Goal: Transaction & Acquisition: Purchase product/service

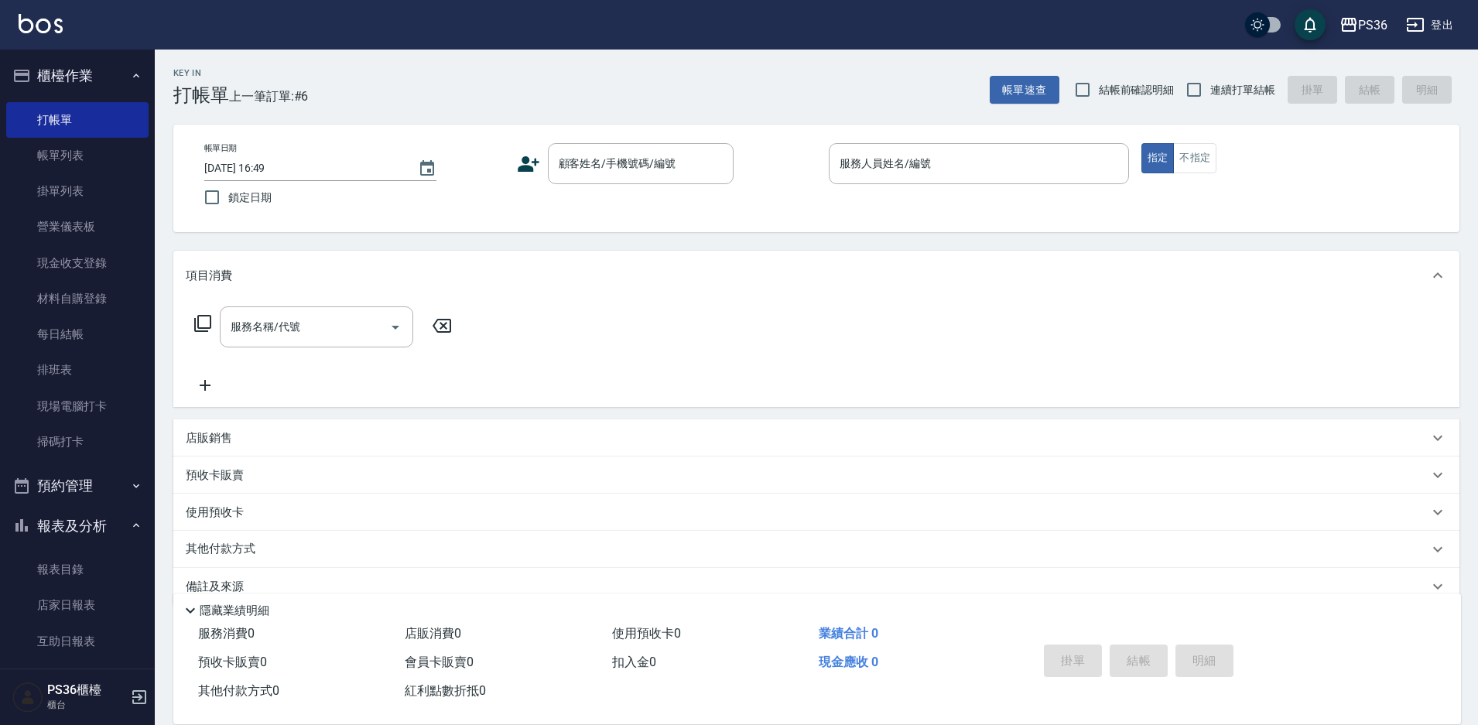
click at [600, 138] on div "帳單日期 [DATE] 16:49 鎖定日期 顧客姓名/手機號碼/編號 顧客姓名/手機號碼/編號 服務人員姓名/編號 服務人員姓名/編號 指定 不指定" at bounding box center [816, 179] width 1287 height 108
click at [605, 149] on div "顧客姓名/手機號碼/編號" at bounding box center [641, 163] width 186 height 41
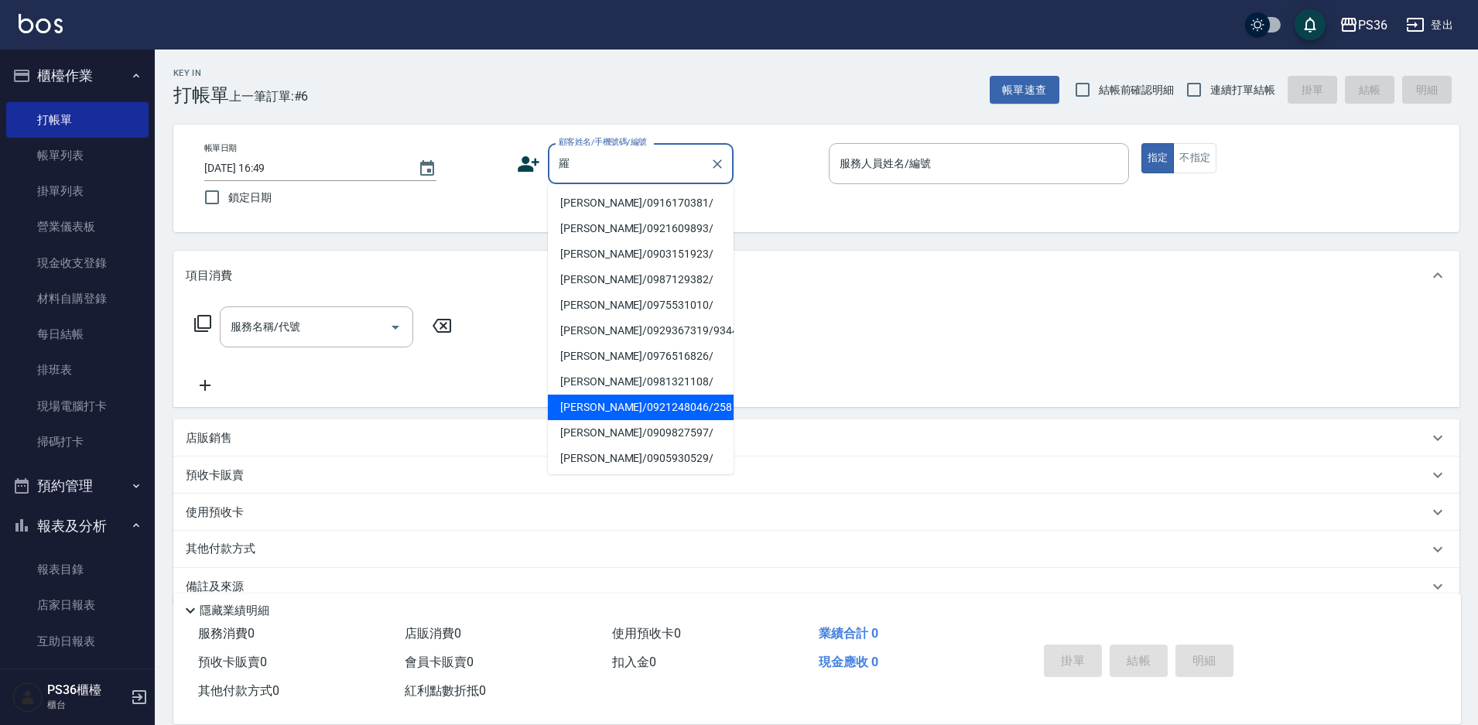
click at [639, 413] on li "[PERSON_NAME]/0921248046/258" at bounding box center [641, 408] width 186 height 26
type input "[PERSON_NAME]/0921248046/258"
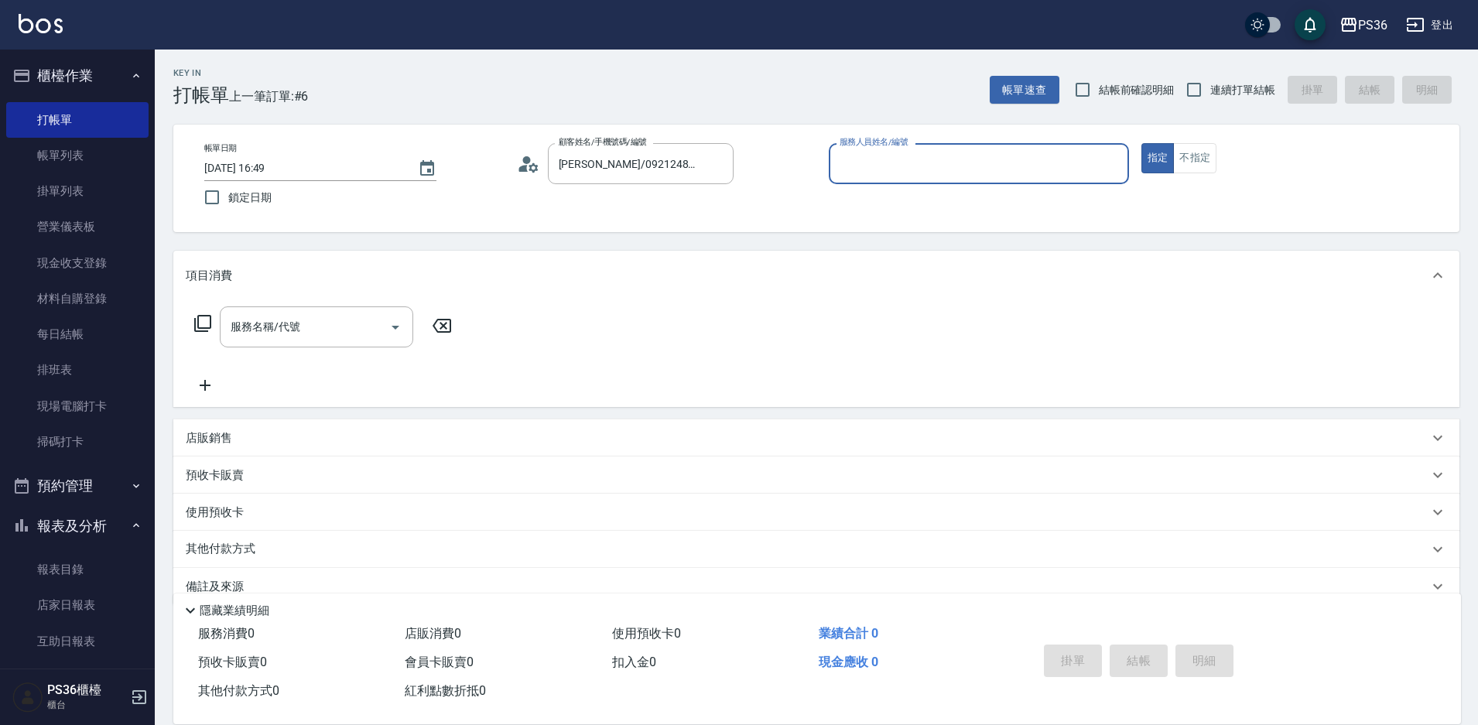
type input "Ruby-4"
click at [273, 331] on div "服務名稱/代號 服務名稱/代號" at bounding box center [317, 327] width 194 height 41
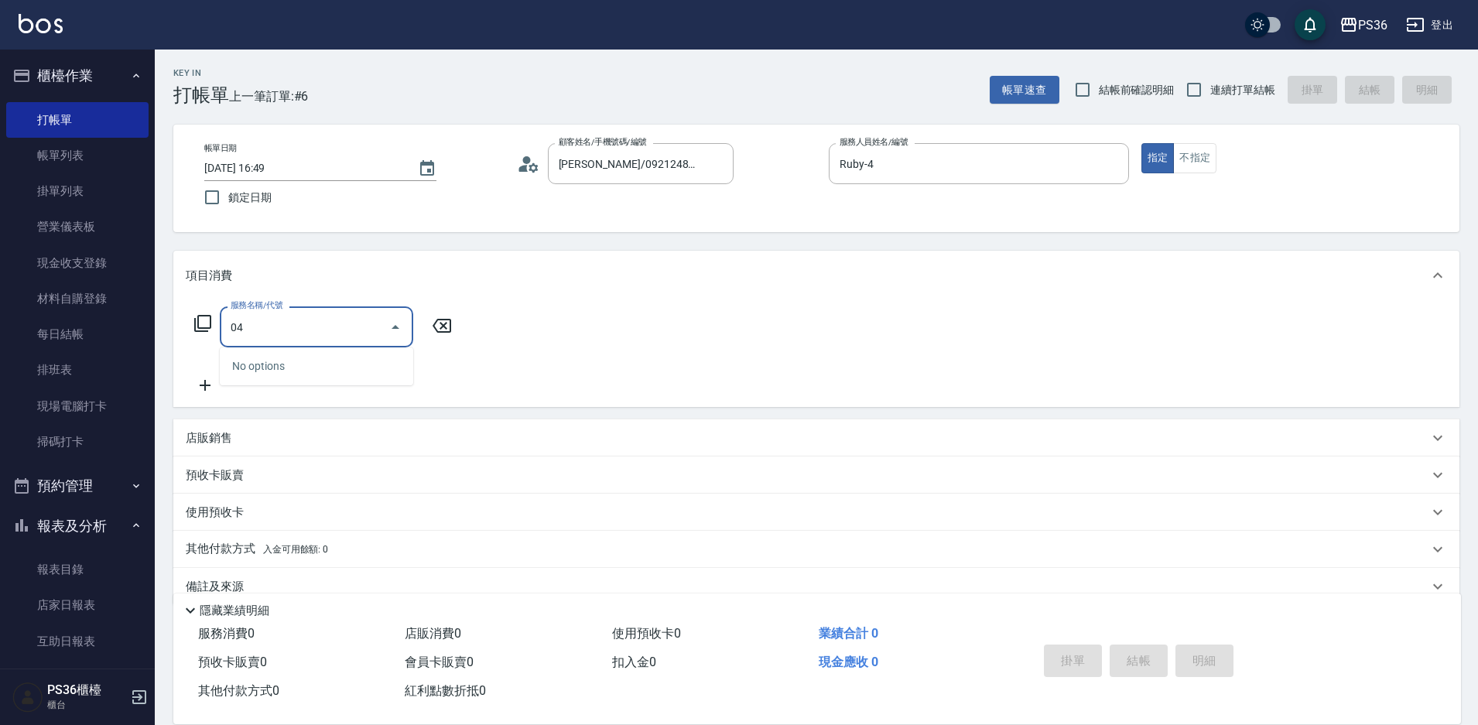
click at [273, 331] on input "04" at bounding box center [305, 326] width 156 height 27
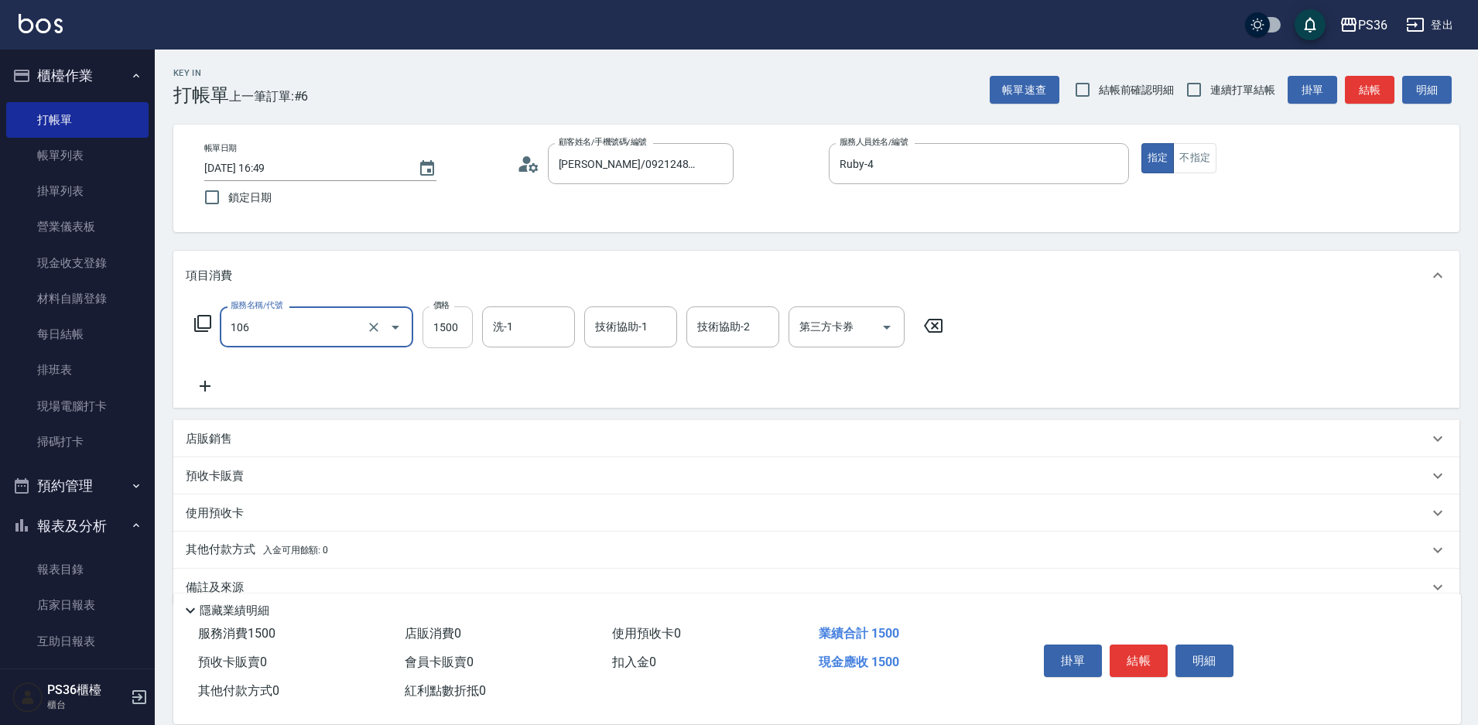
type input "頂級染髮(106)"
click at [457, 327] on input "1500" at bounding box center [448, 328] width 50 height 42
type input "2800"
click at [211, 385] on icon at bounding box center [205, 386] width 39 height 19
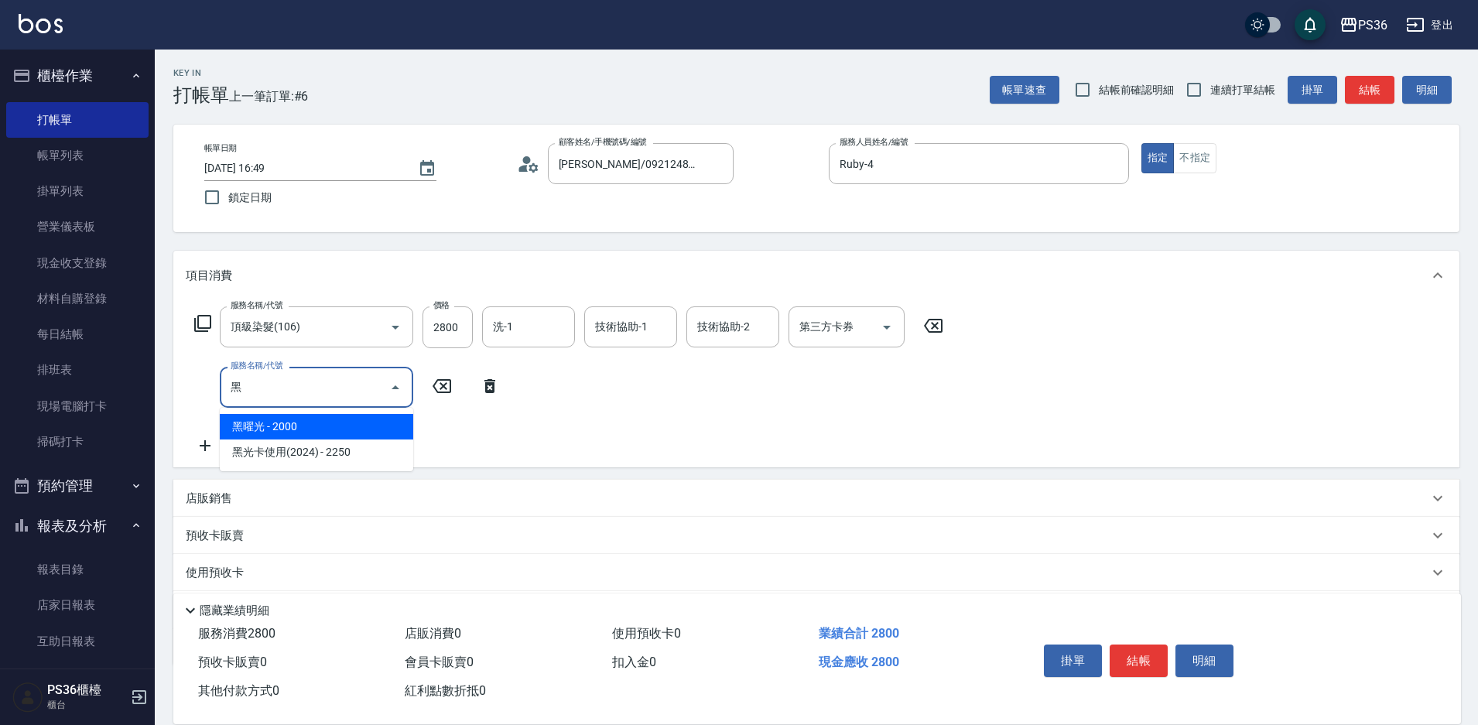
click at [272, 430] on span "黑曜光 - 2000" at bounding box center [317, 427] width 194 height 26
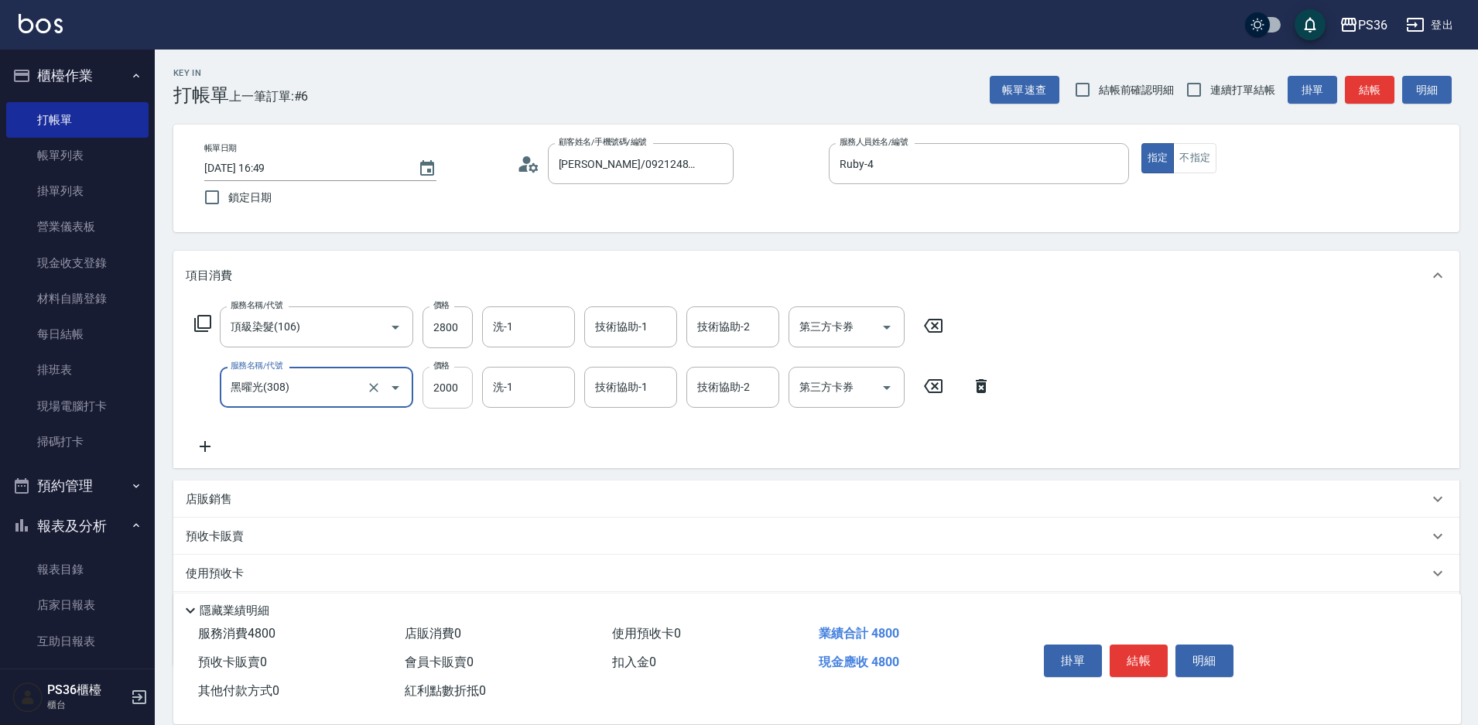
type input "黑曜光(308)"
click at [430, 383] on input "2000" at bounding box center [448, 388] width 50 height 42
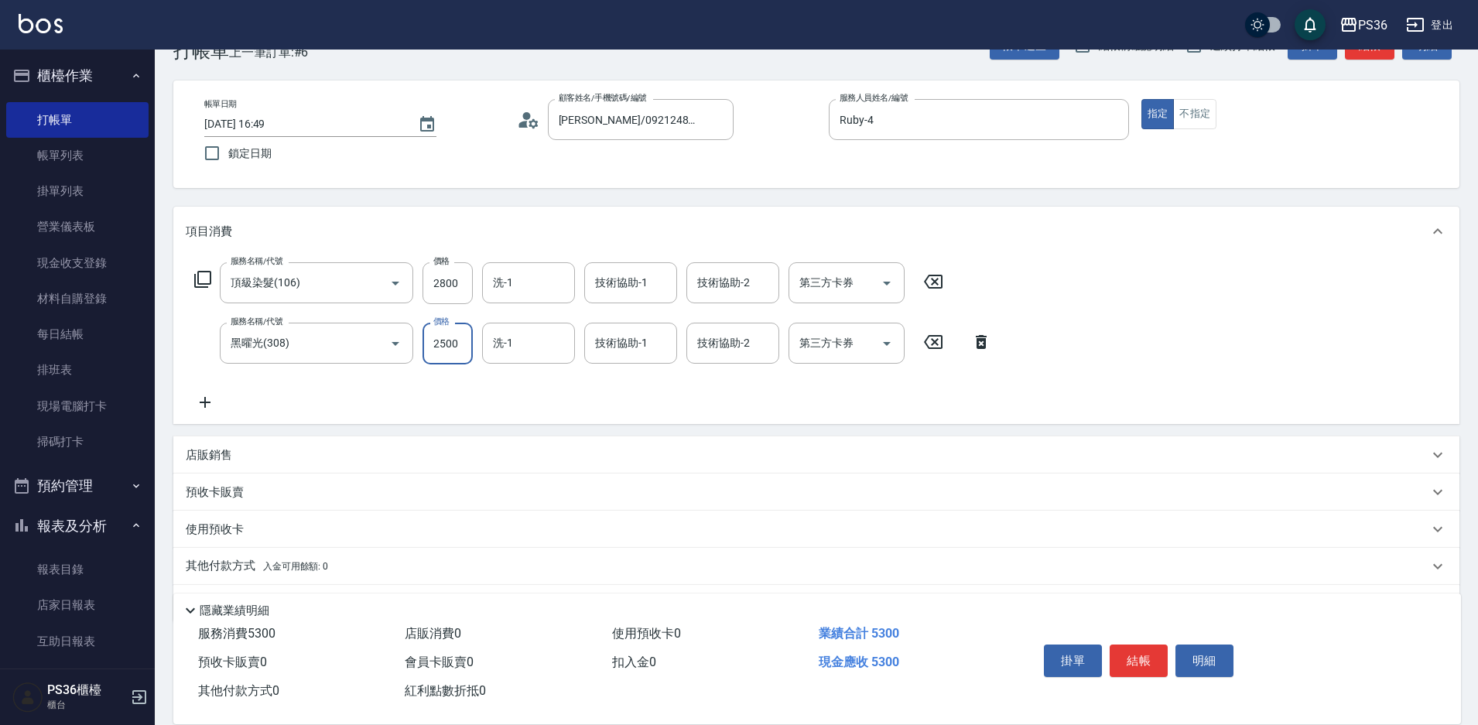
scroll to position [90, 0]
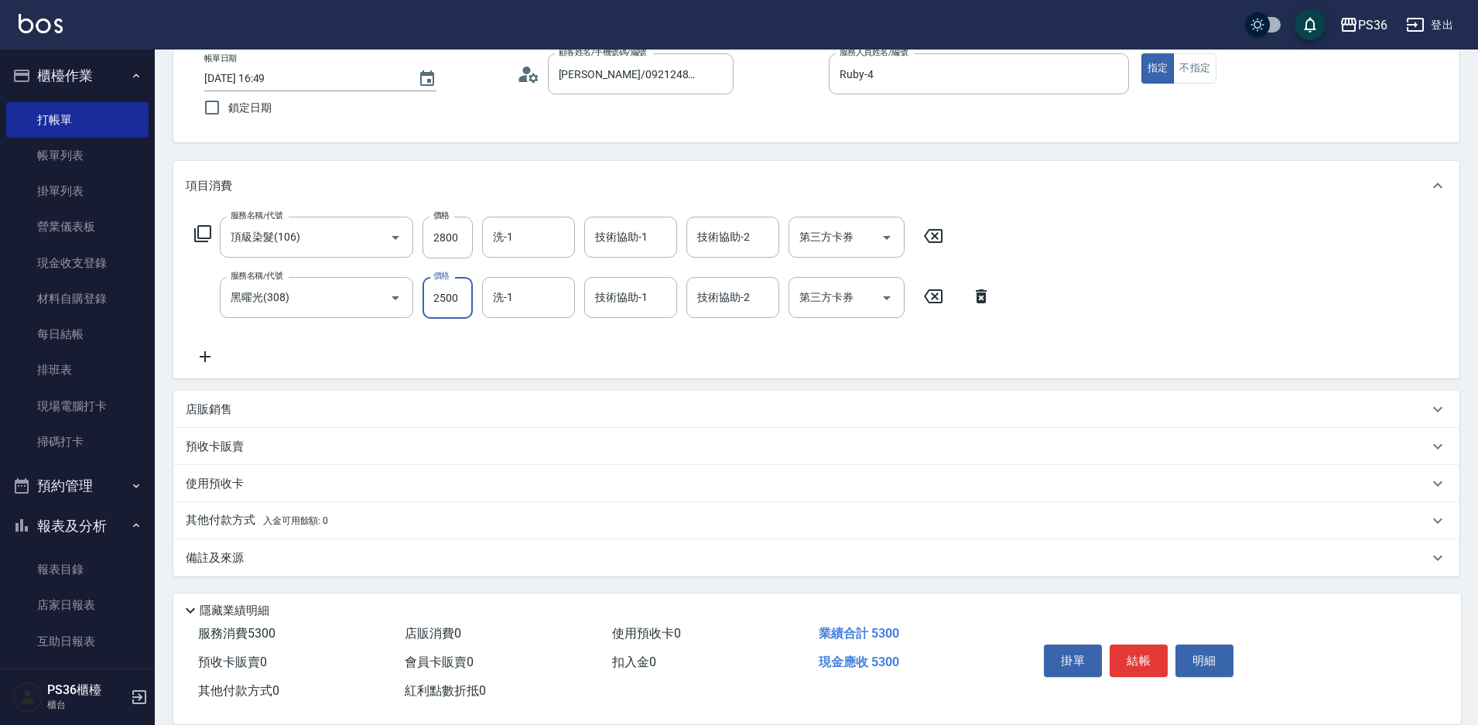
type input "2500"
click at [213, 511] on div "其他付款方式 入金可用餘額: 0" at bounding box center [816, 520] width 1287 height 37
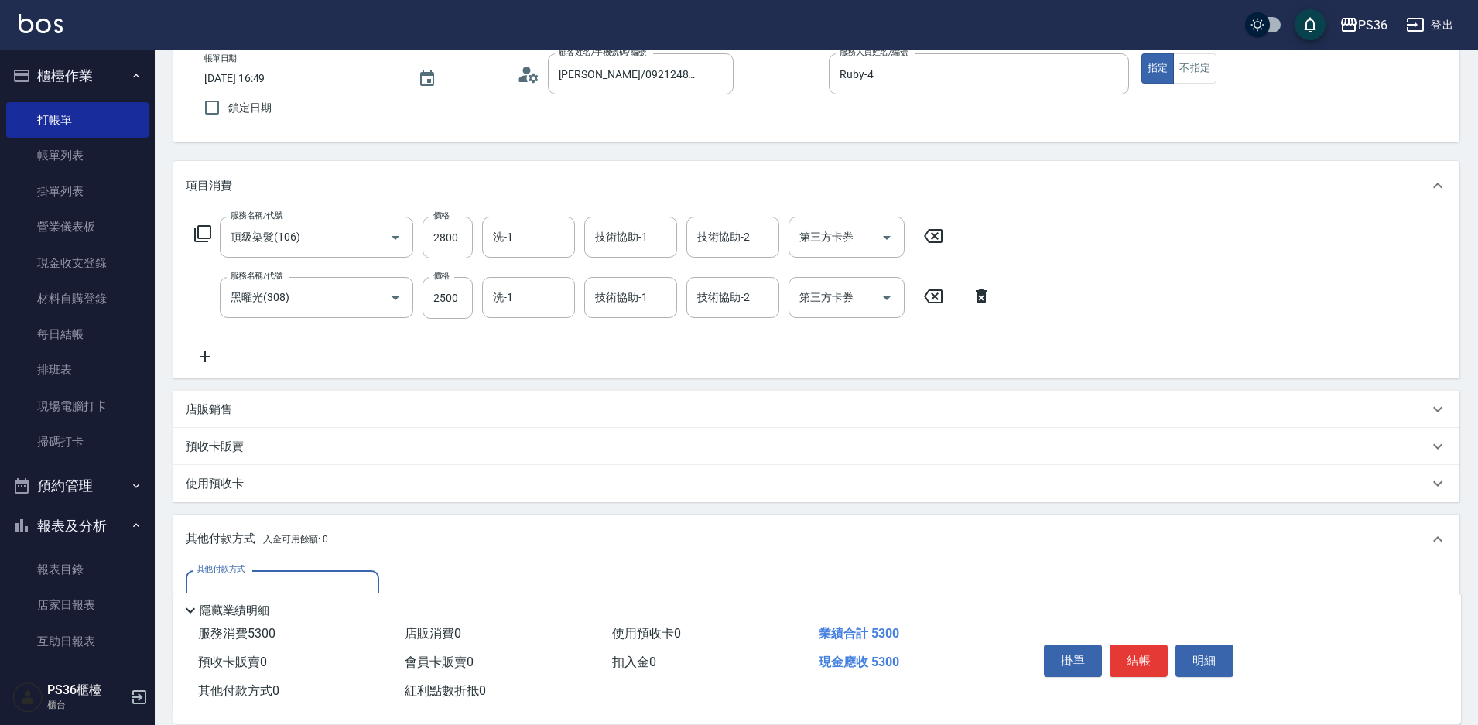
scroll to position [0, 0]
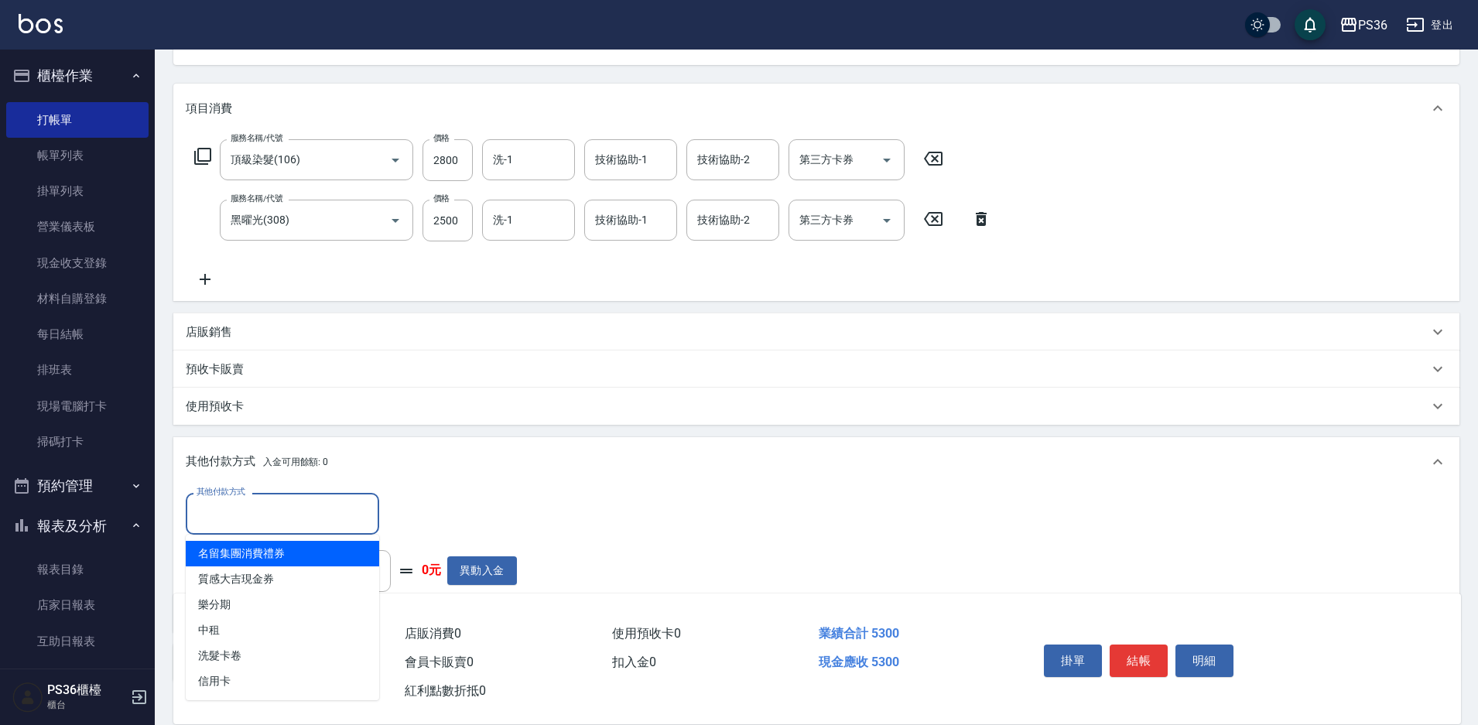
click at [260, 509] on input "其他付款方式" at bounding box center [283, 513] width 180 height 27
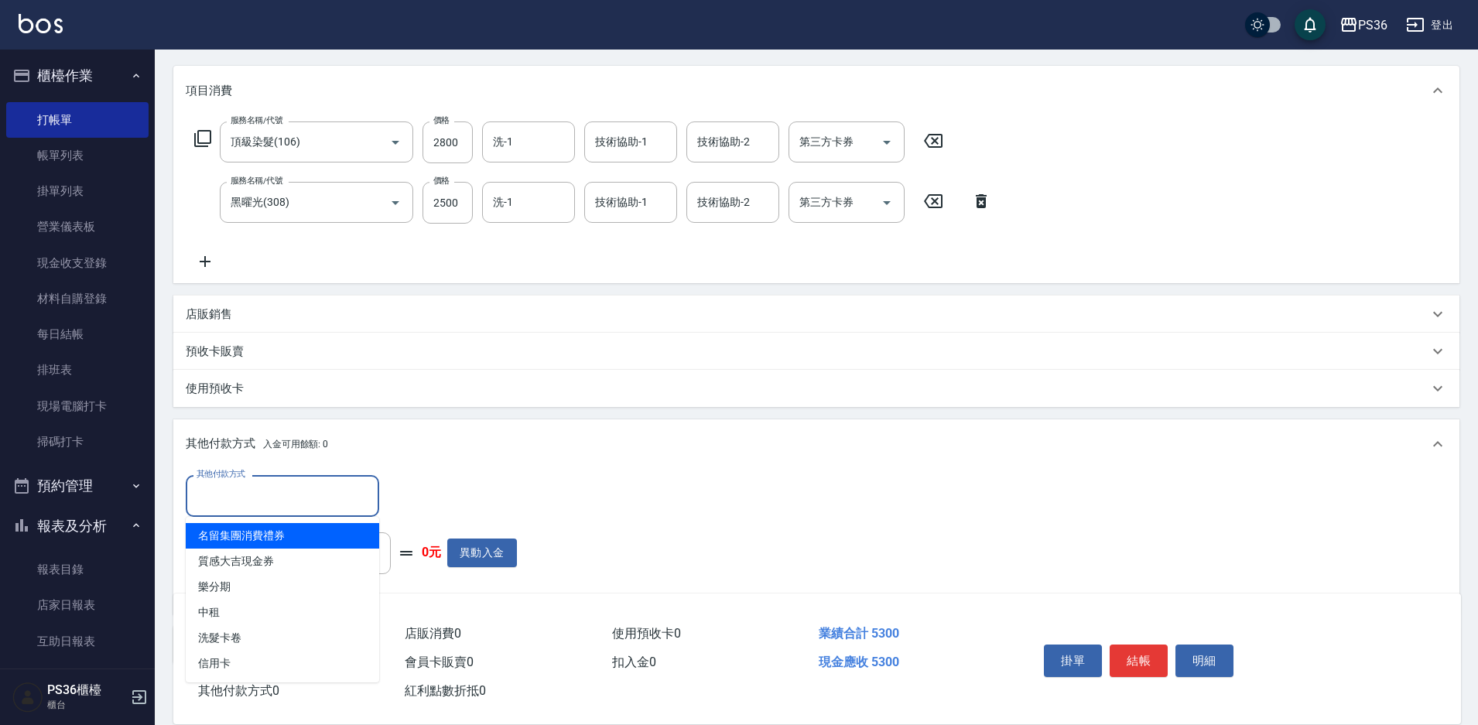
scroll to position [272, 0]
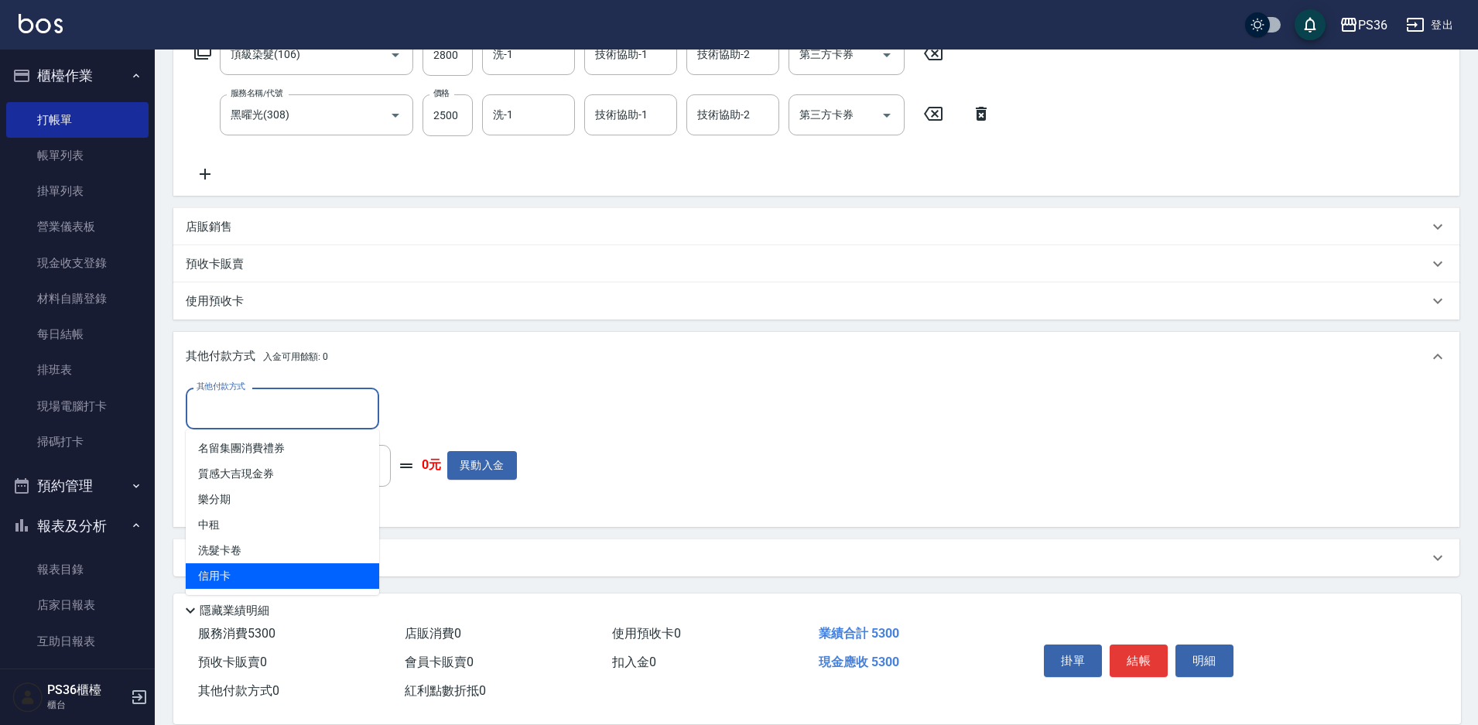
click at [255, 567] on span "信用卡" at bounding box center [283, 577] width 194 height 26
type input "信用卡"
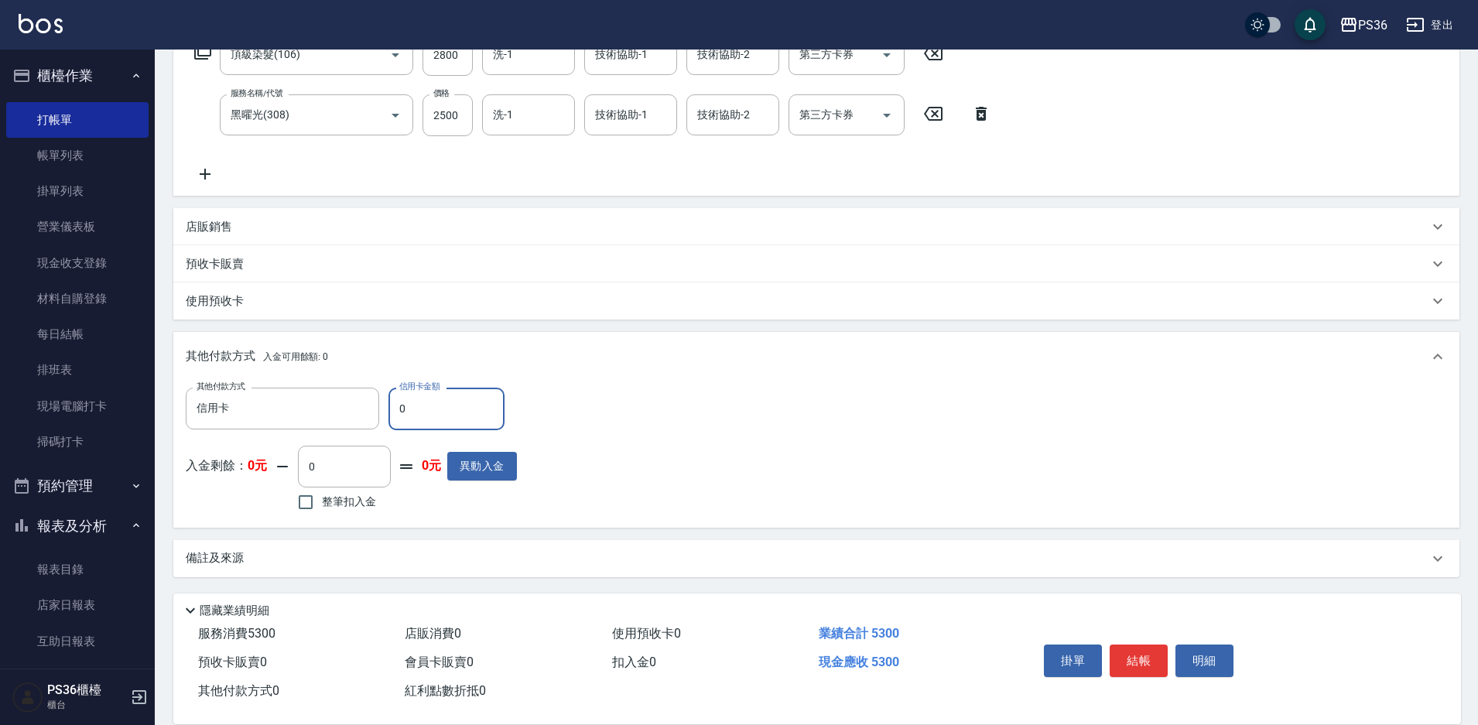
click at [443, 416] on input "0" at bounding box center [447, 409] width 116 height 42
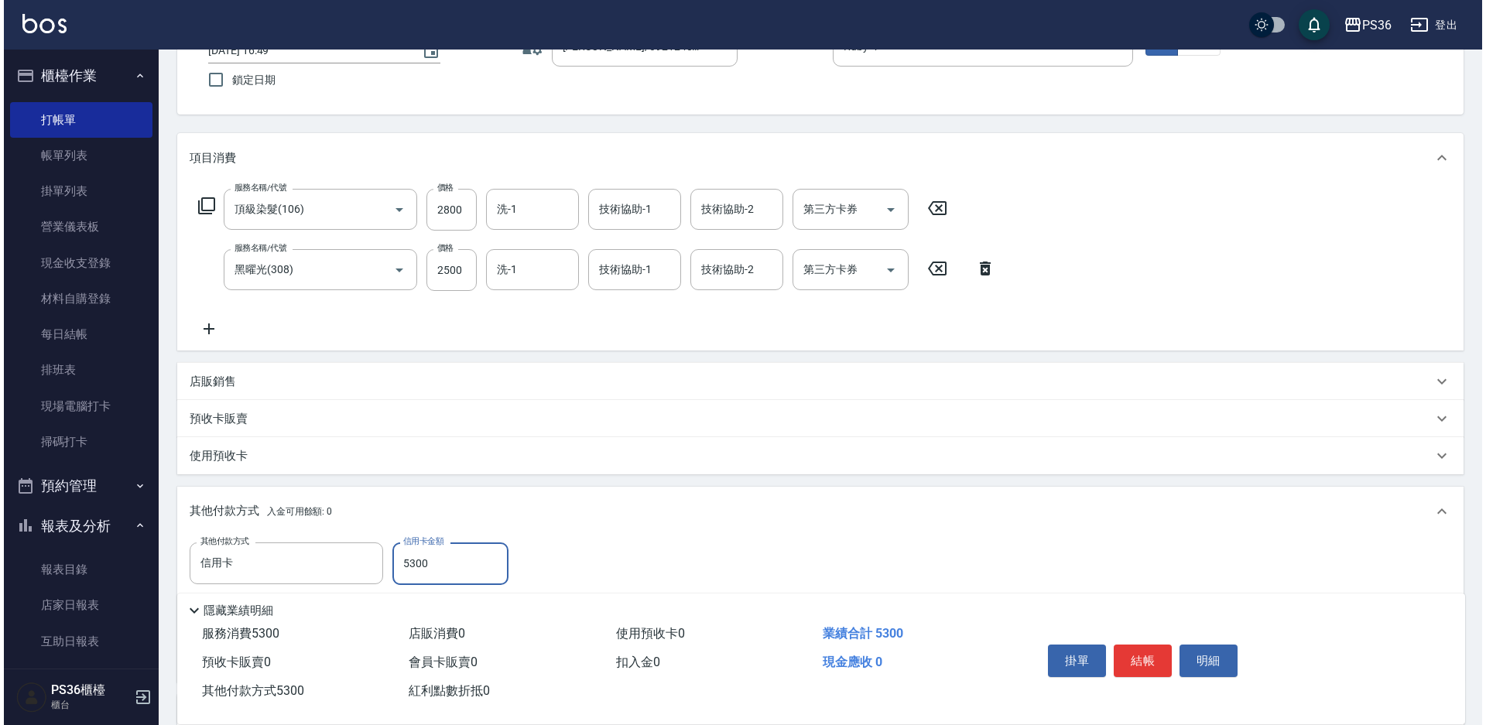
scroll to position [0, 0]
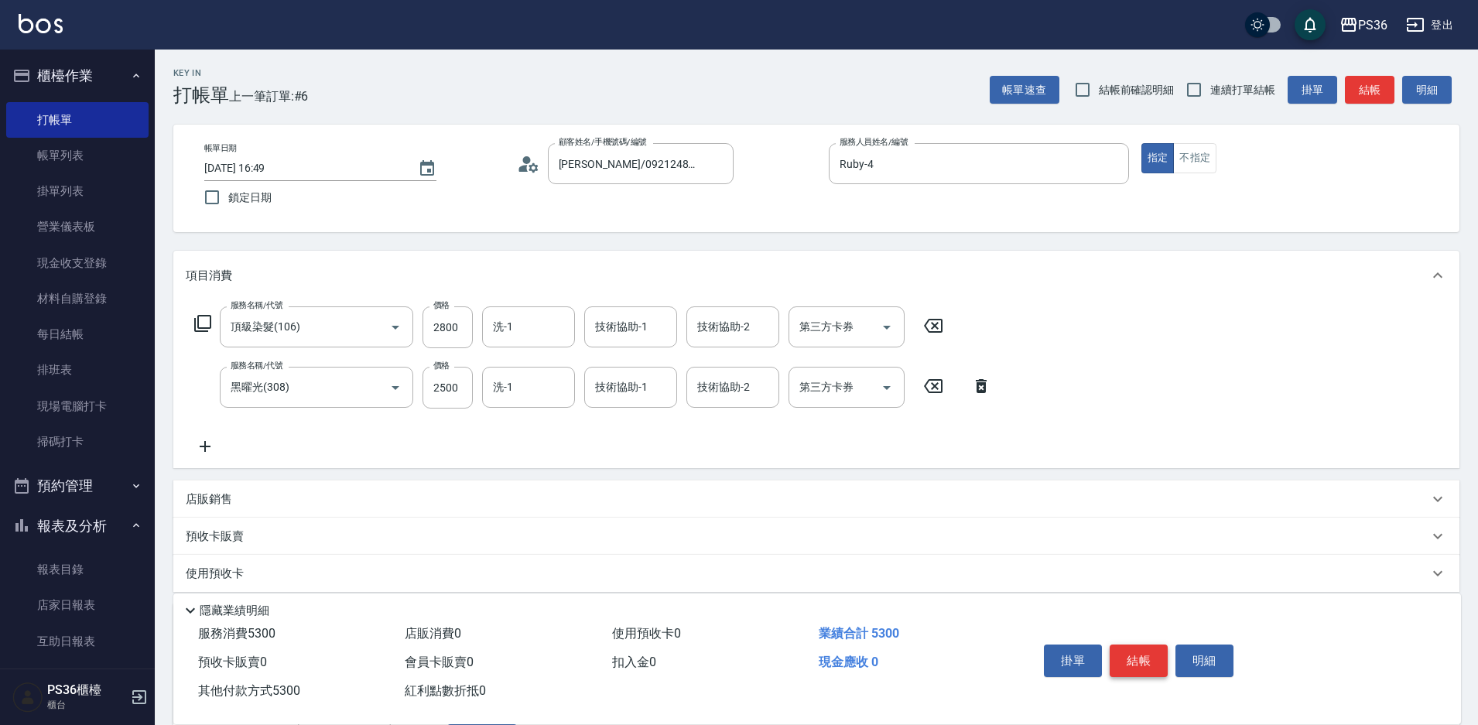
type input "5300"
click at [1155, 656] on button "結帳" at bounding box center [1139, 661] width 58 height 33
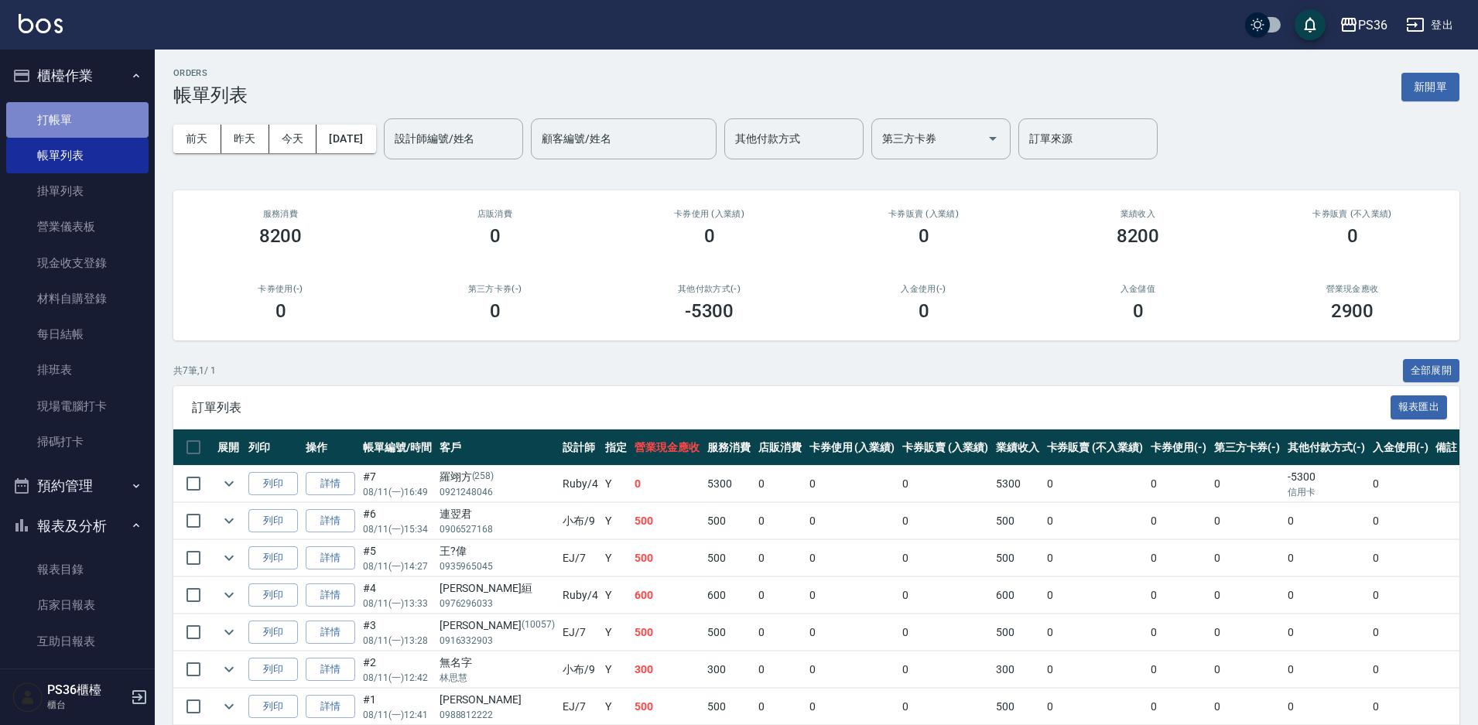
drag, startPoint x: 1155, startPoint y: 656, endPoint x: 81, endPoint y: 127, distance: 1196.7
click at [81, 127] on link "打帳單" at bounding box center [77, 120] width 142 height 36
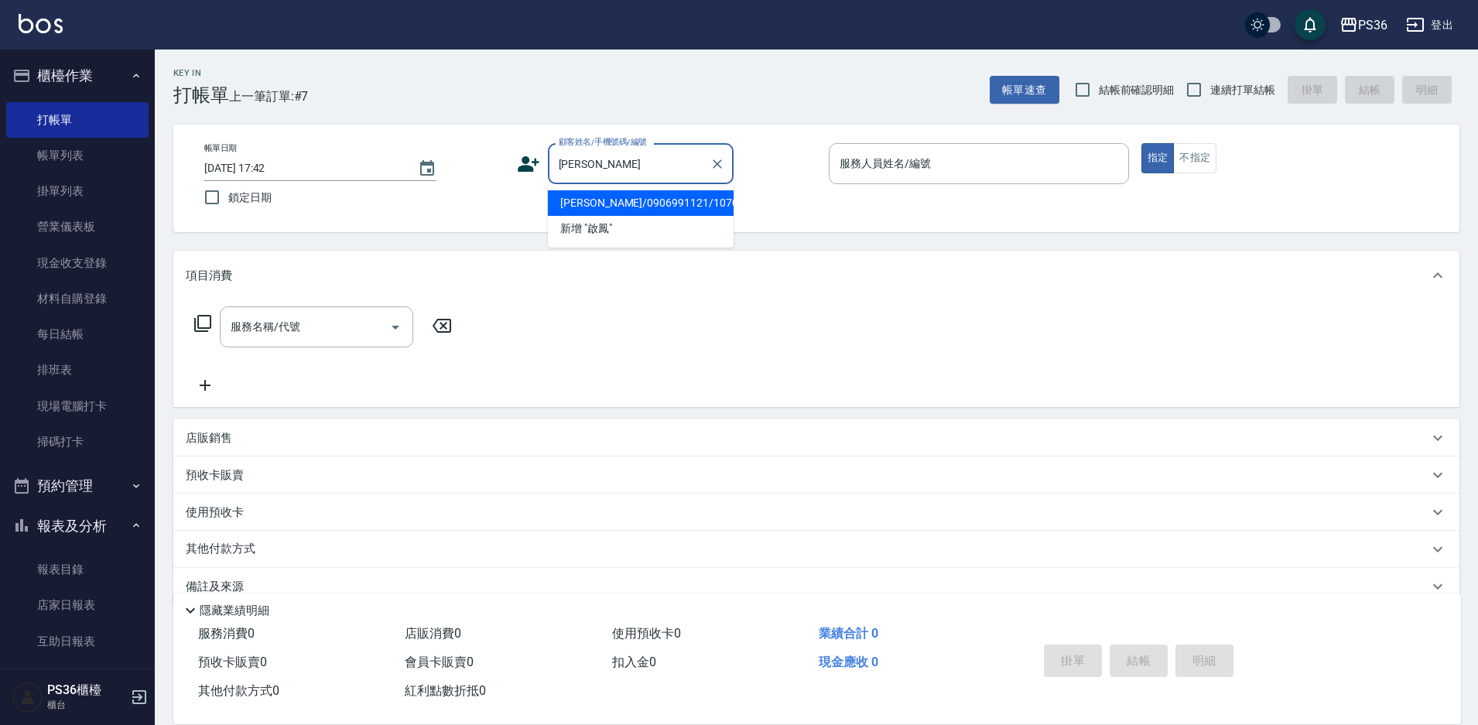
drag, startPoint x: 665, startPoint y: 208, endPoint x: 624, endPoint y: 219, distance: 42.4
click at [665, 208] on li "[PERSON_NAME]/0906991121/10705" at bounding box center [641, 203] width 186 height 26
type input "[PERSON_NAME]/0906991121/10705"
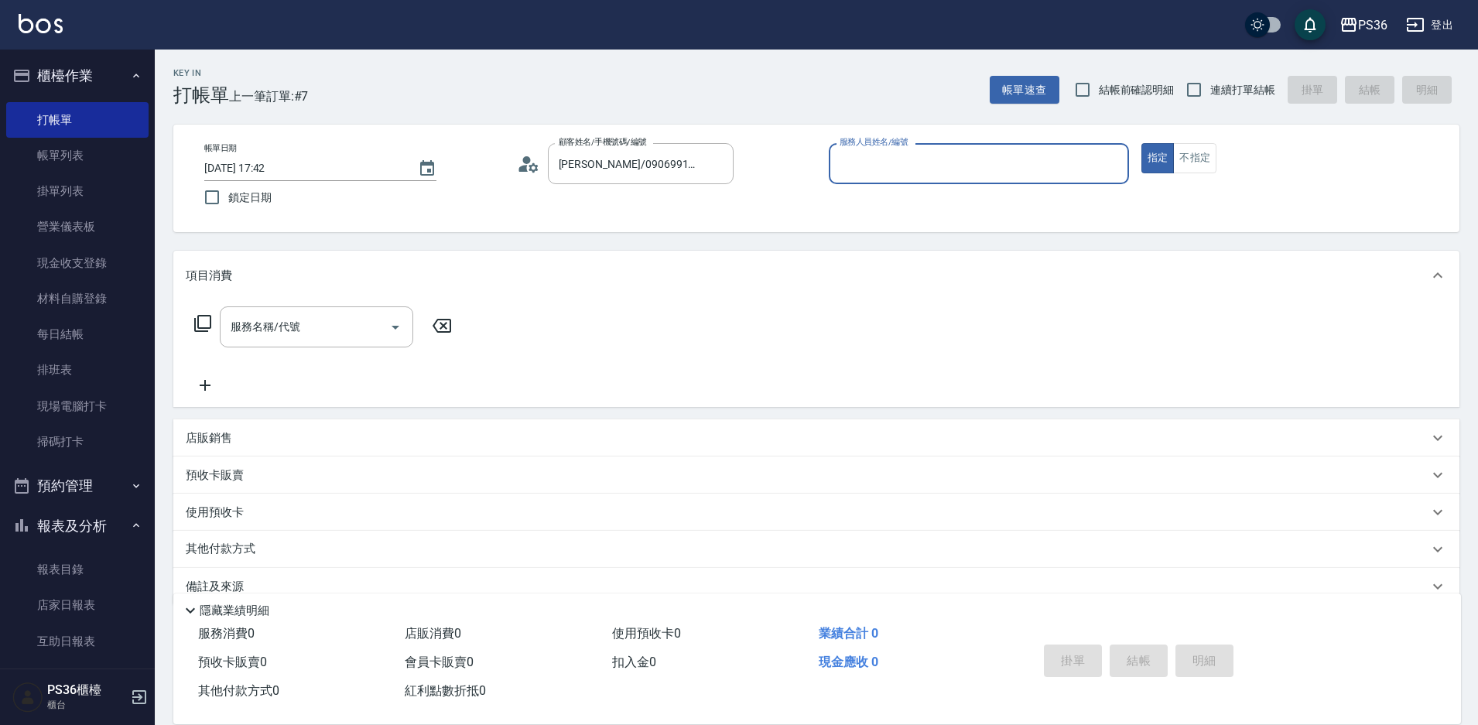
type input "小樂-0"
click at [200, 319] on icon at bounding box center [203, 323] width 19 height 19
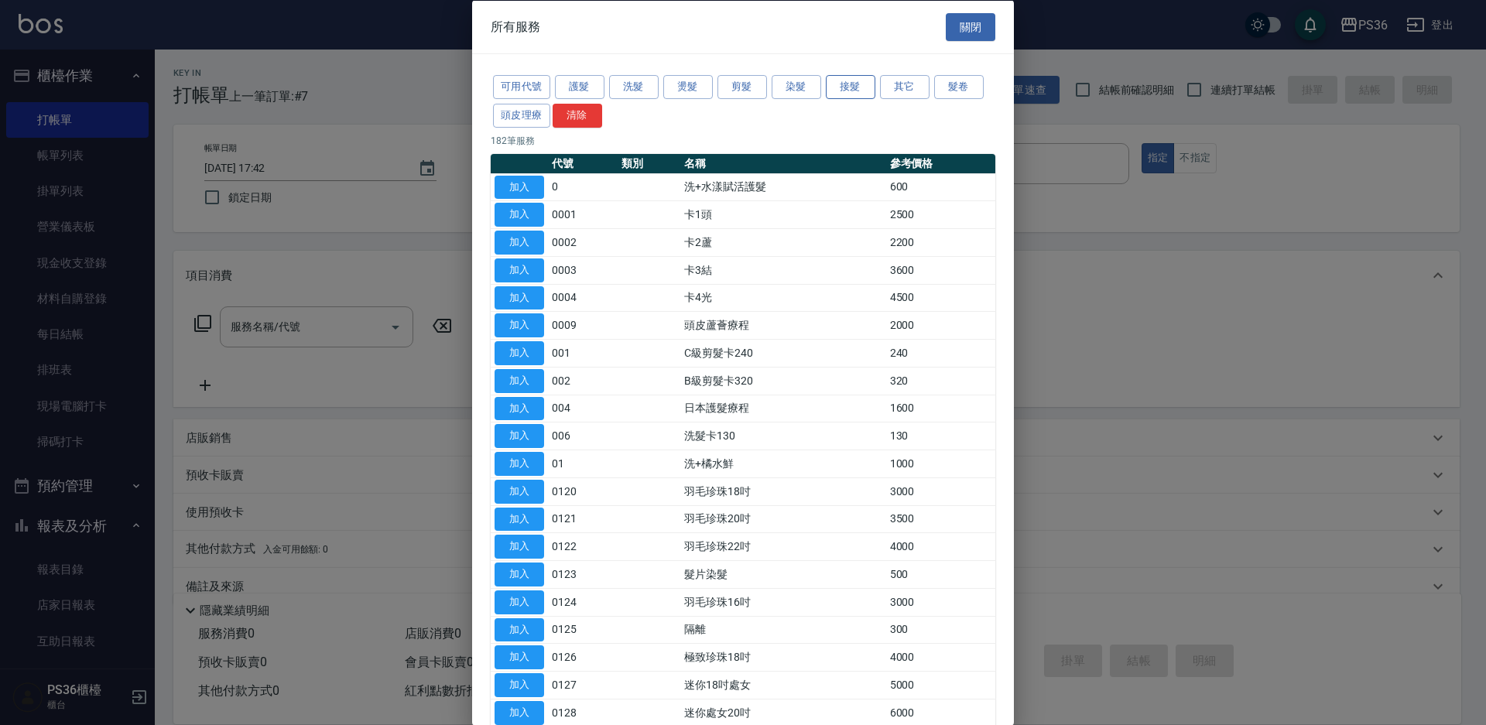
click at [858, 77] on button "接髮" at bounding box center [851, 87] width 50 height 24
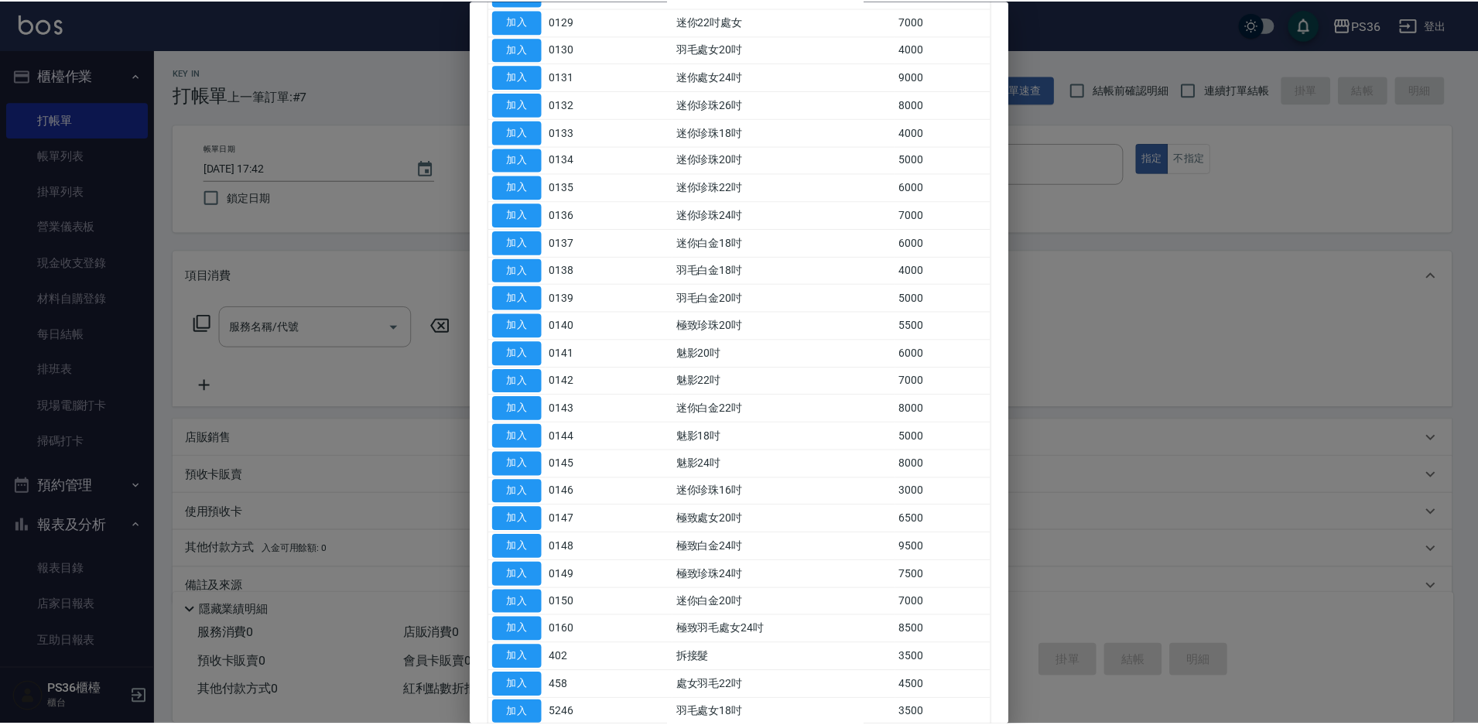
scroll to position [387, 0]
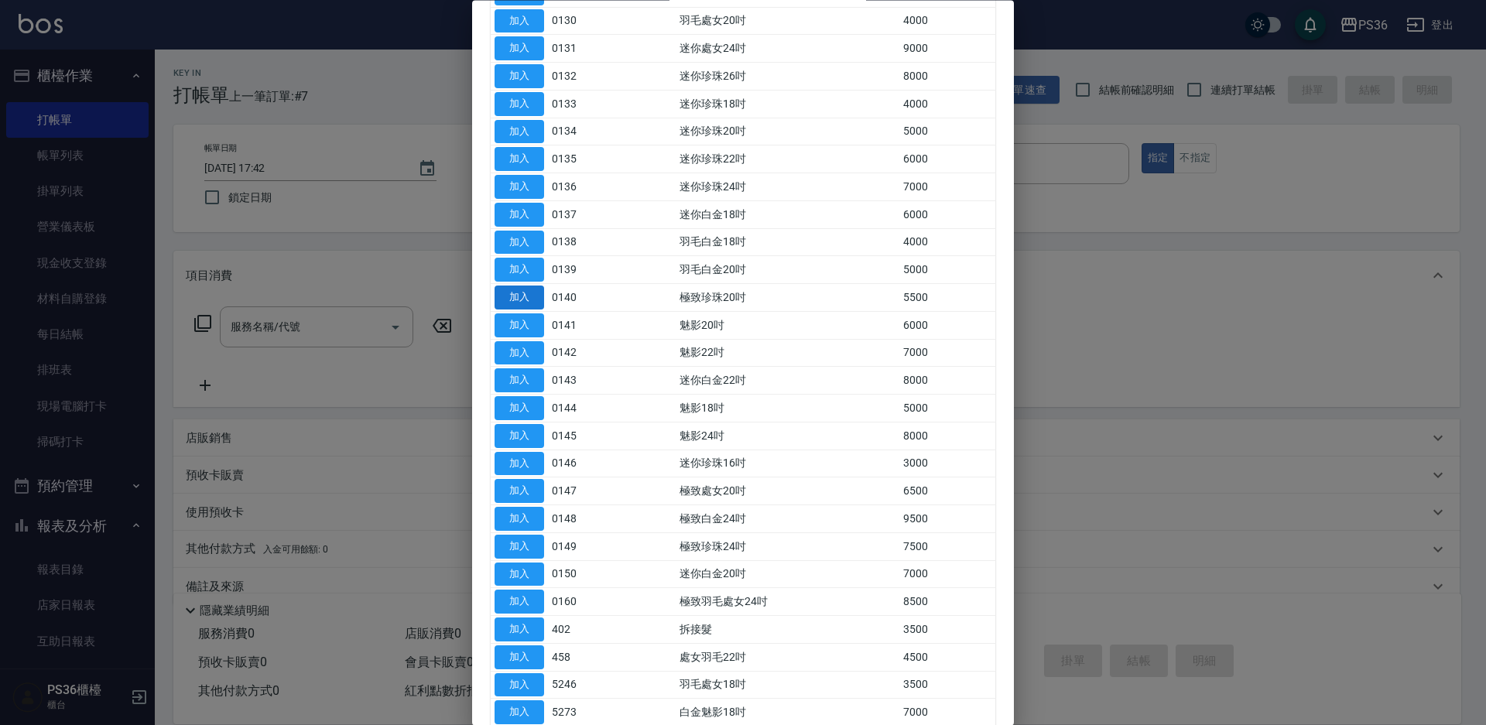
click at [536, 298] on button "加入" at bounding box center [520, 298] width 50 height 24
type input "極致珍珠20吋(0140)"
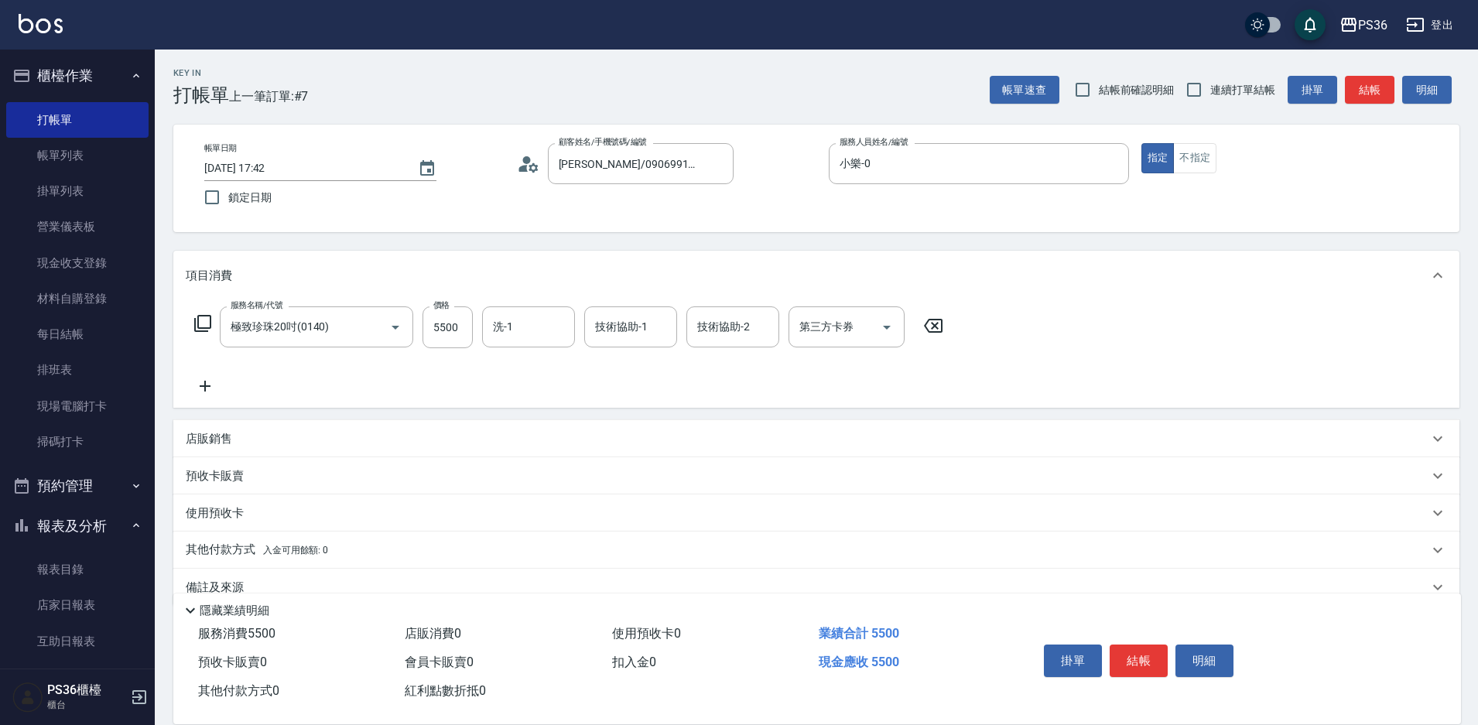
click at [210, 379] on icon at bounding box center [205, 386] width 39 height 19
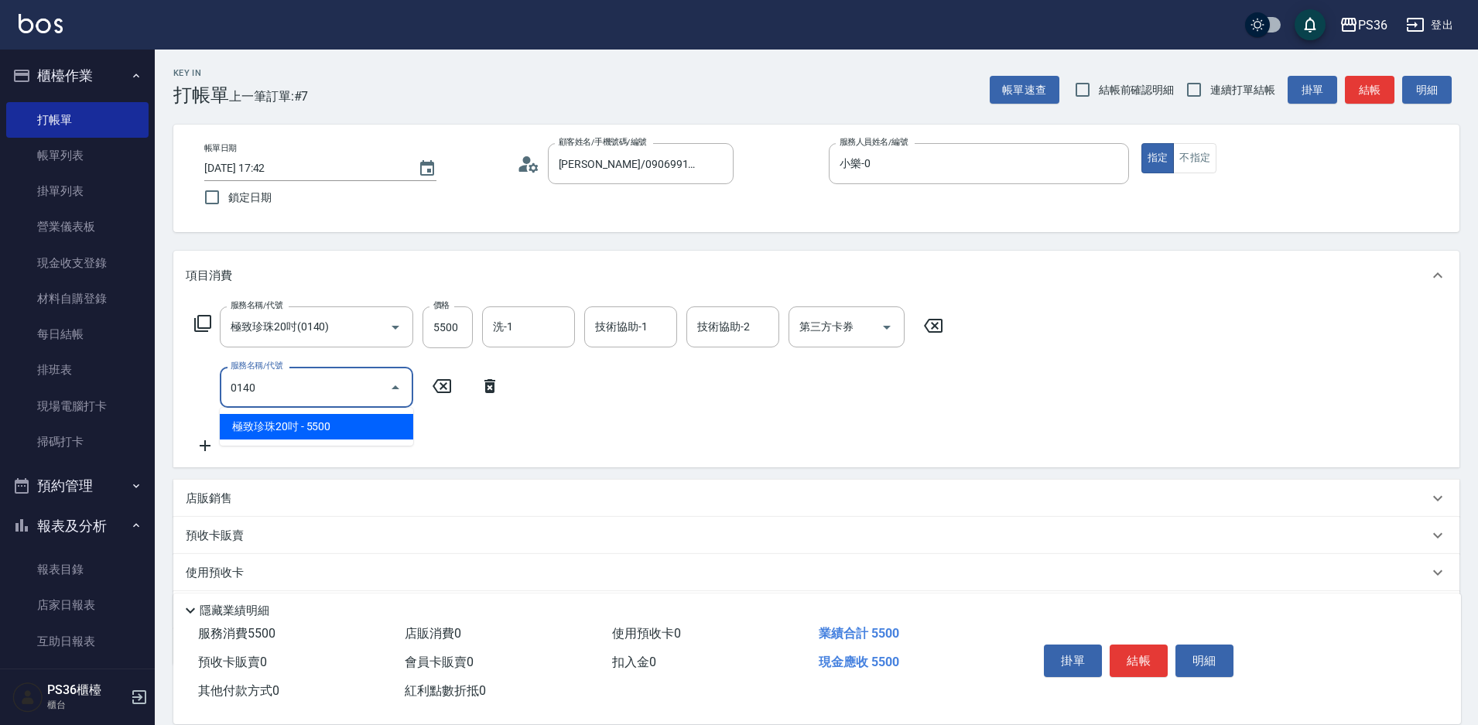
click at [303, 427] on span "極致珍珠20吋 - 5500" at bounding box center [317, 427] width 194 height 26
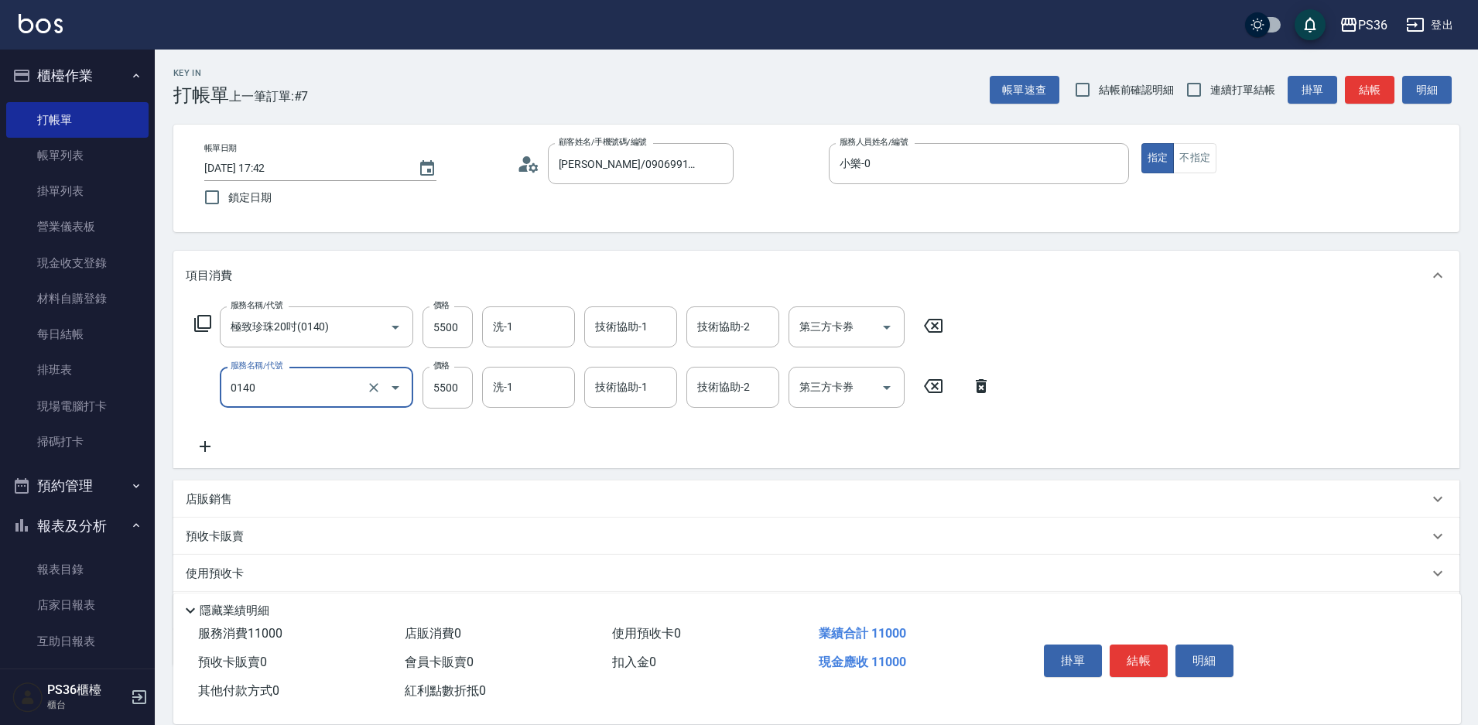
type input "極致珍珠20吋(0140)"
click at [205, 449] on icon at bounding box center [205, 446] width 11 height 11
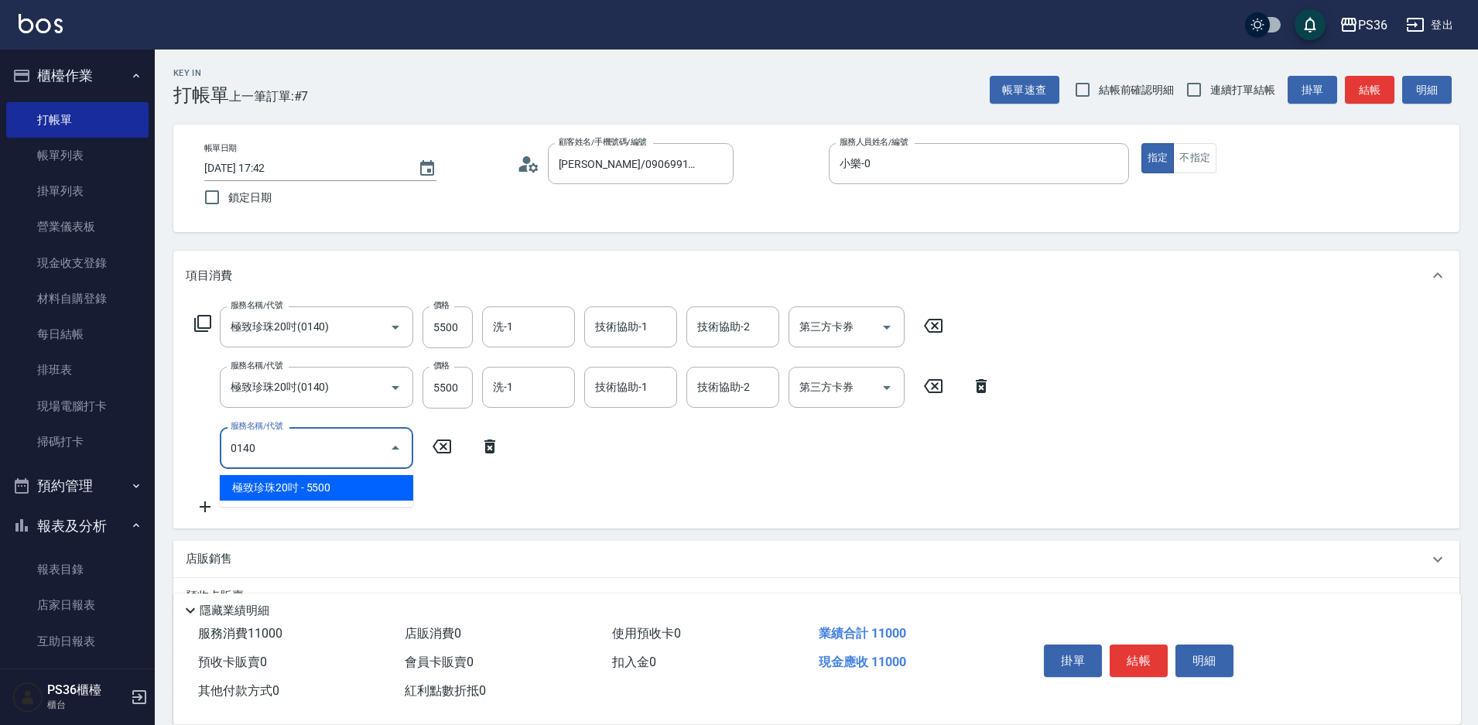
drag, startPoint x: 295, startPoint y: 496, endPoint x: 447, endPoint y: 372, distance: 196.9
click at [296, 496] on span "極致珍珠20吋 - 5500" at bounding box center [317, 488] width 194 height 26
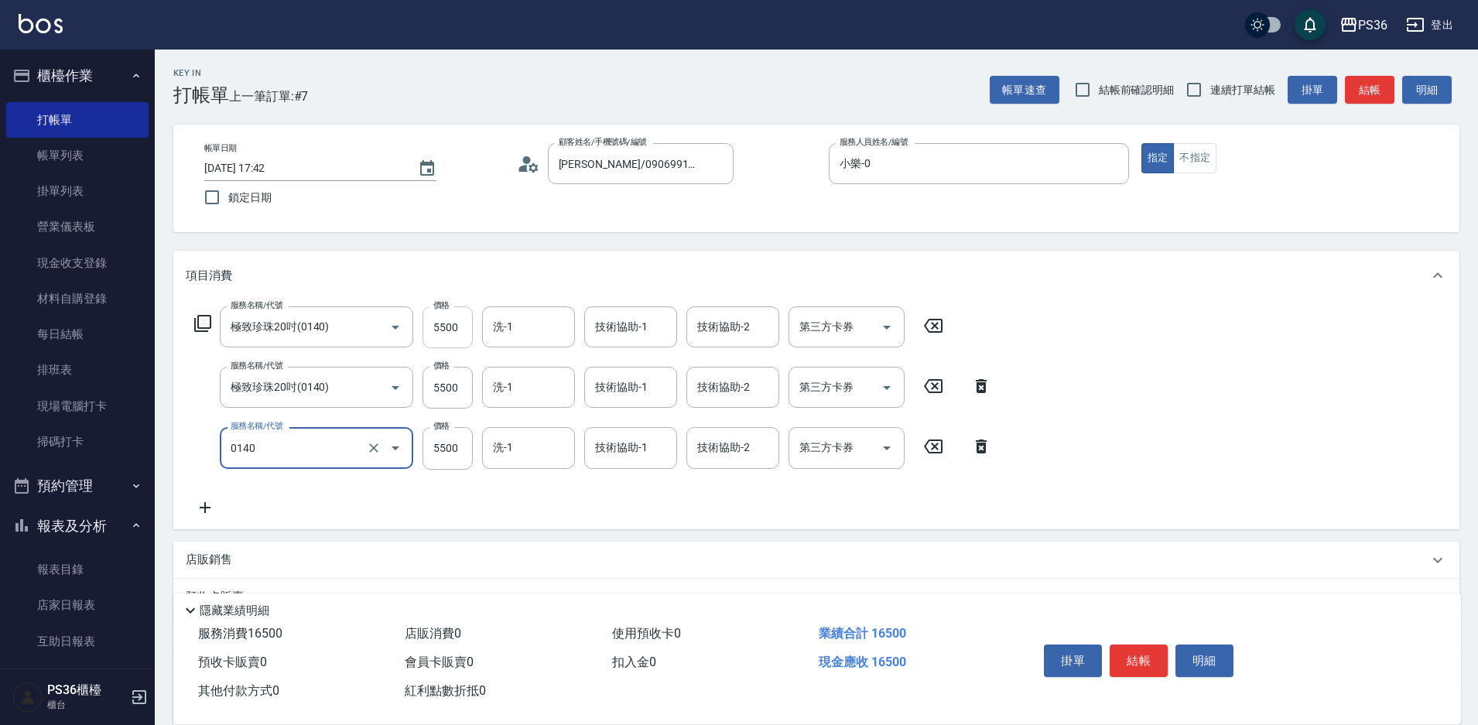
type input "極致珍珠20吋(0140)"
click at [454, 320] on input "5500" at bounding box center [448, 328] width 50 height 42
type input "5000"
click at [442, 382] on input "5500" at bounding box center [448, 388] width 50 height 42
type input "5000"
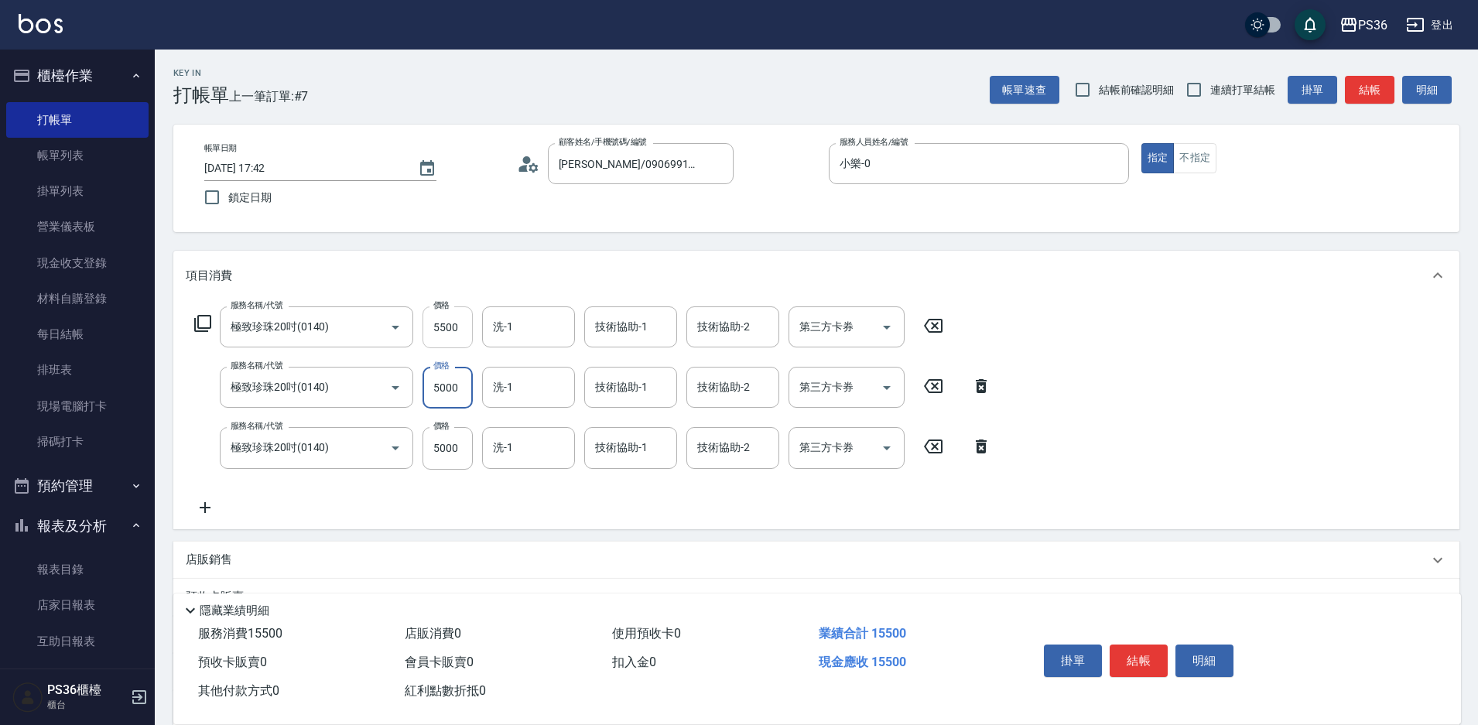
click at [434, 319] on input "5500" at bounding box center [448, 328] width 50 height 42
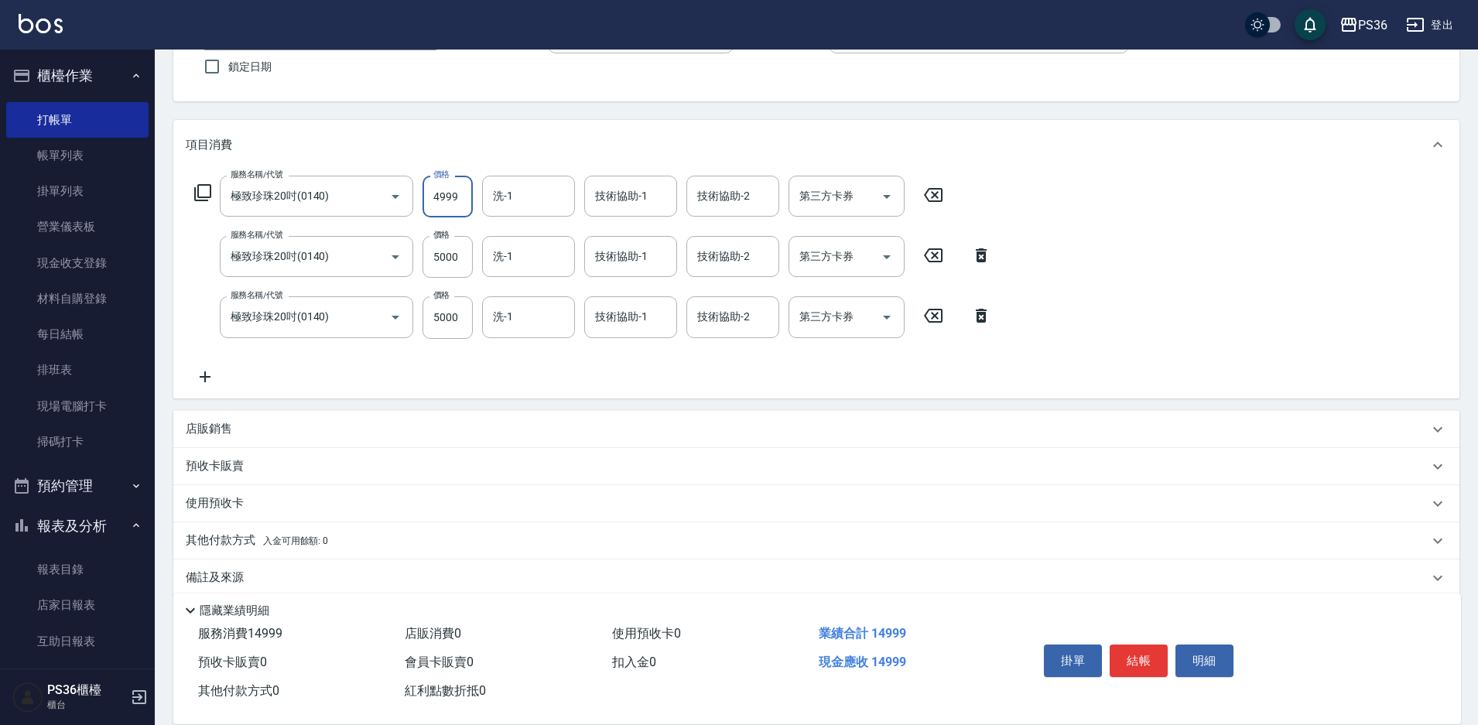
scroll to position [151, 0]
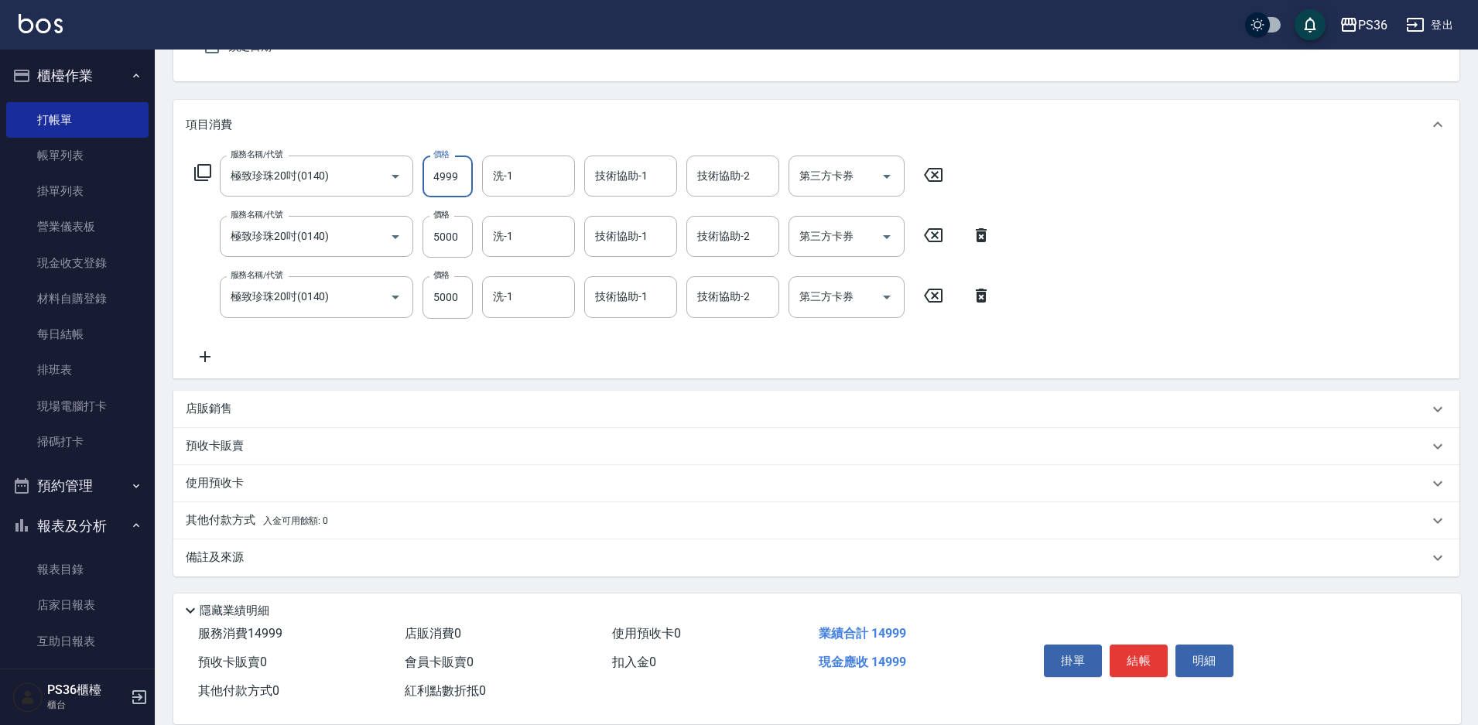
type input "4999"
click at [1089, 260] on div "服務名稱/代號 極致珍珠20吋(0140) 服務名稱/代號 價格 4999 價格 洗-1 洗-1 技術協助-1 技術協助-1 技術協助-2 技術協助-2 第三…" at bounding box center [816, 263] width 1287 height 228
click at [225, 512] on p "其他付款方式 入金可用餘額: 0" at bounding box center [257, 520] width 142 height 17
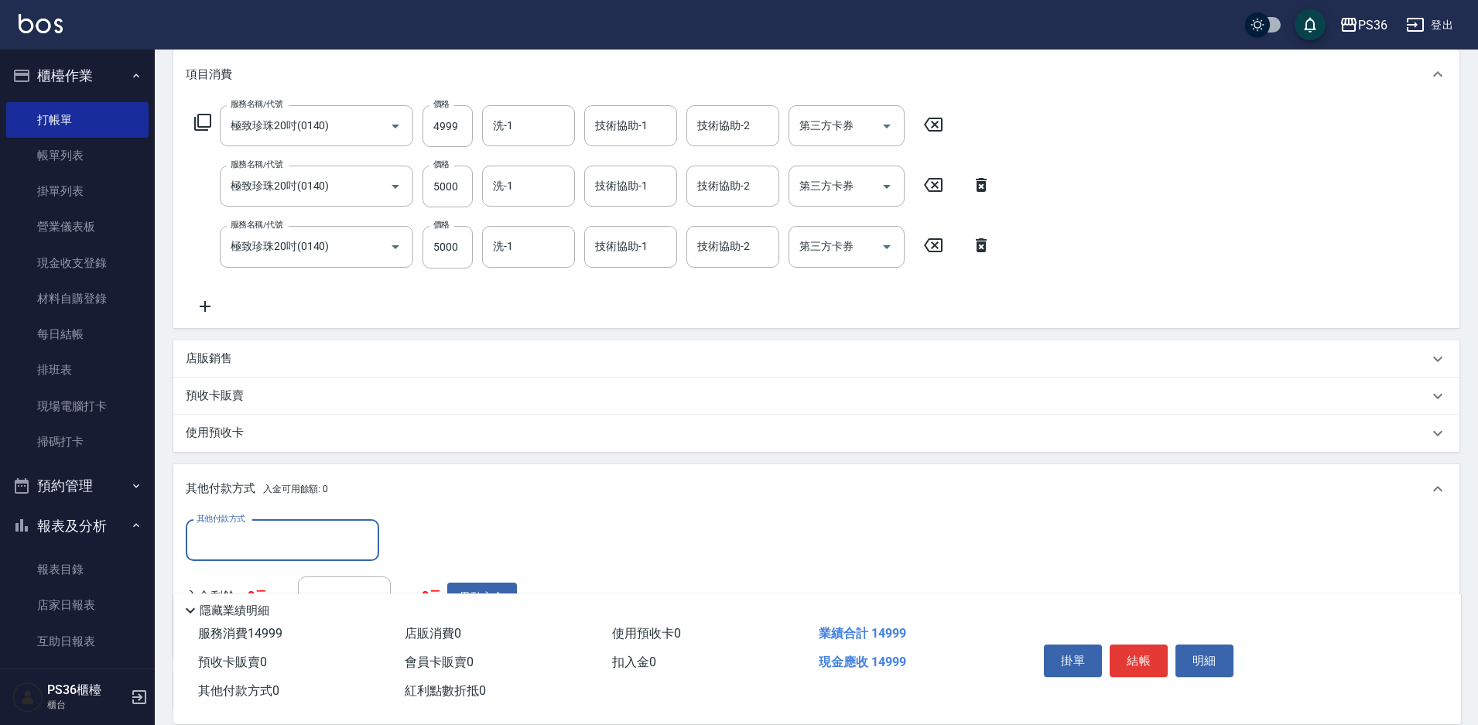
scroll to position [228, 0]
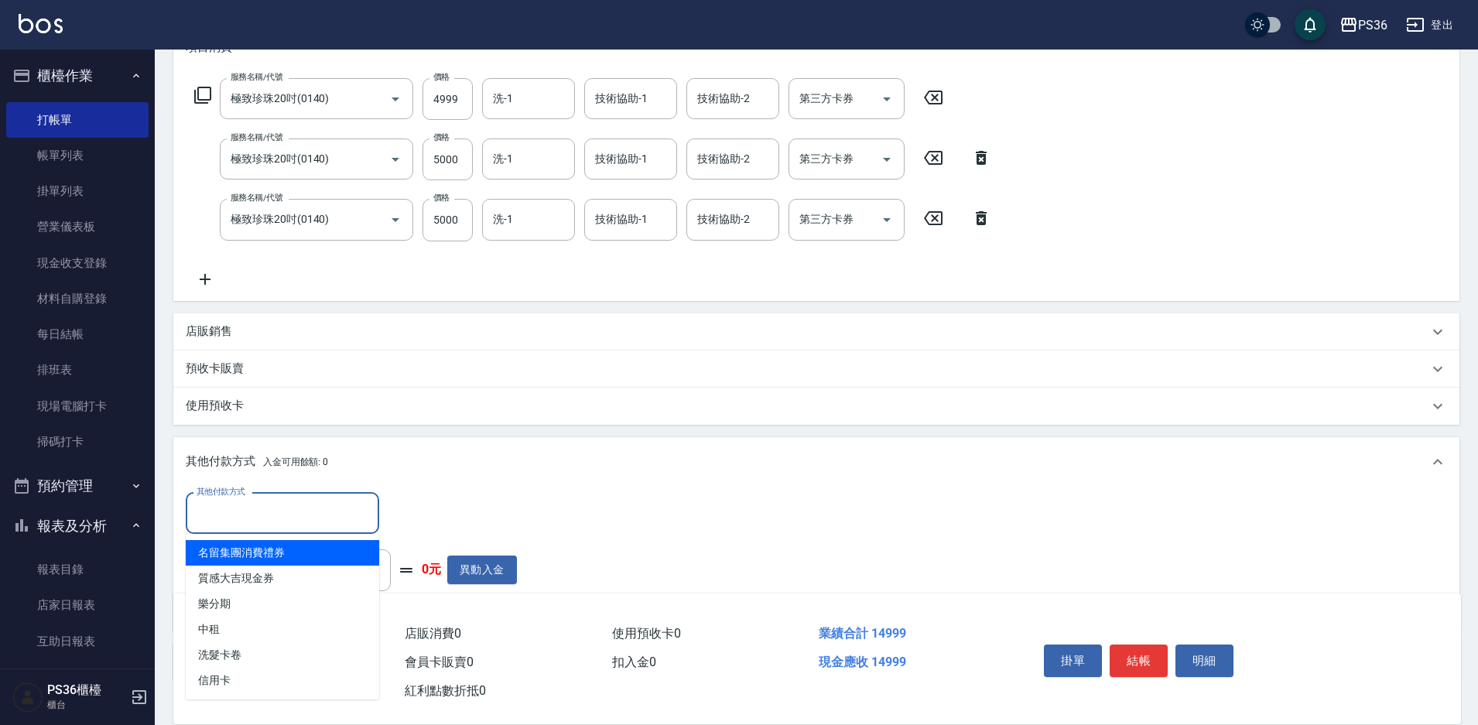
click at [280, 502] on input "其他付款方式" at bounding box center [283, 513] width 180 height 27
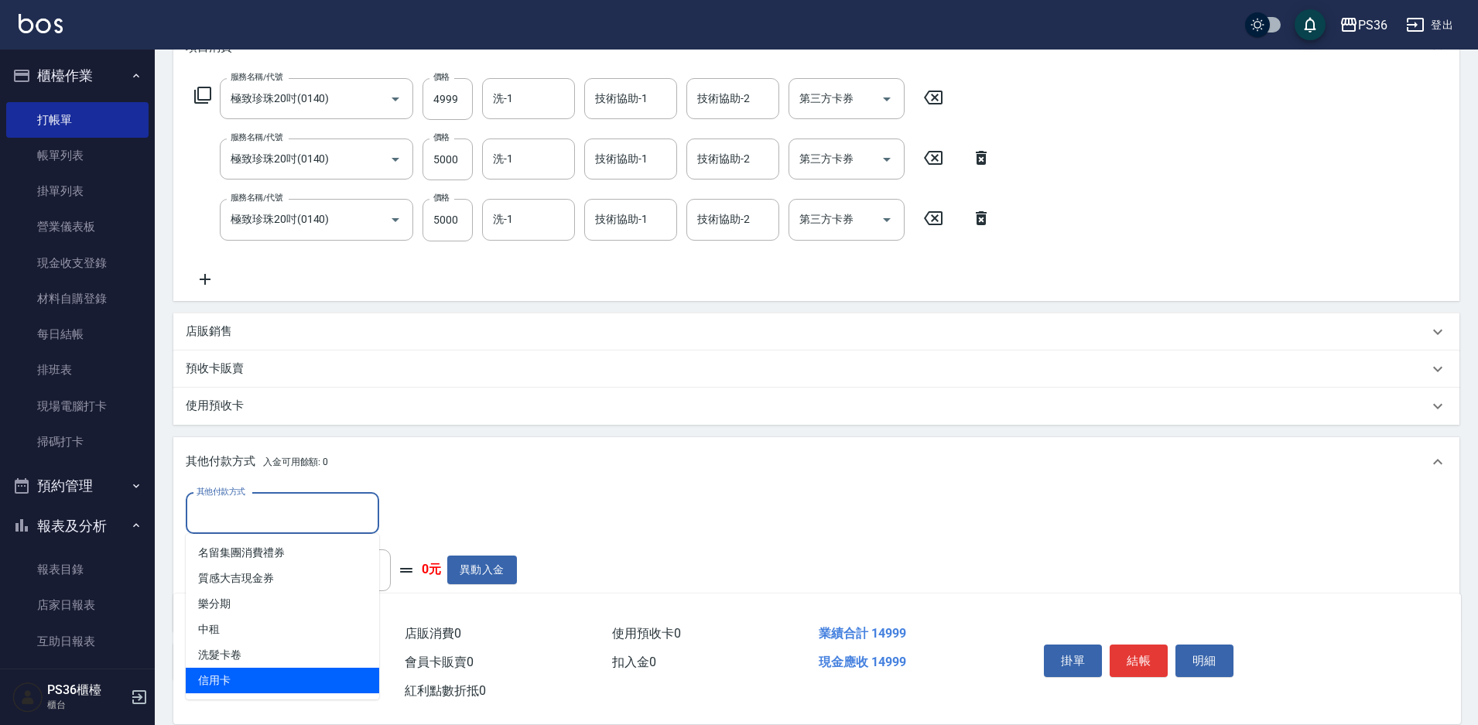
click at [287, 677] on span "信用卡" at bounding box center [283, 681] width 194 height 26
type input "信用卡"
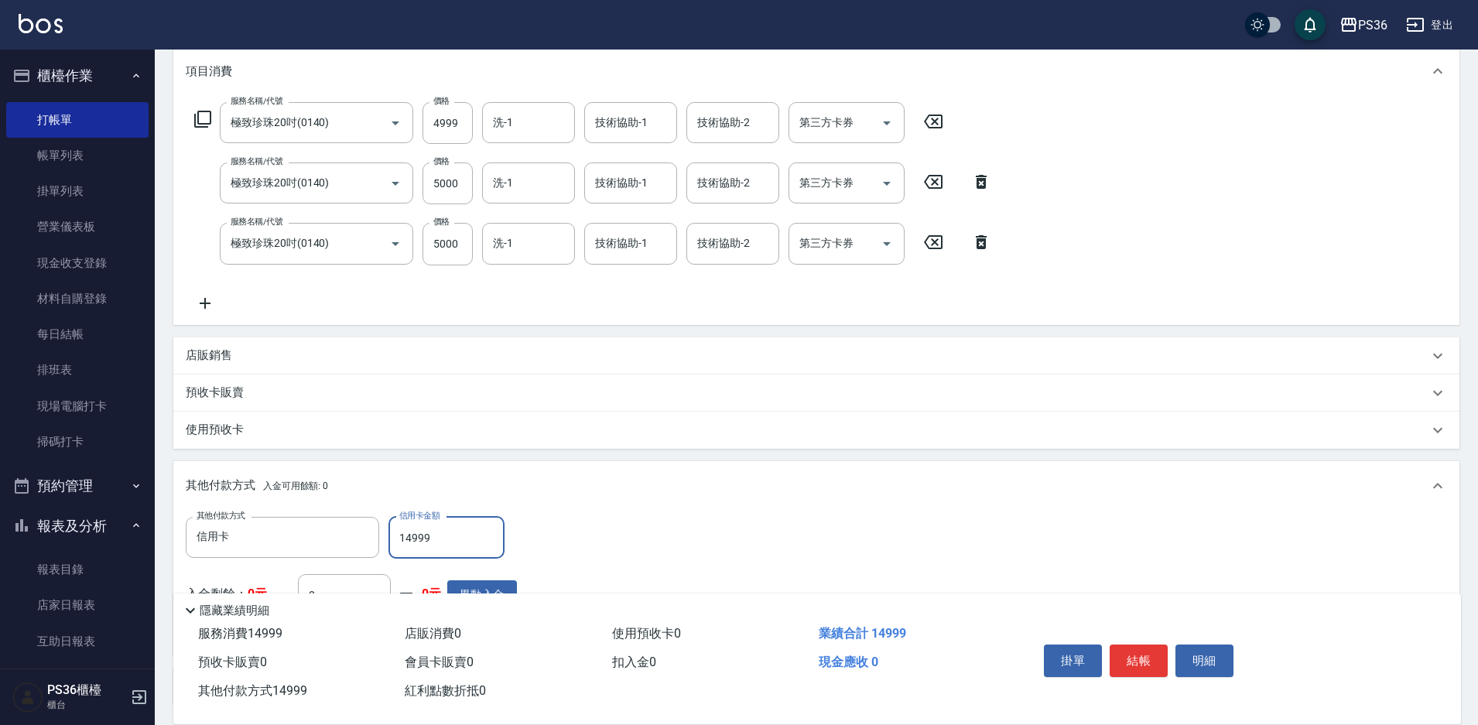
scroll to position [232, 0]
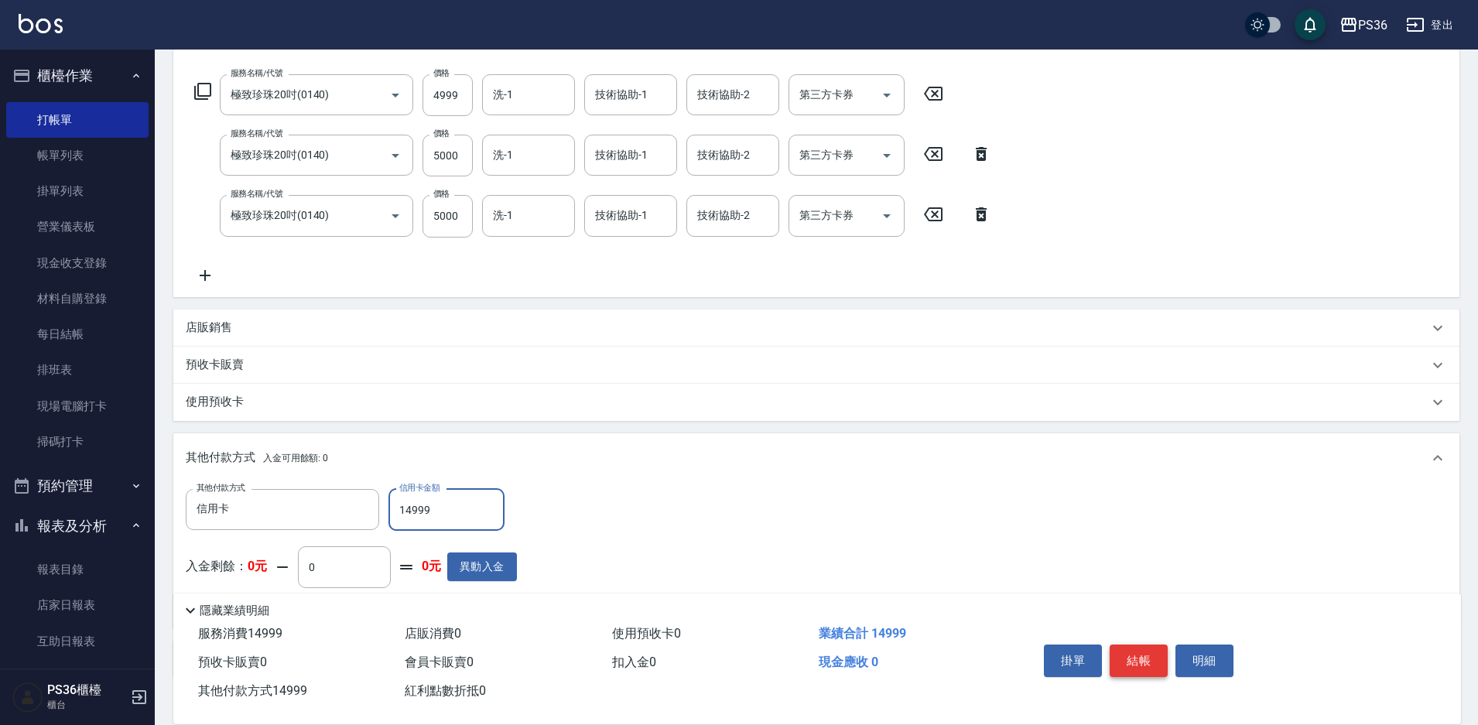
type input "14999"
click at [1139, 661] on button "結帳" at bounding box center [1139, 661] width 58 height 33
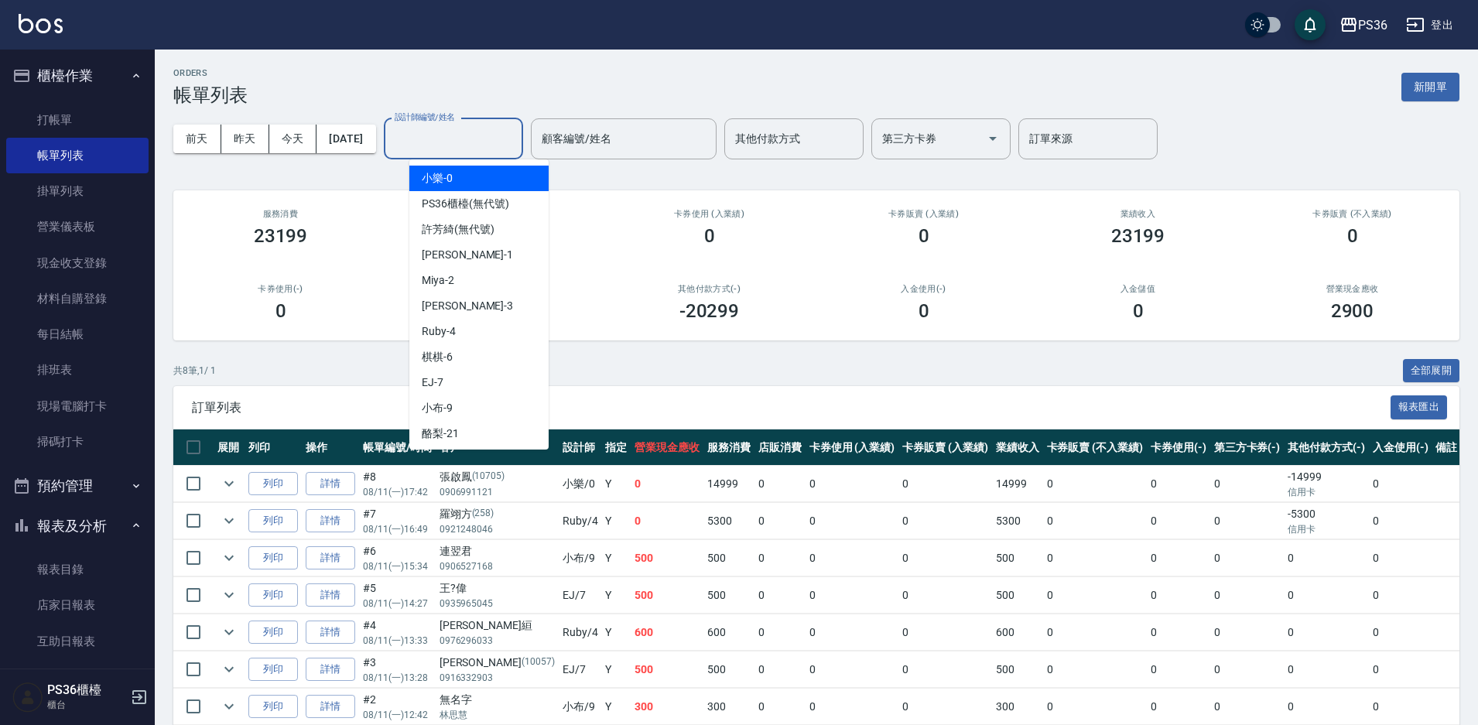
click at [487, 149] on input "設計師編號/姓名" at bounding box center [453, 138] width 125 height 27
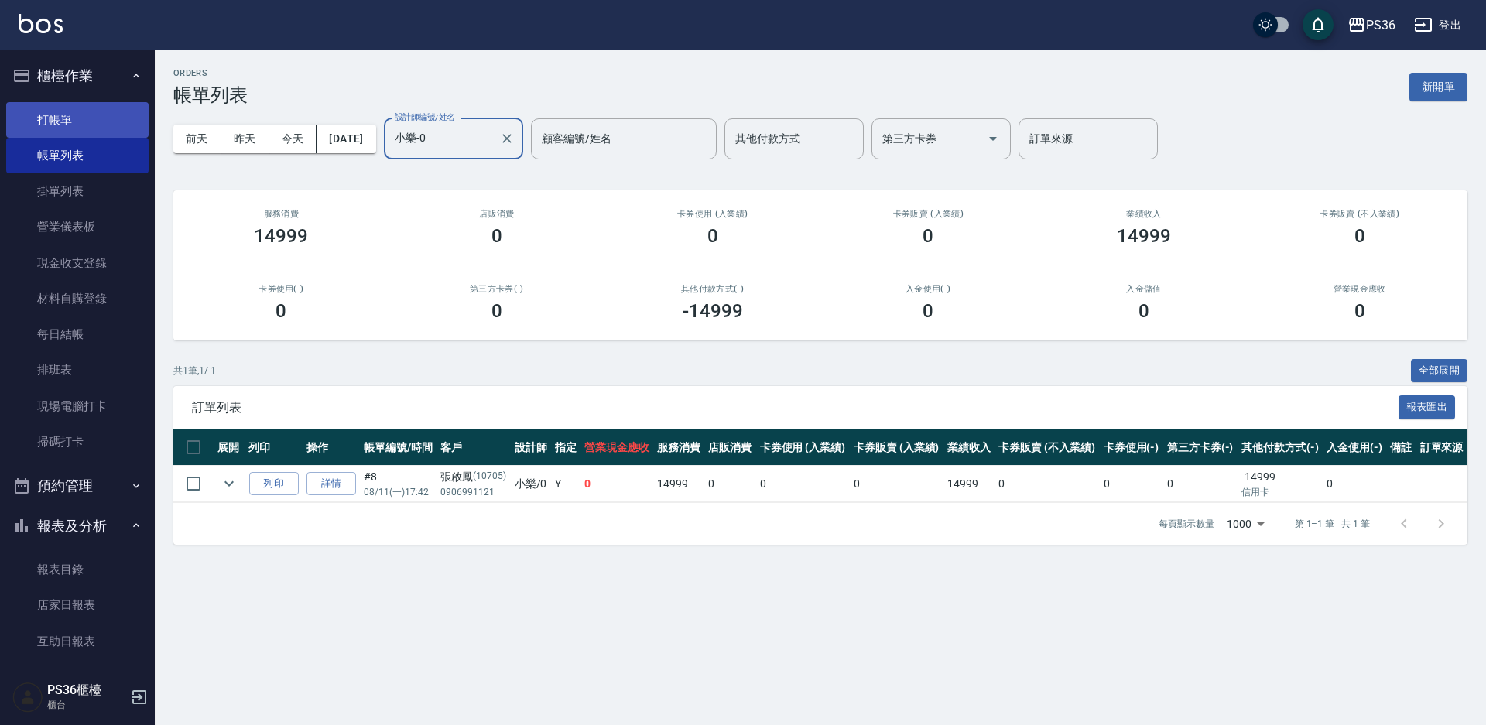
type input "小樂-0"
click at [47, 132] on link "打帳單" at bounding box center [77, 120] width 142 height 36
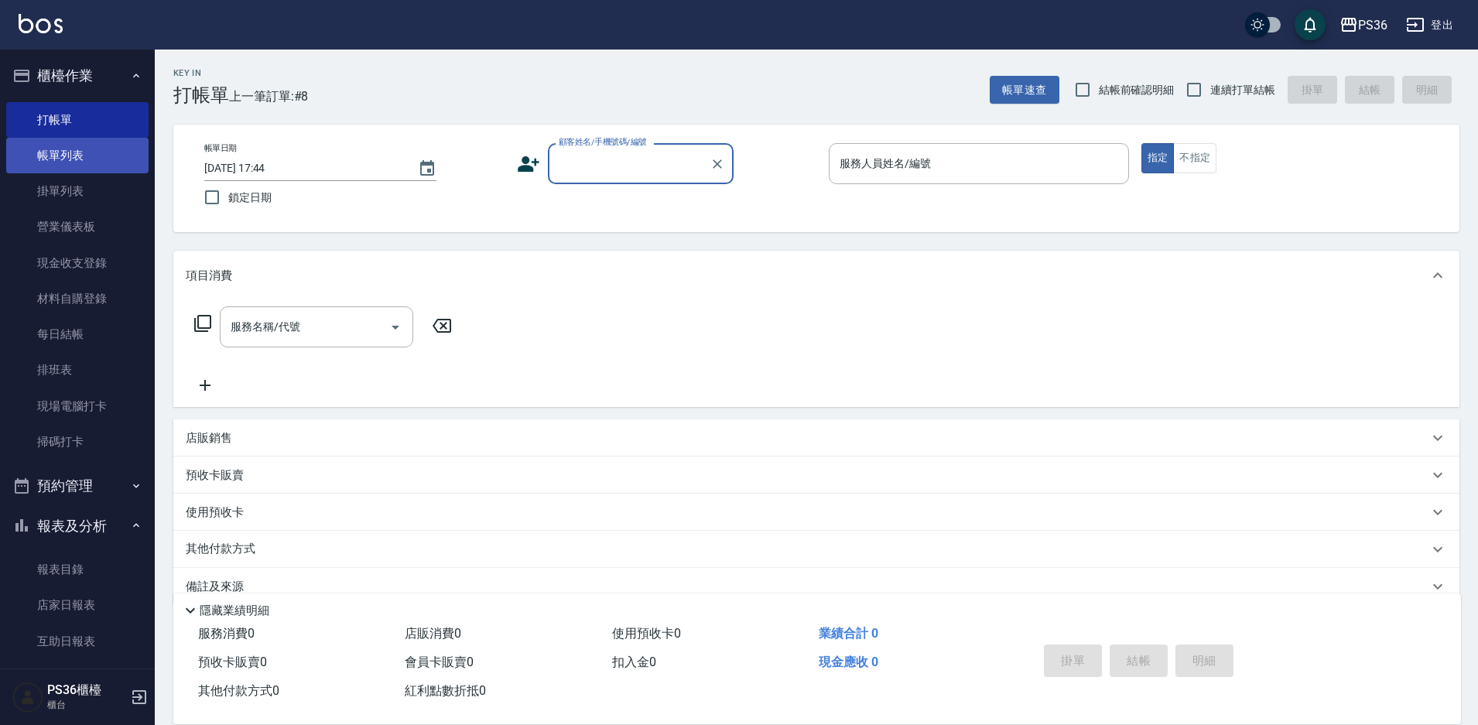
click at [87, 169] on link "帳單列表" at bounding box center [77, 156] width 142 height 36
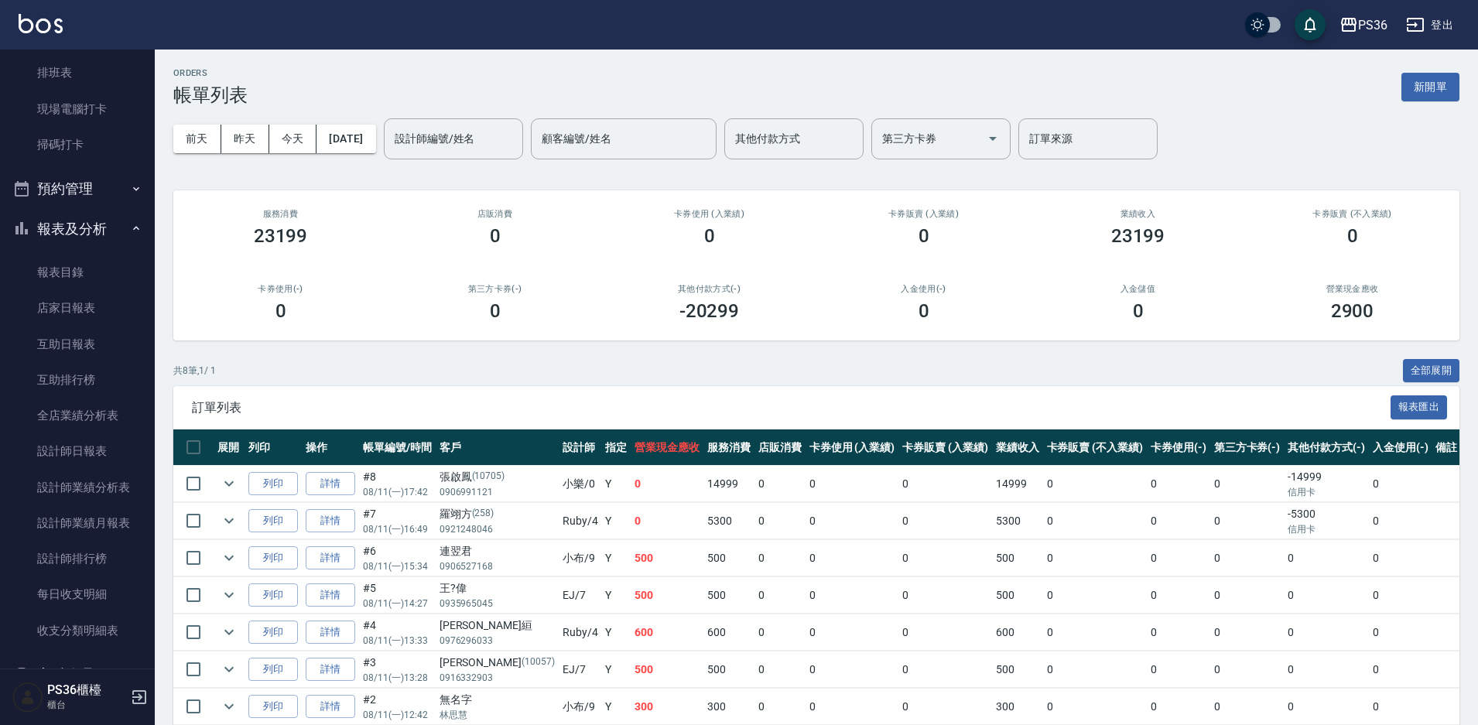
scroll to position [387, 0]
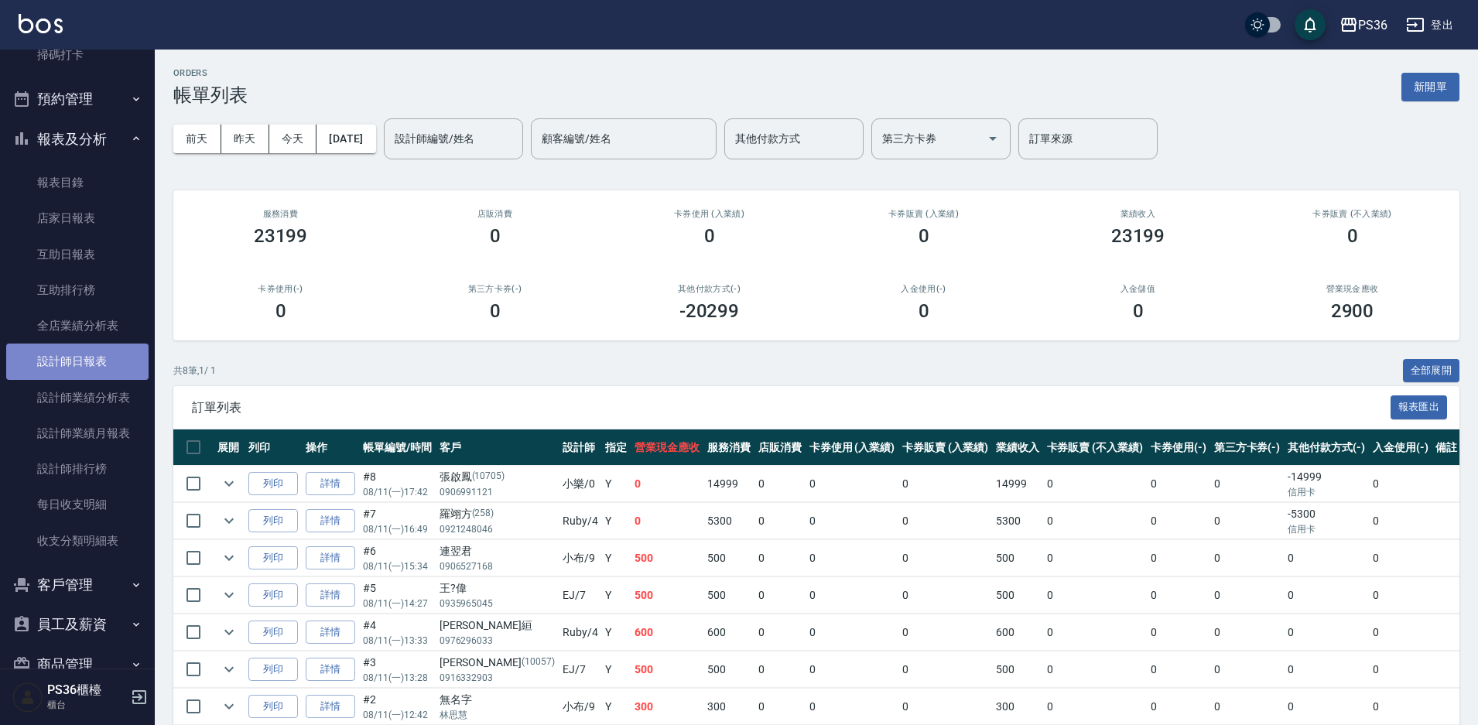
click at [102, 366] on link "設計師日報表" at bounding box center [77, 362] width 142 height 36
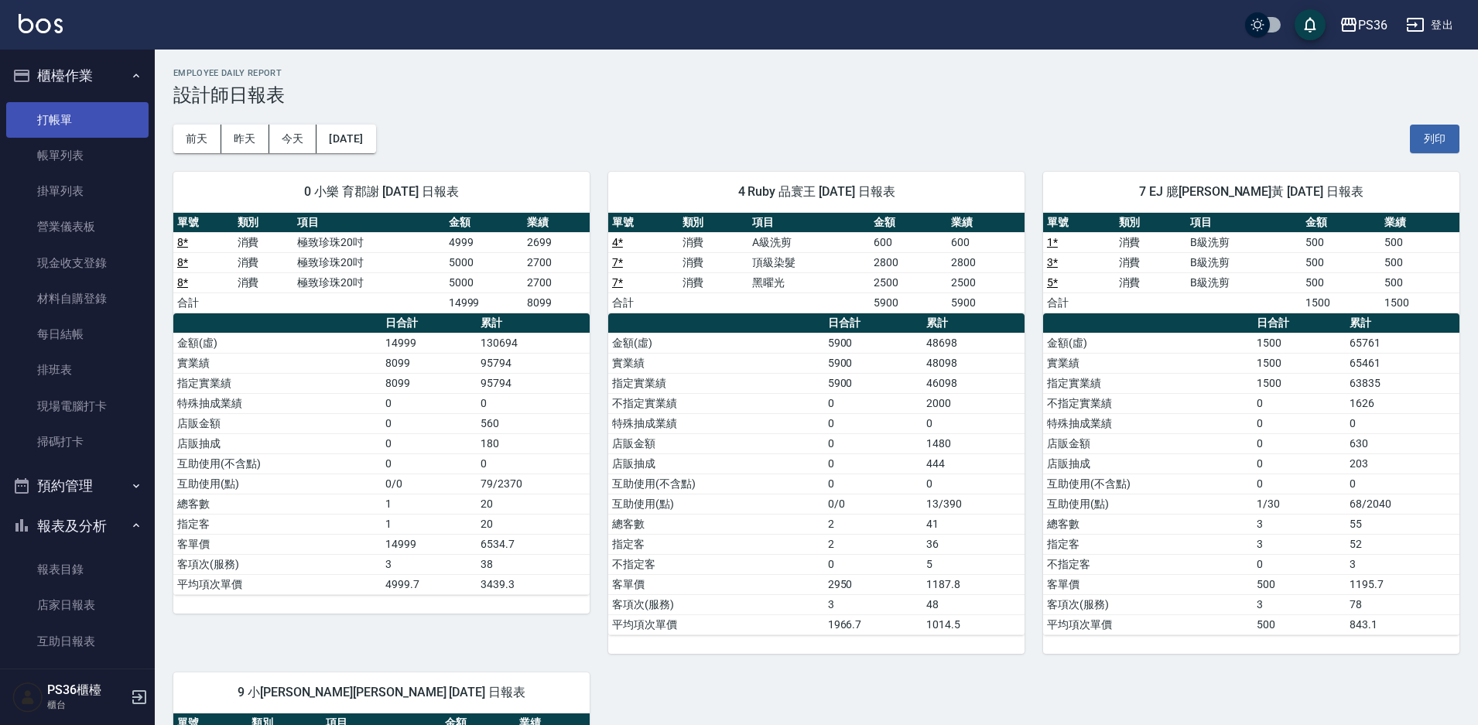
click at [58, 122] on link "打帳單" at bounding box center [77, 120] width 142 height 36
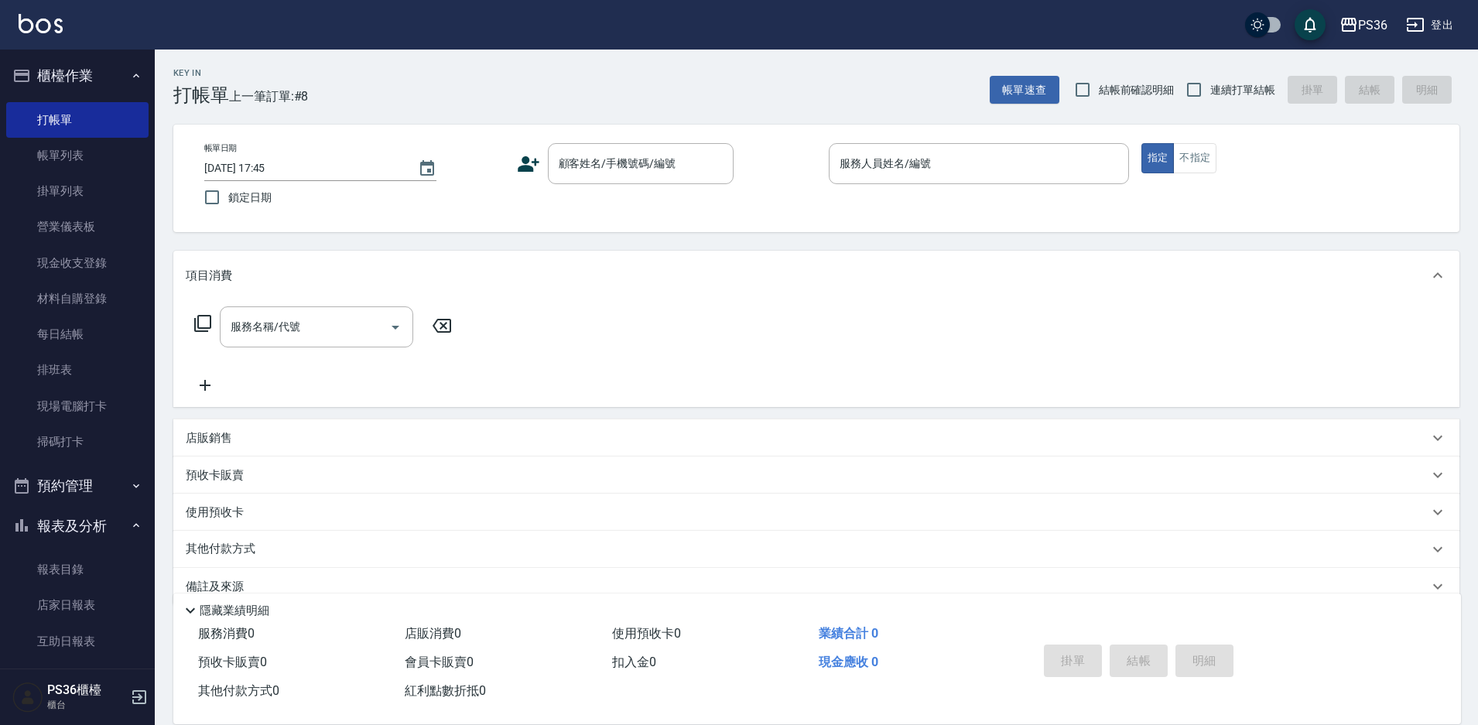
click at [534, 156] on icon at bounding box center [528, 163] width 23 height 23
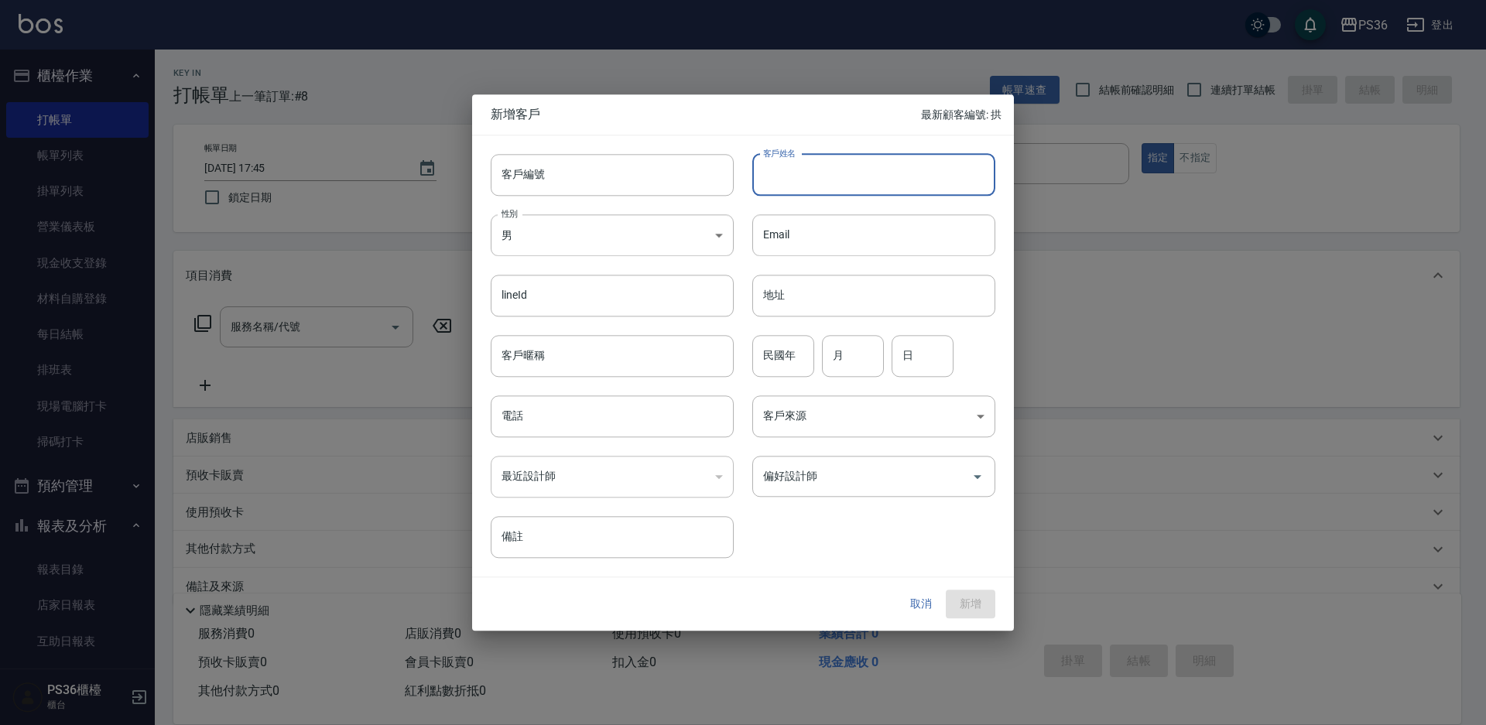
click at [783, 178] on input "客戶姓名" at bounding box center [873, 175] width 243 height 42
type input "簡莉蓉"
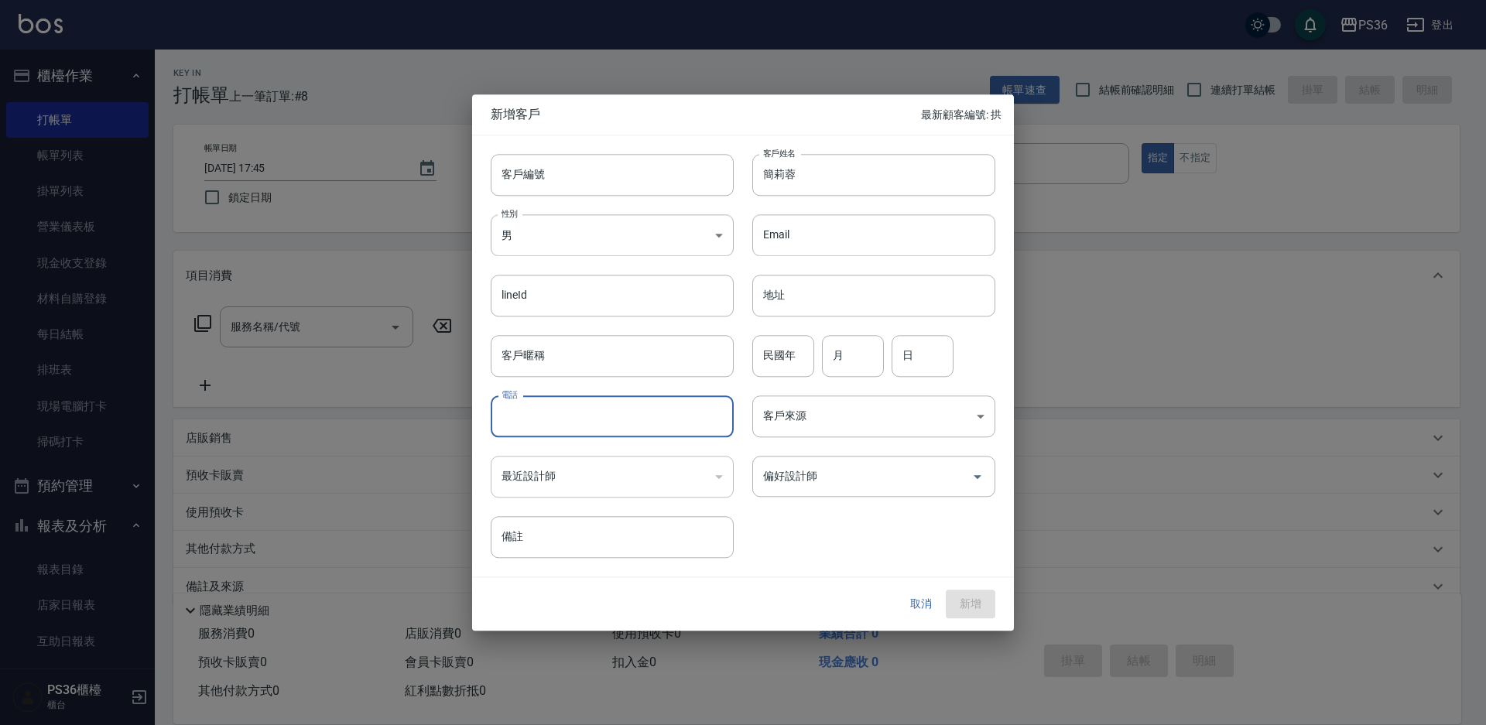
click at [626, 411] on input "電話" at bounding box center [612, 417] width 243 height 42
click at [978, 478] on icon "Open" at bounding box center [978, 477] width 8 height 4
type input "0966265261"
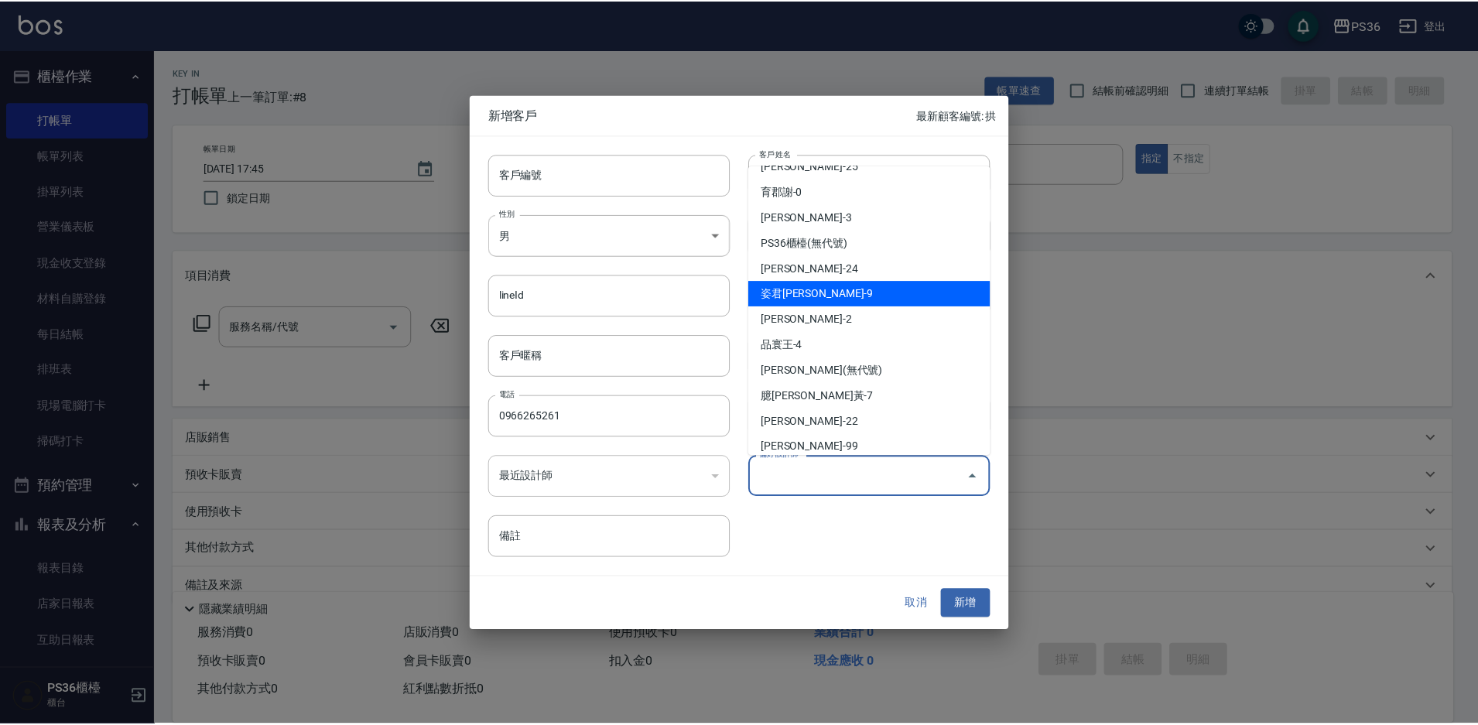
scroll to position [131, 0]
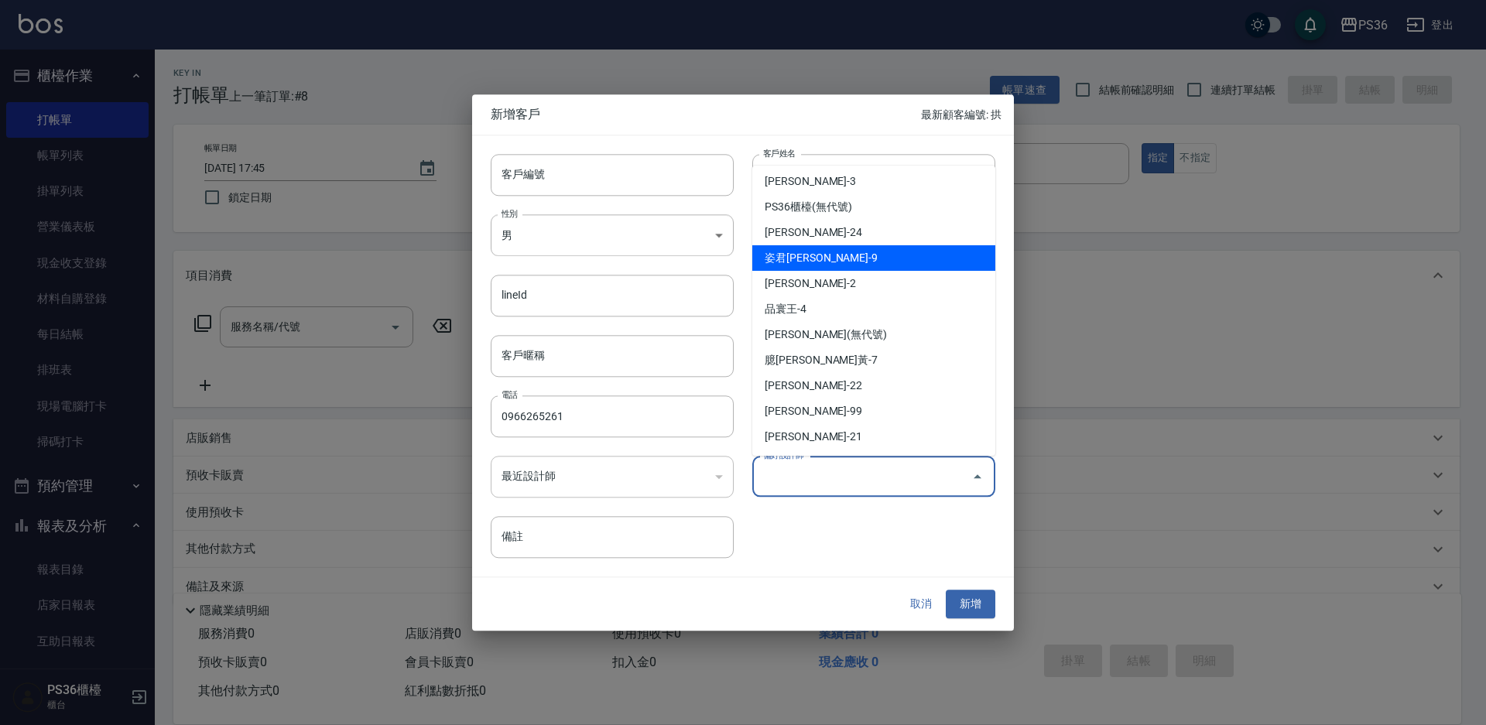
click at [842, 265] on li "姿君[PERSON_NAME]-9" at bounding box center [873, 258] width 243 height 26
type input "姿君[PERSON_NAME]"
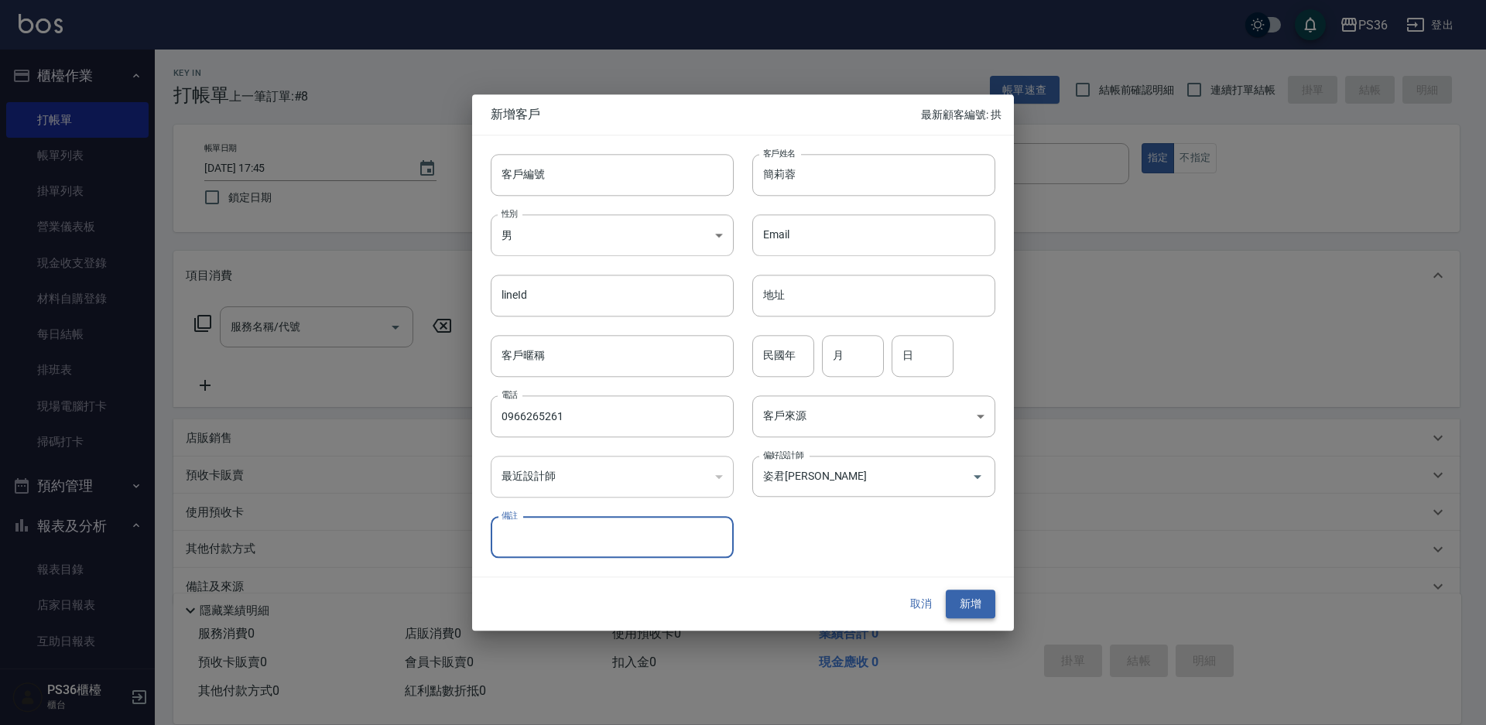
click at [971, 601] on button "新增" at bounding box center [971, 605] width 50 height 29
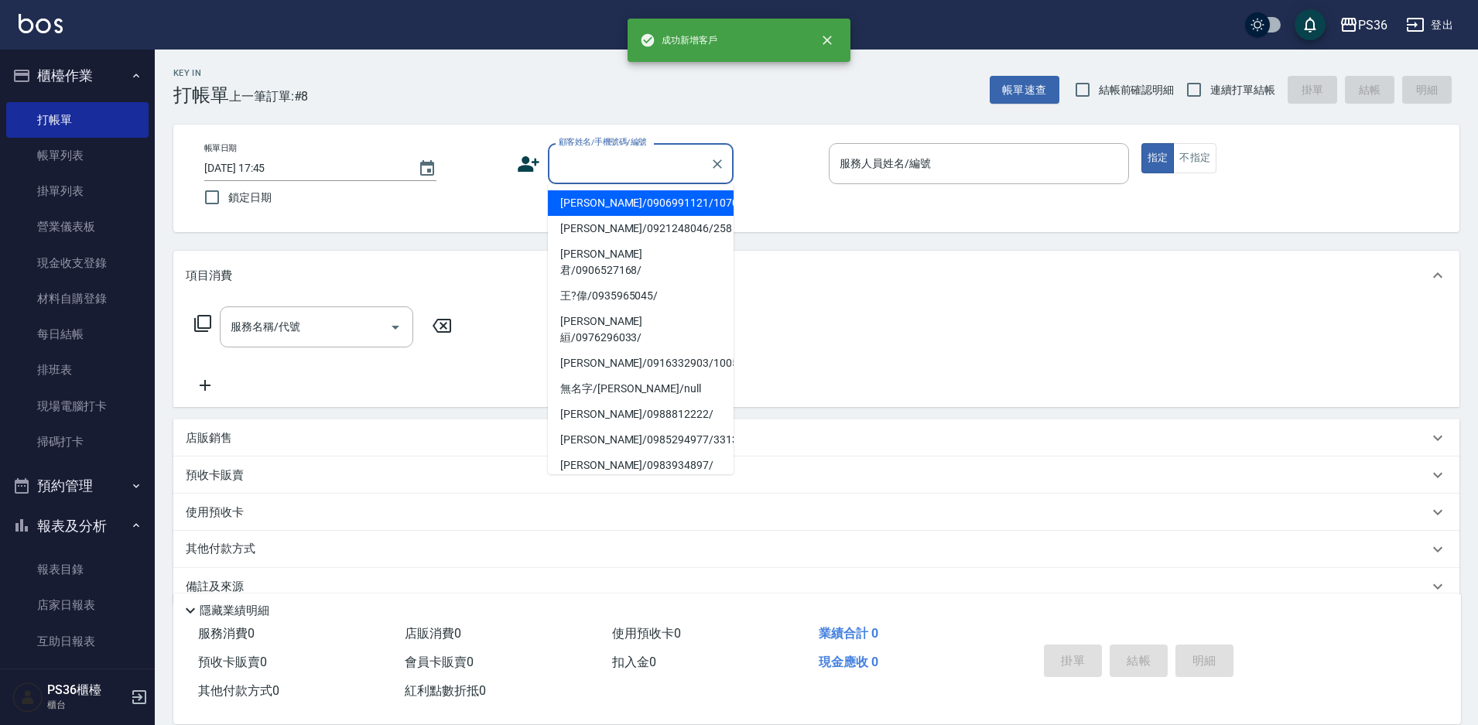
click at [650, 177] on input "顧客姓名/手機號碼/編號" at bounding box center [629, 163] width 149 height 27
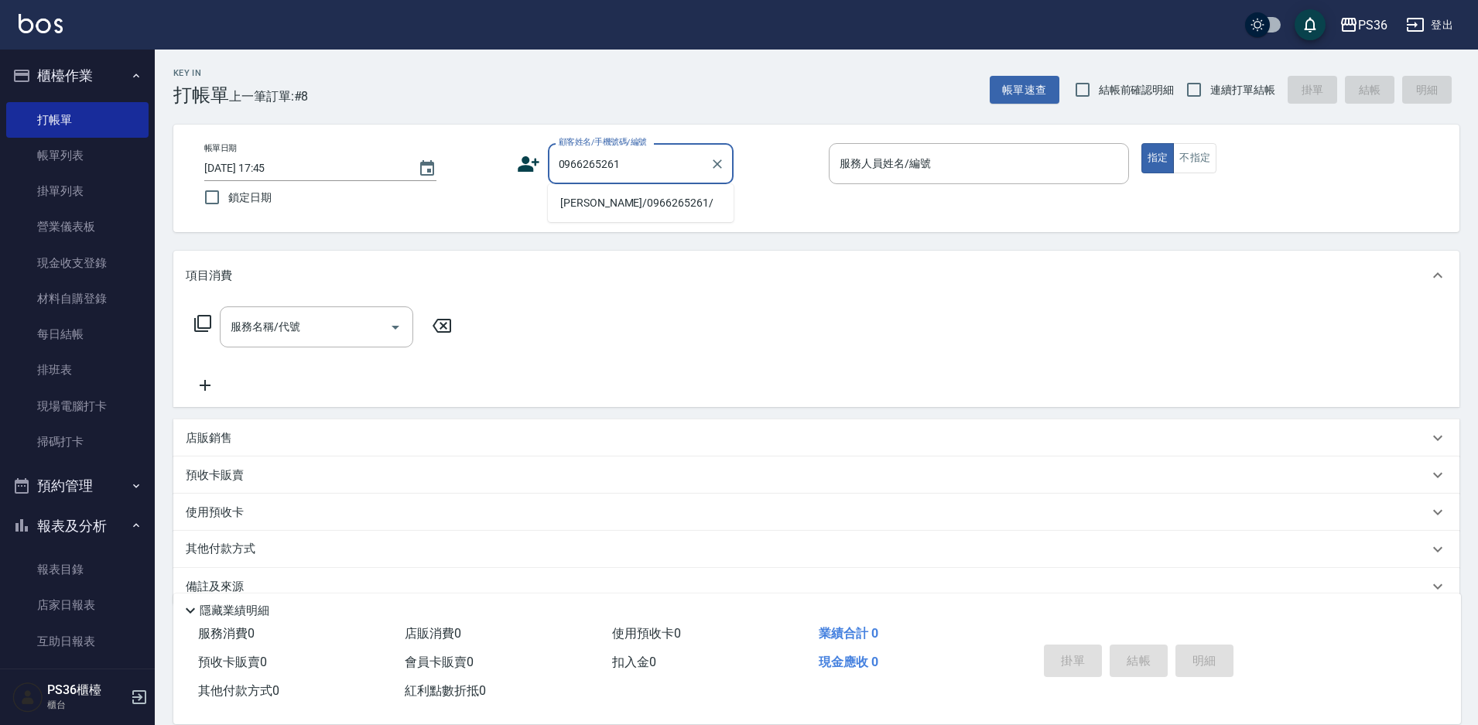
click at [632, 200] on li "[PERSON_NAME]/0966265261/" at bounding box center [641, 203] width 186 height 26
type input "[PERSON_NAME]/0966265261/"
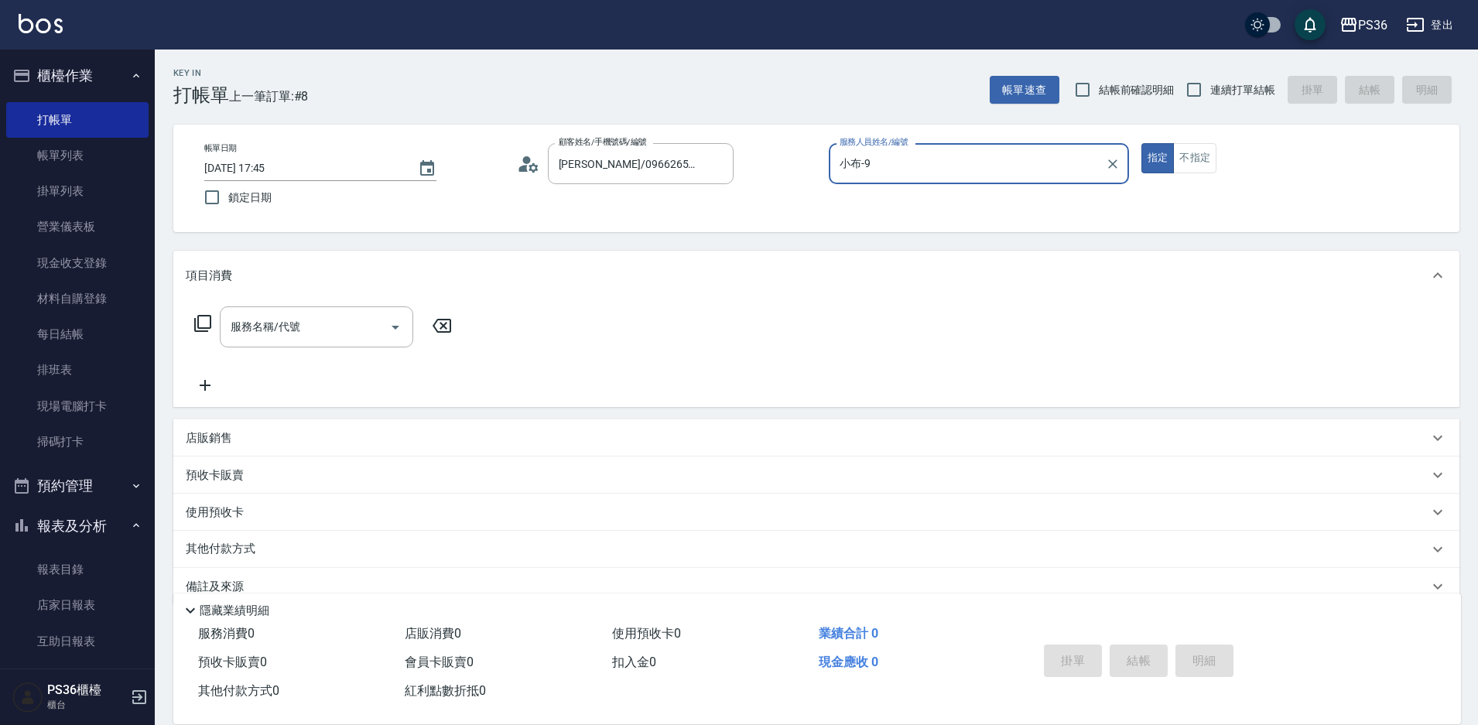
type input "小布-9"
click at [205, 322] on icon at bounding box center [203, 323] width 19 height 19
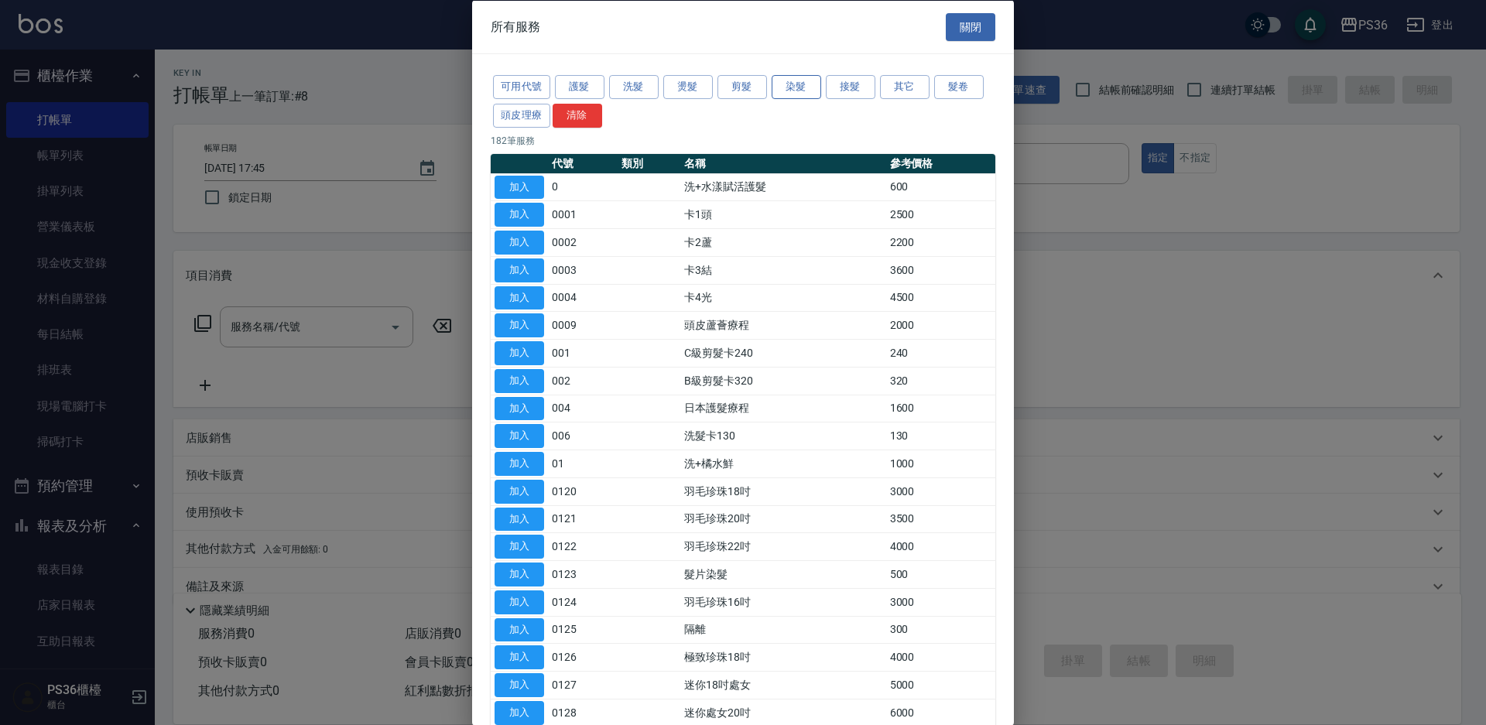
click at [779, 87] on button "染髮" at bounding box center [797, 87] width 50 height 24
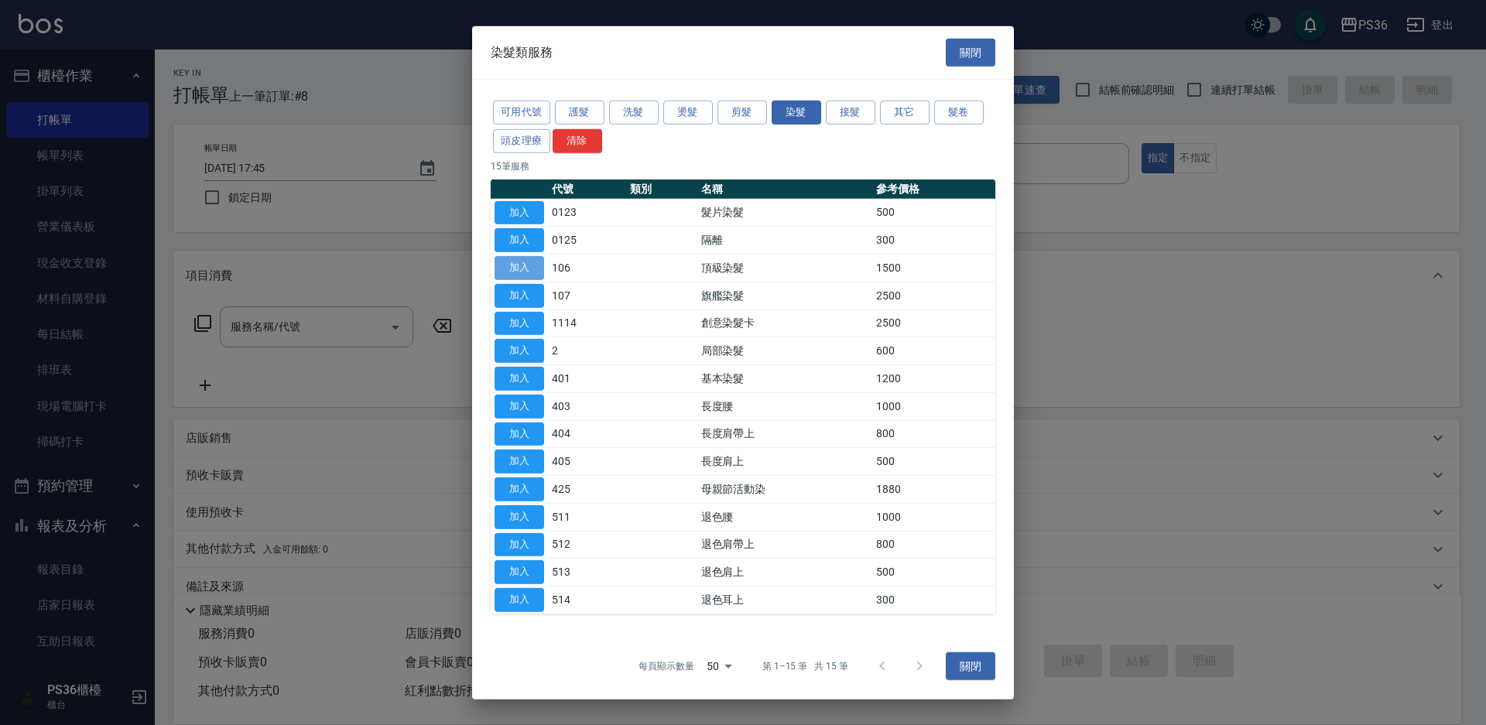
click at [533, 268] on button "加入" at bounding box center [520, 268] width 50 height 24
type input "頂級染髮(106)"
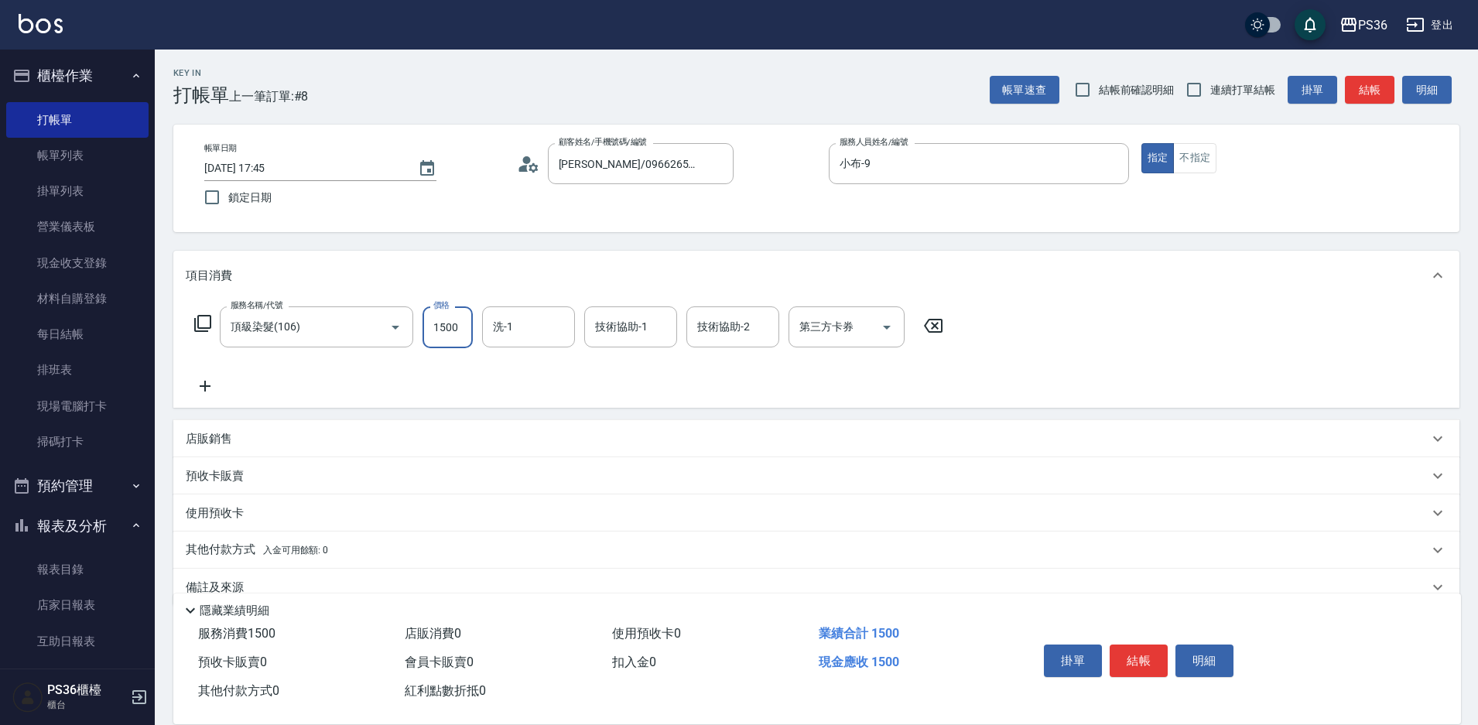
click at [470, 324] on input "1500" at bounding box center [448, 328] width 50 height 42
type input "2299"
type input "又婕-25"
click at [1125, 654] on button "結帳" at bounding box center [1139, 661] width 58 height 33
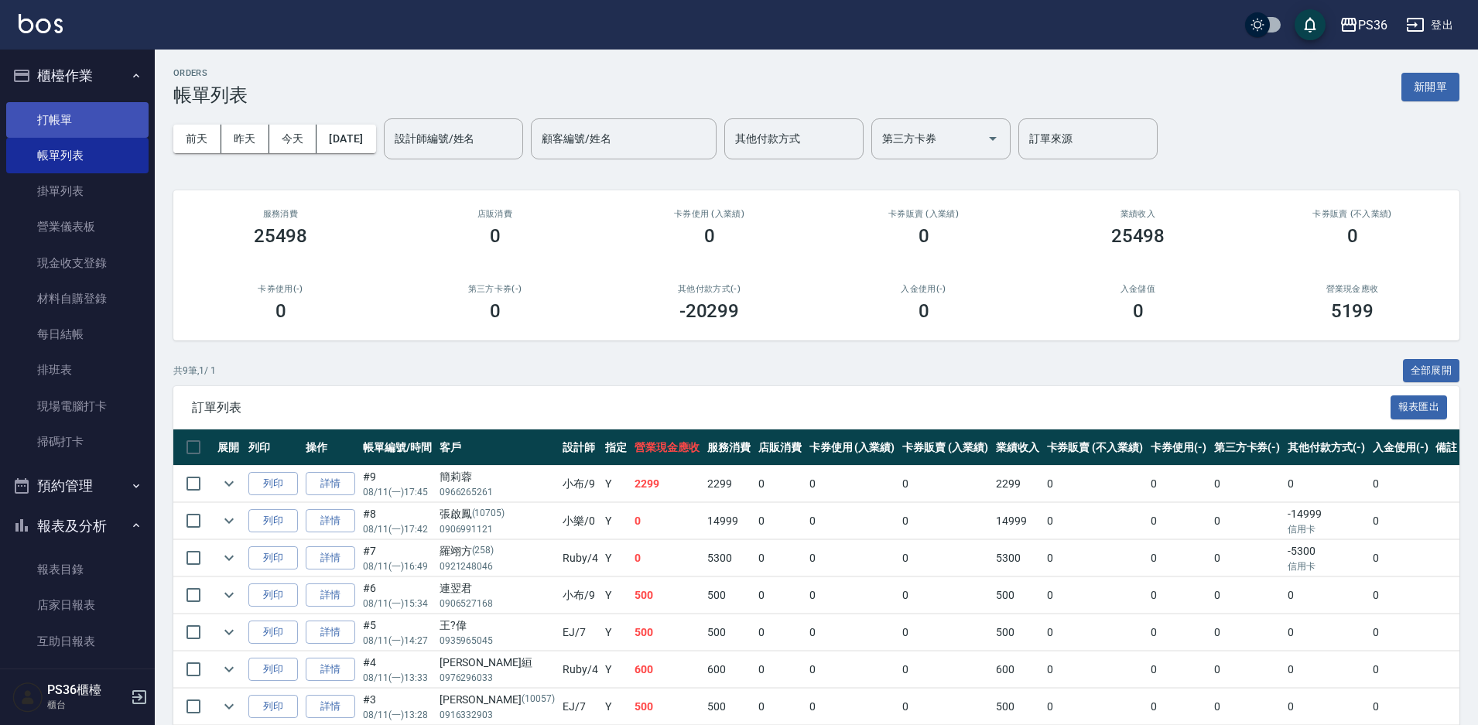
click at [72, 125] on link "打帳單" at bounding box center [77, 120] width 142 height 36
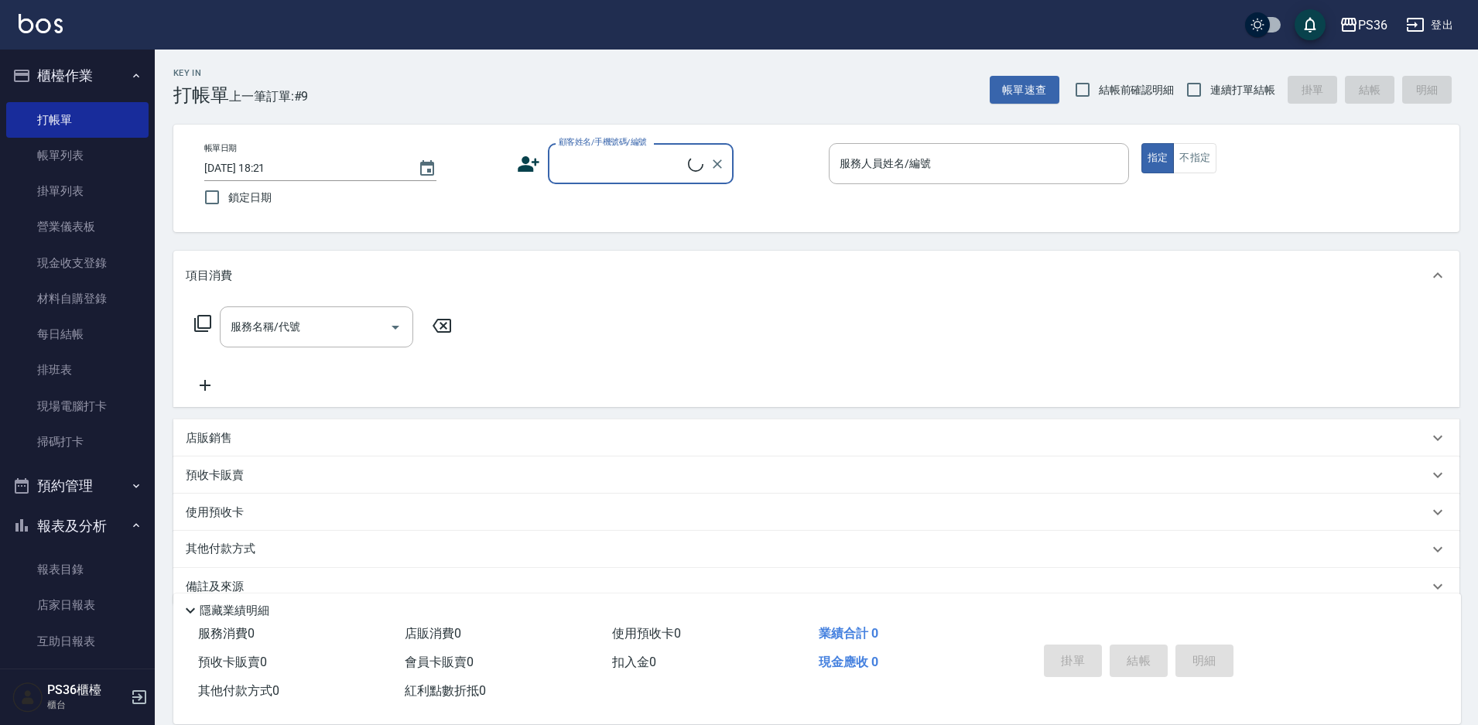
click at [648, 180] on div "顧客姓名/手機號碼/編號" at bounding box center [641, 163] width 186 height 41
click at [634, 211] on li "[PERSON_NAME]/0912724759/791204" at bounding box center [641, 203] width 186 height 26
type input "[PERSON_NAME]/0912724759/791204"
type input "[PERSON_NAME]-1"
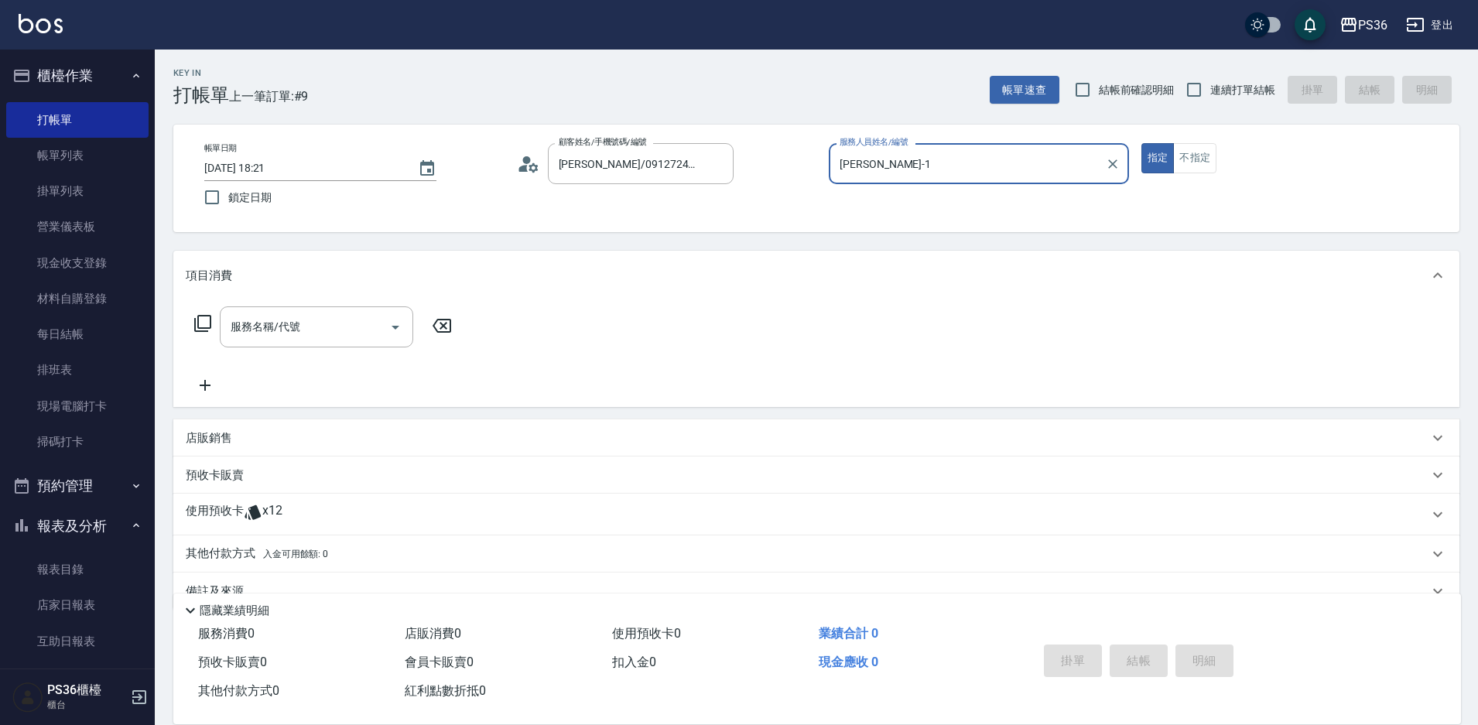
click at [204, 325] on icon at bounding box center [203, 323] width 19 height 19
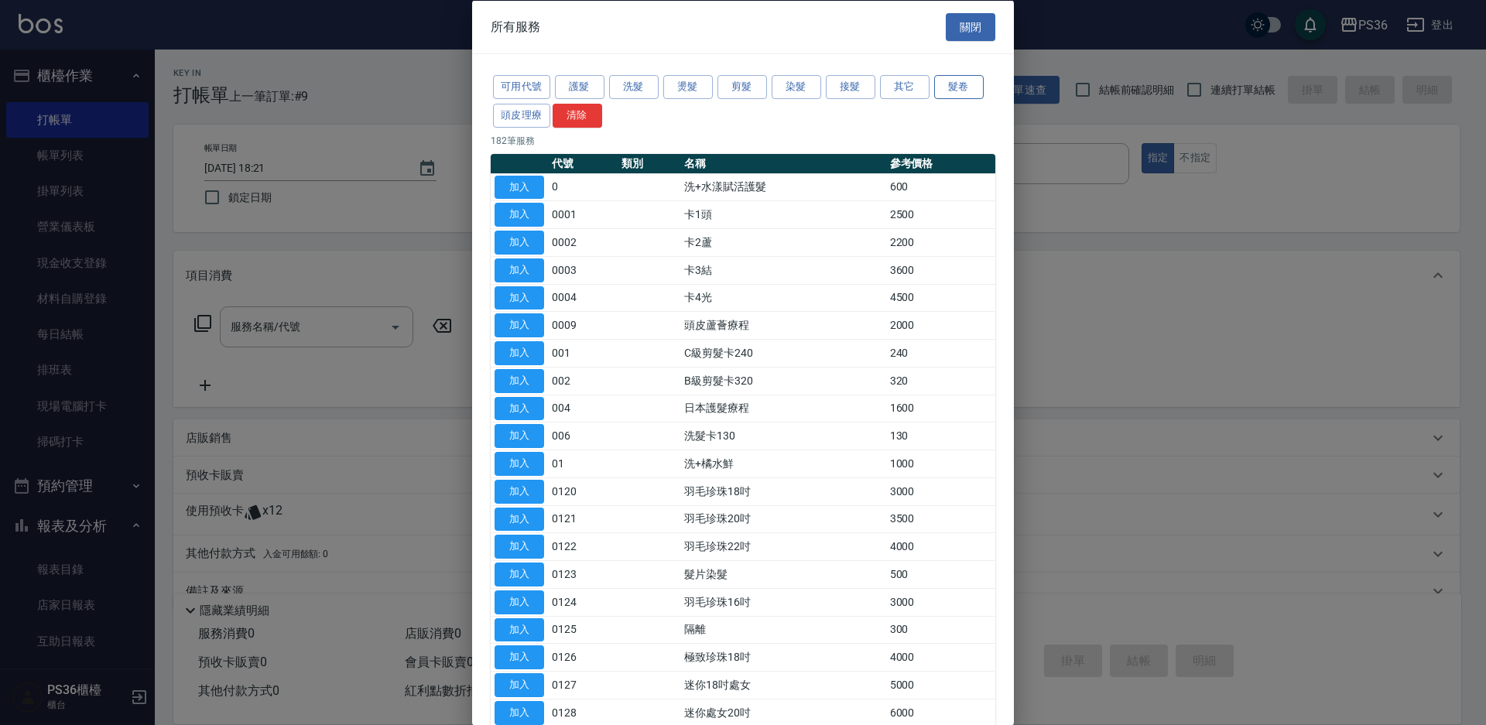
click at [938, 89] on button "髮卷" at bounding box center [959, 87] width 50 height 24
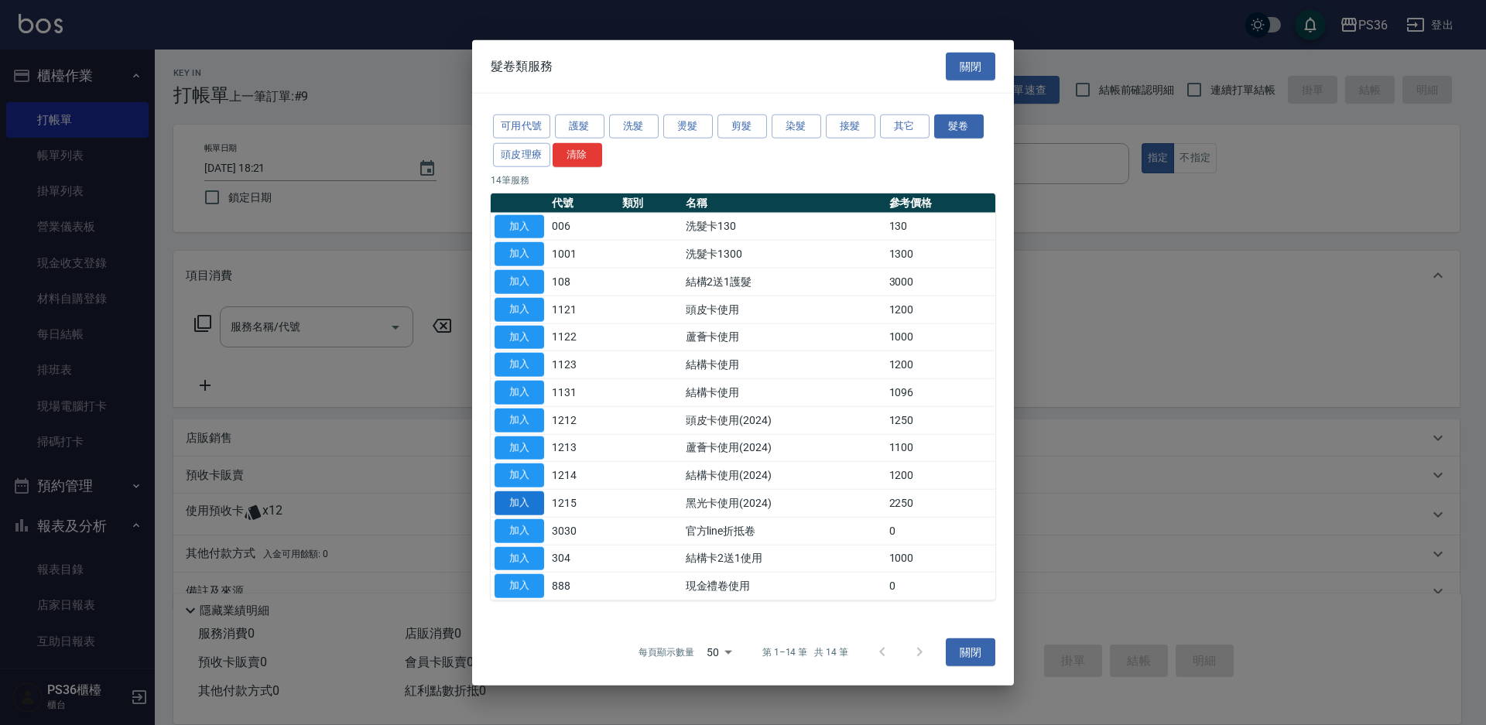
click at [516, 498] on button "加入" at bounding box center [520, 504] width 50 height 24
type input "黑光卡使用(2024)(1215)"
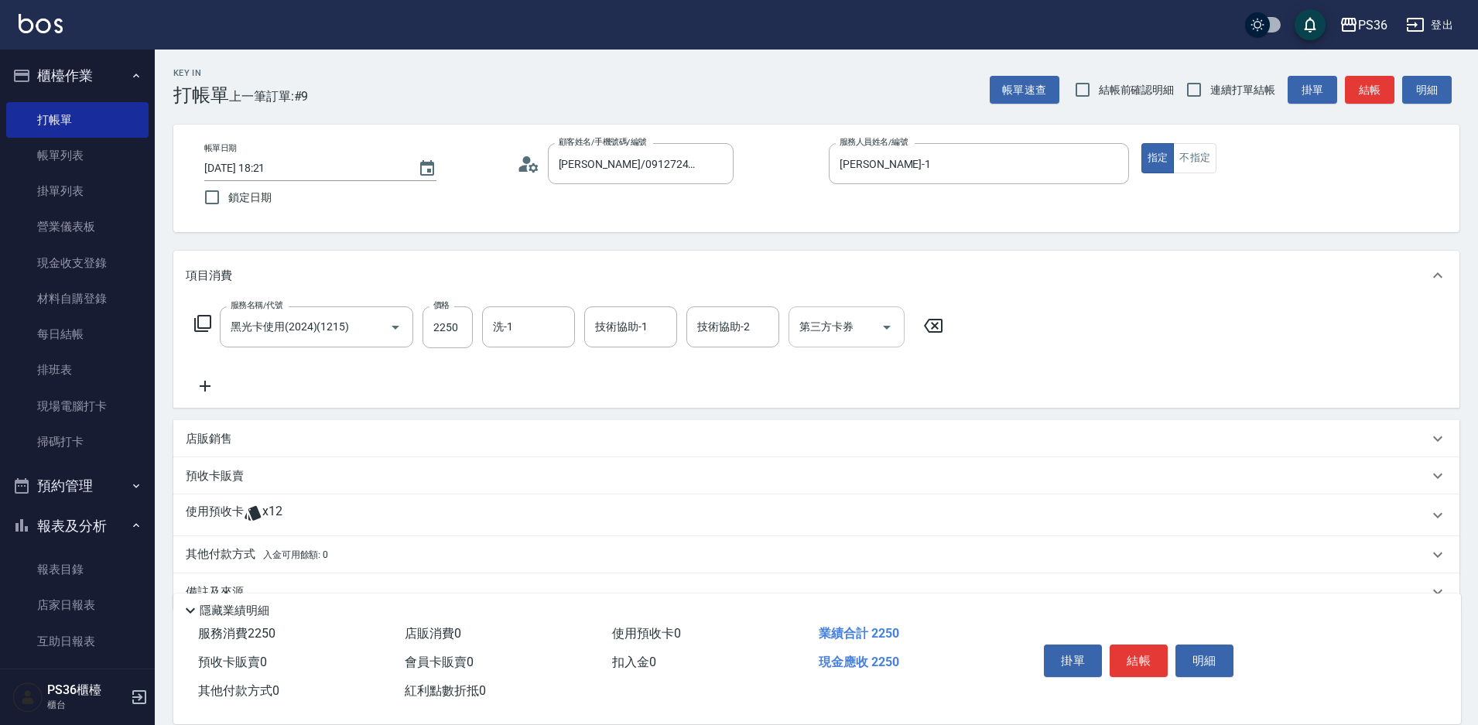
click at [836, 329] on input "第三方卡券" at bounding box center [835, 326] width 79 height 27
click at [850, 385] on span "舊有卡券" at bounding box center [847, 392] width 116 height 26
type input "舊有卡券"
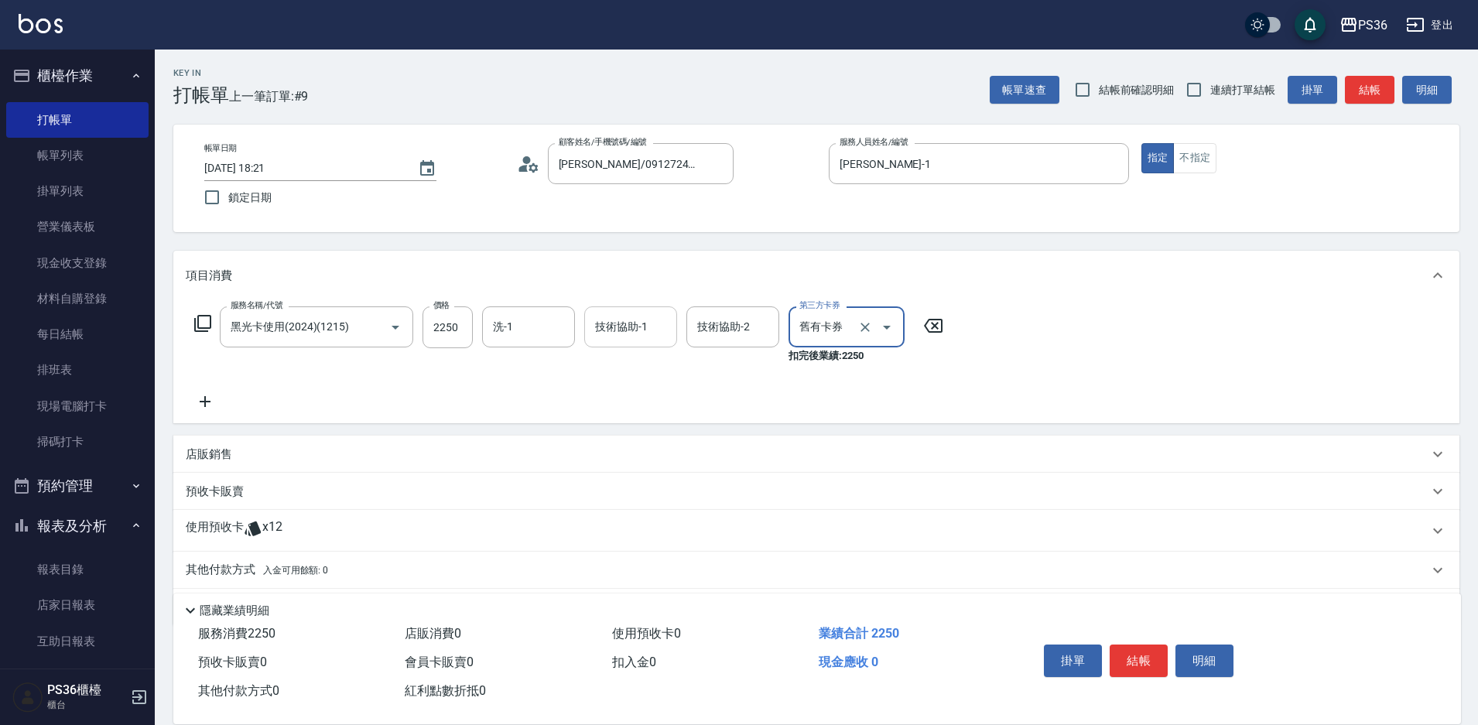
click at [636, 323] on div "技術協助-1 技術協助-1" at bounding box center [630, 327] width 93 height 41
type input "又婕-25"
click at [1154, 665] on button "結帳" at bounding box center [1139, 661] width 58 height 33
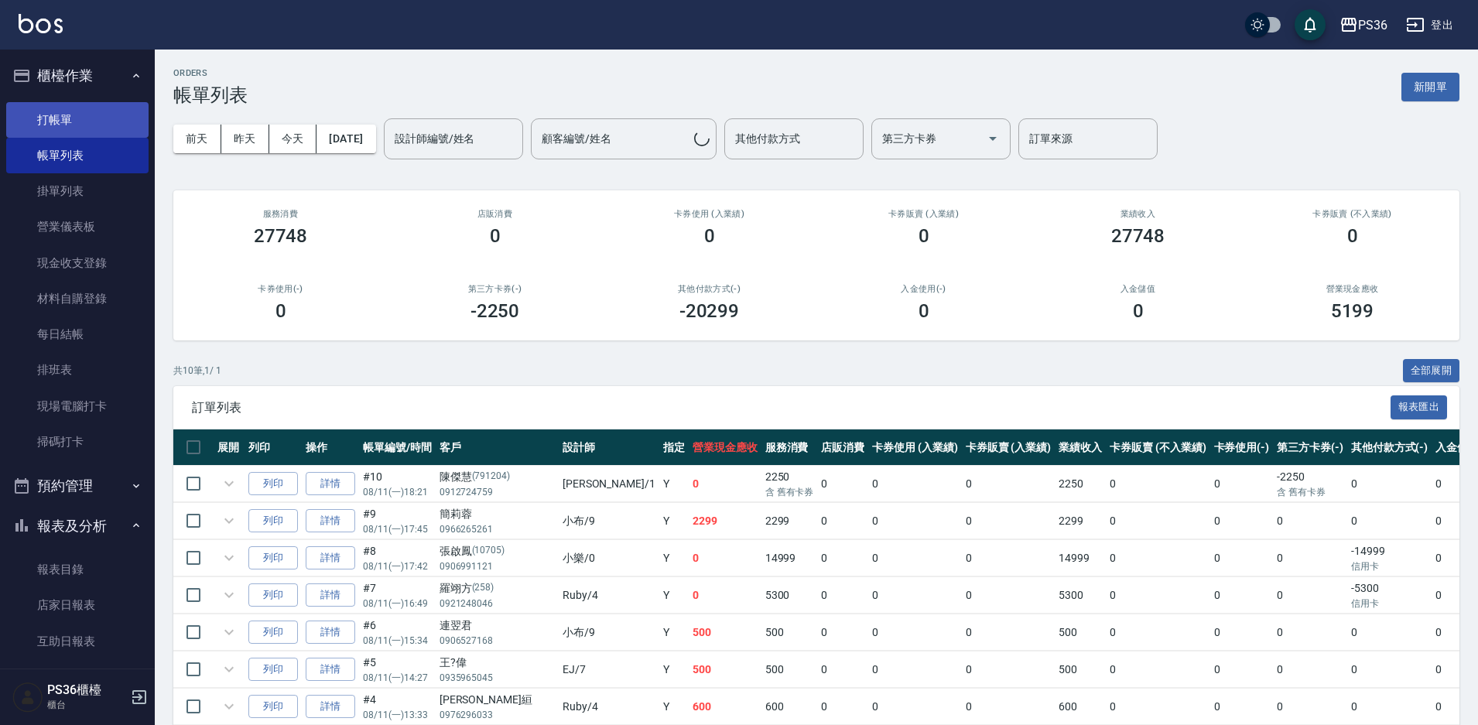
click at [96, 127] on link "打帳單" at bounding box center [77, 120] width 142 height 36
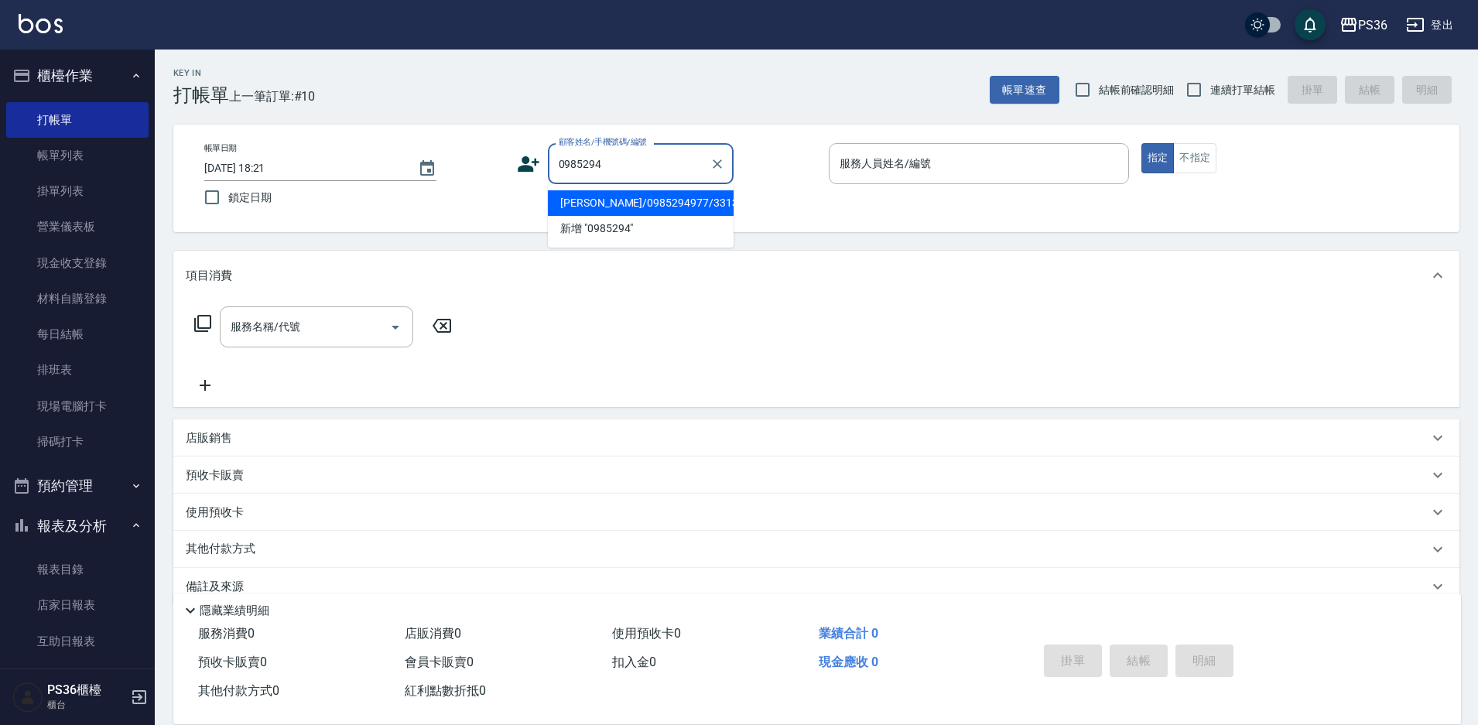
click at [586, 192] on li "[PERSON_NAME]/0985294977/331350" at bounding box center [641, 203] width 186 height 26
type input "[PERSON_NAME]/0985294977/331350"
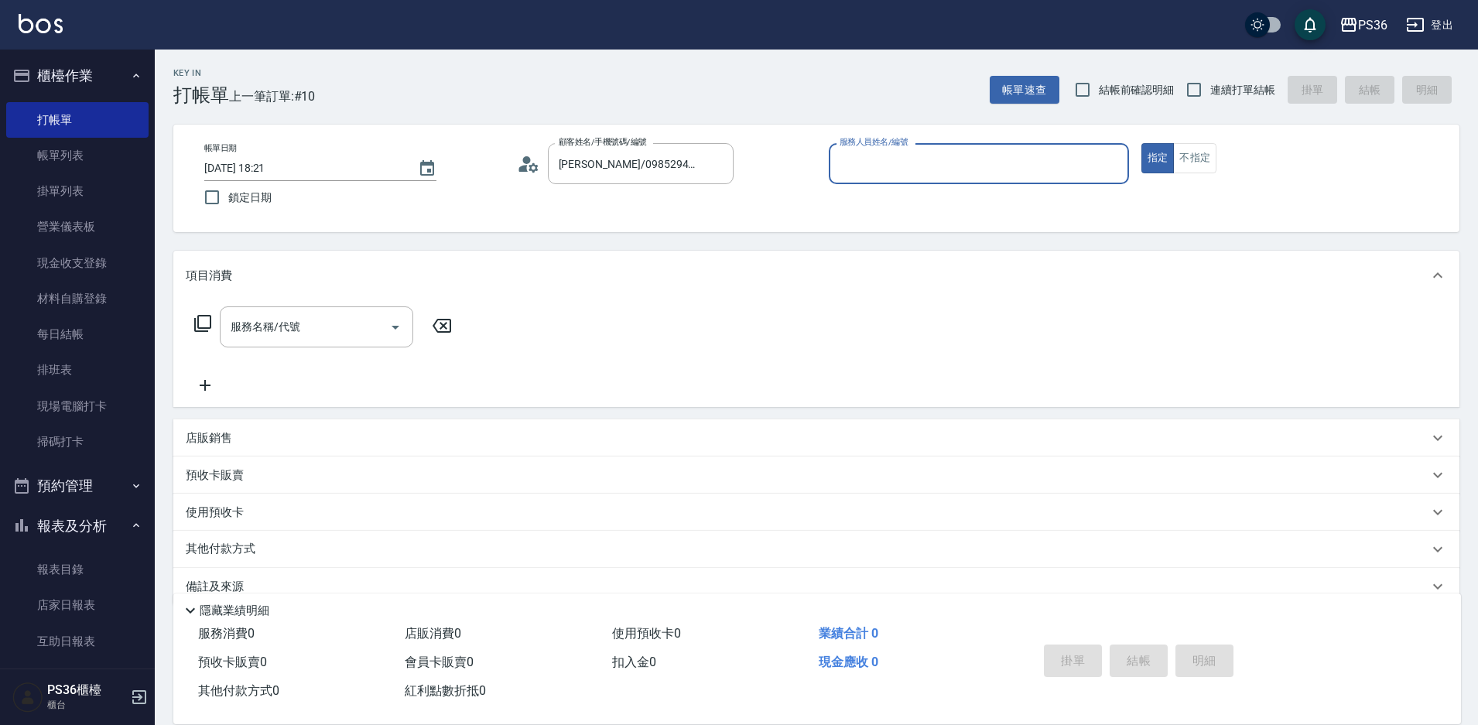
type input "[PERSON_NAME]-1"
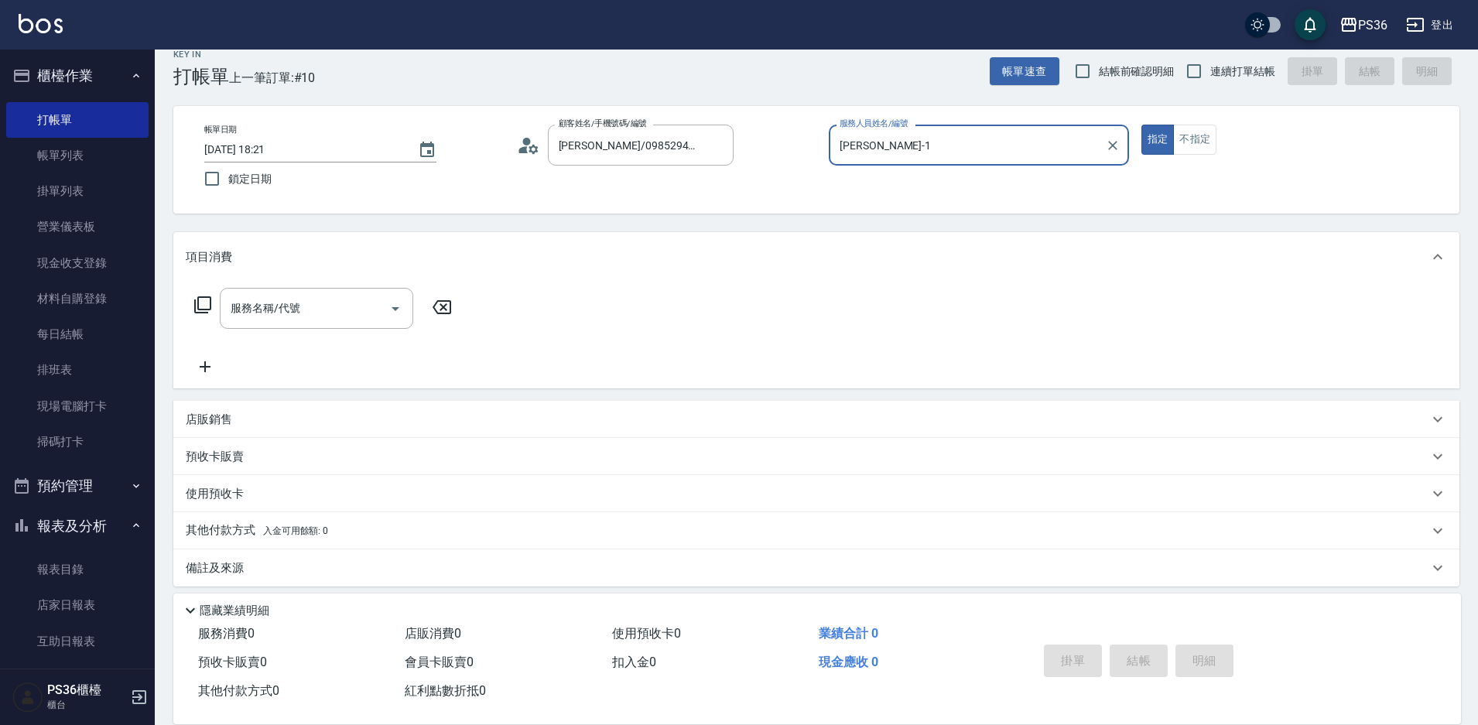
scroll to position [29, 0]
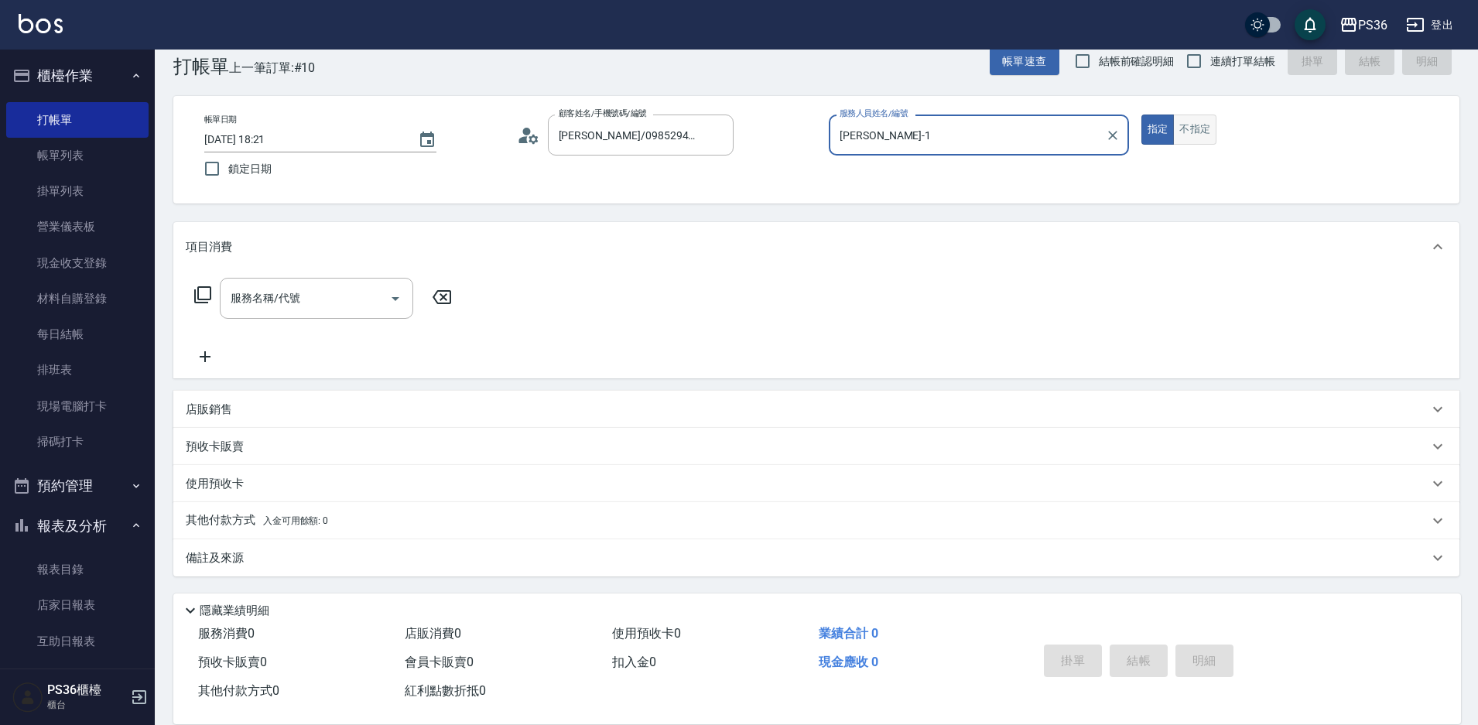
click at [1195, 141] on button "不指定" at bounding box center [1194, 130] width 43 height 30
click at [341, 301] on input "服務名稱/代號" at bounding box center [305, 298] width 156 height 27
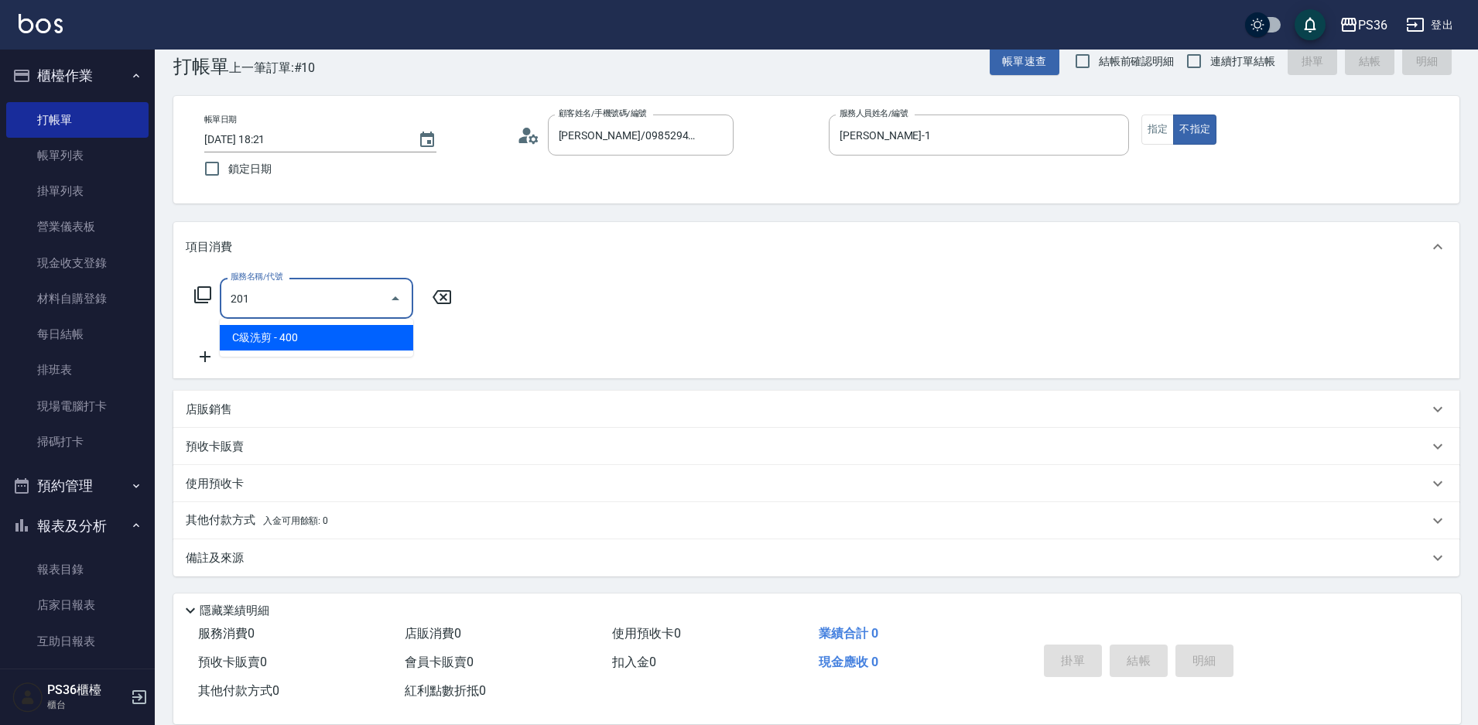
type input "C級洗剪(201)"
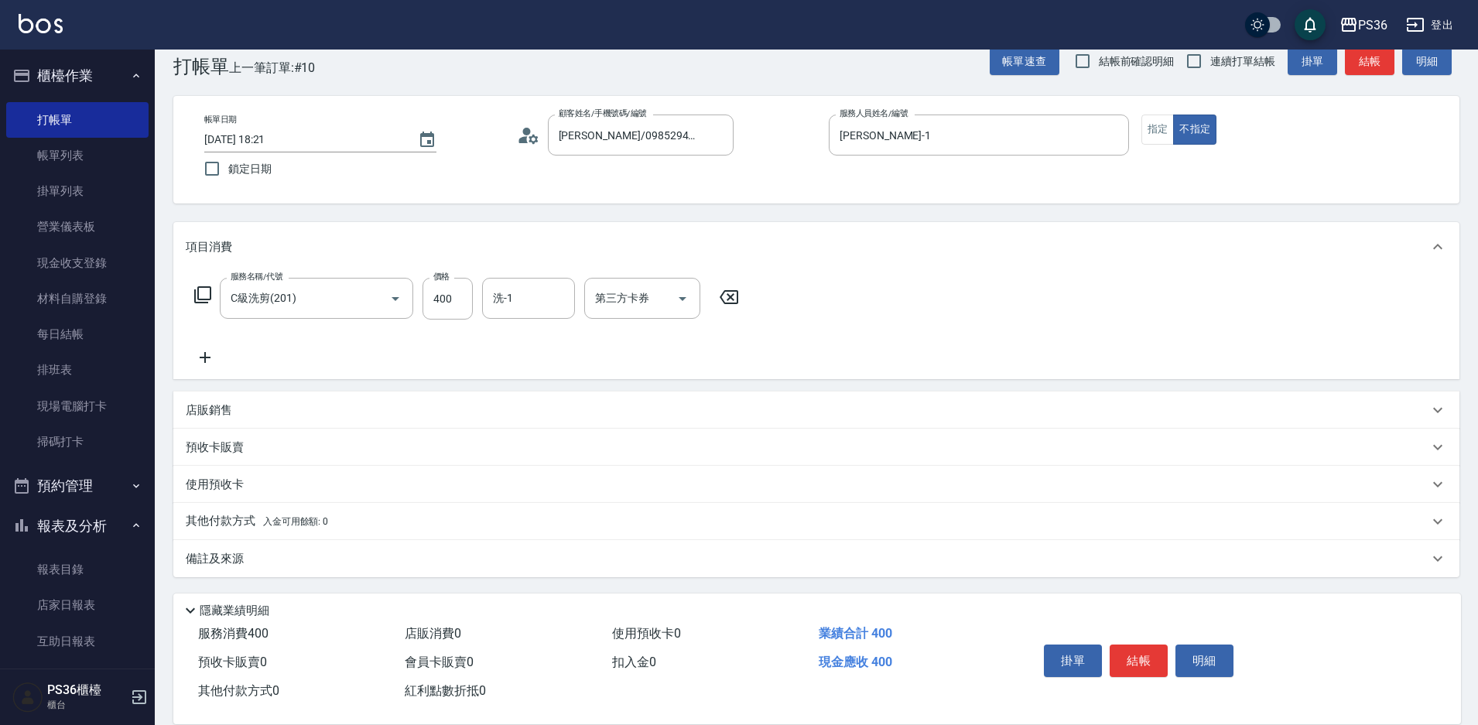
click at [199, 300] on icon at bounding box center [202, 294] width 17 height 17
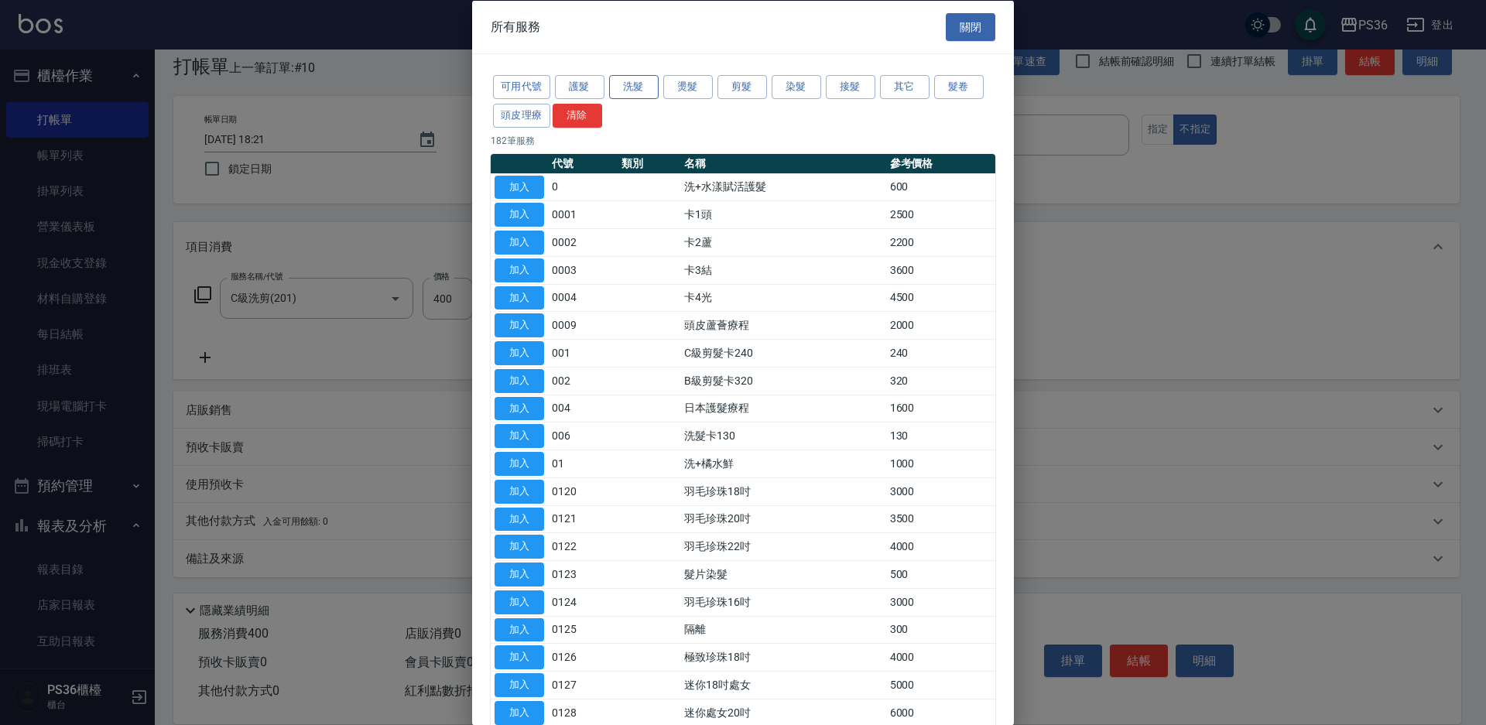
click at [619, 87] on button "洗髮" at bounding box center [634, 87] width 50 height 24
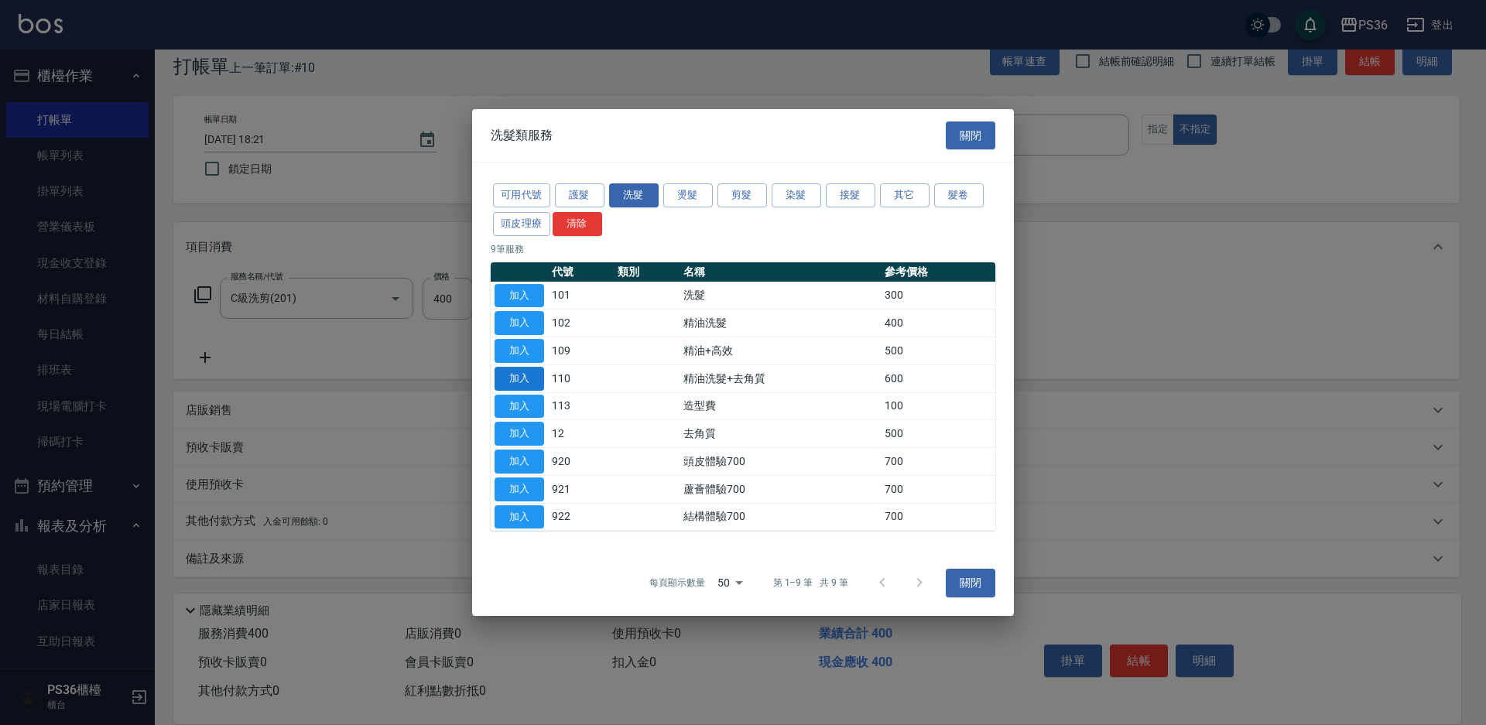
click at [526, 376] on button "加入" at bounding box center [520, 379] width 50 height 24
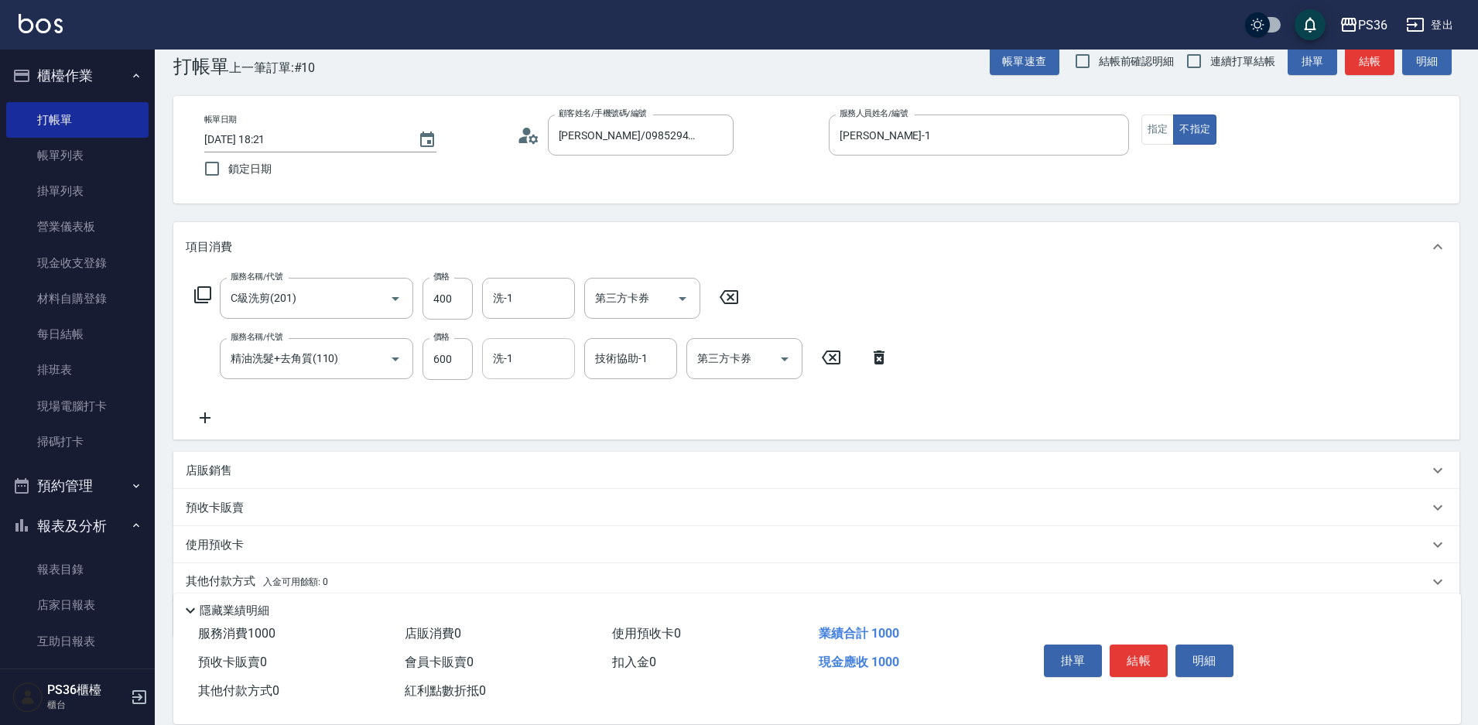
click at [540, 352] on input "洗-1" at bounding box center [528, 358] width 79 height 27
type input "又婕-25"
click at [1124, 656] on button "結帳" at bounding box center [1139, 661] width 58 height 33
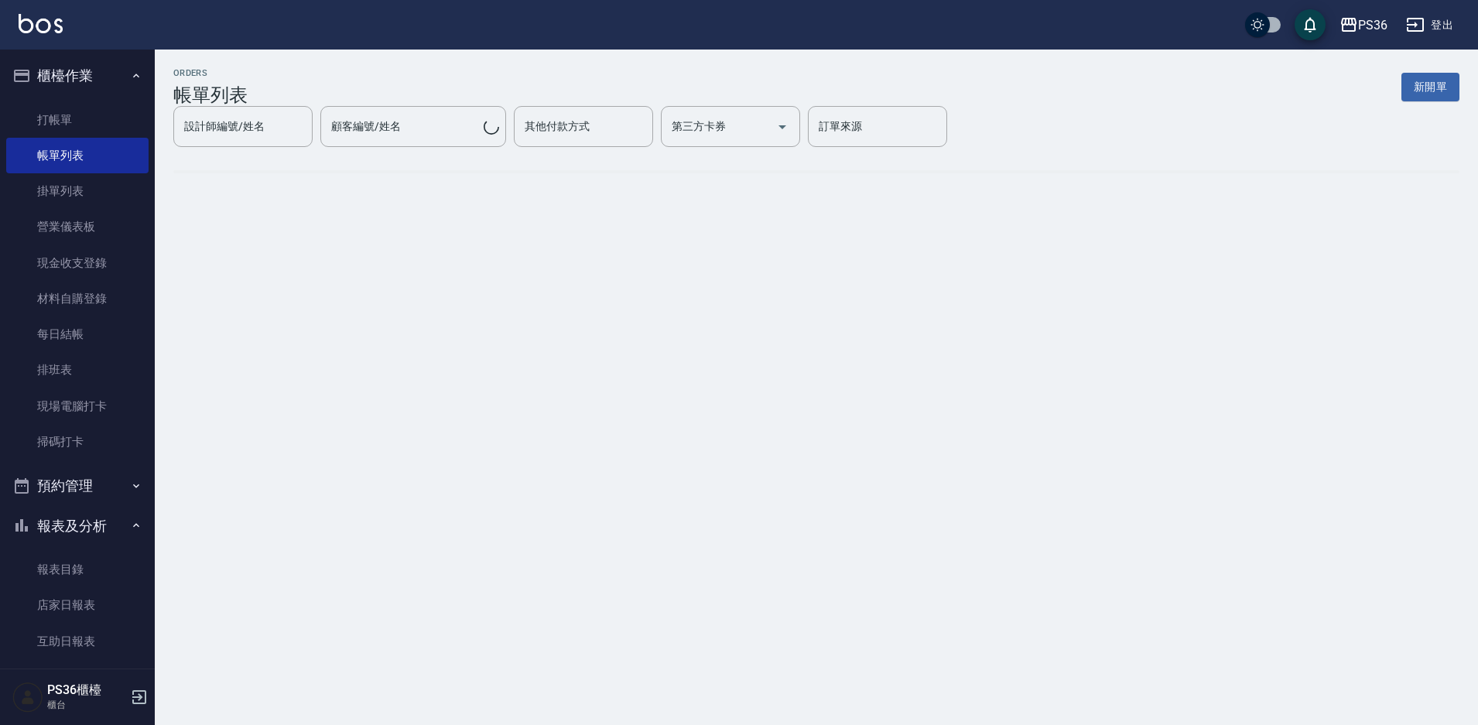
scroll to position [387, 0]
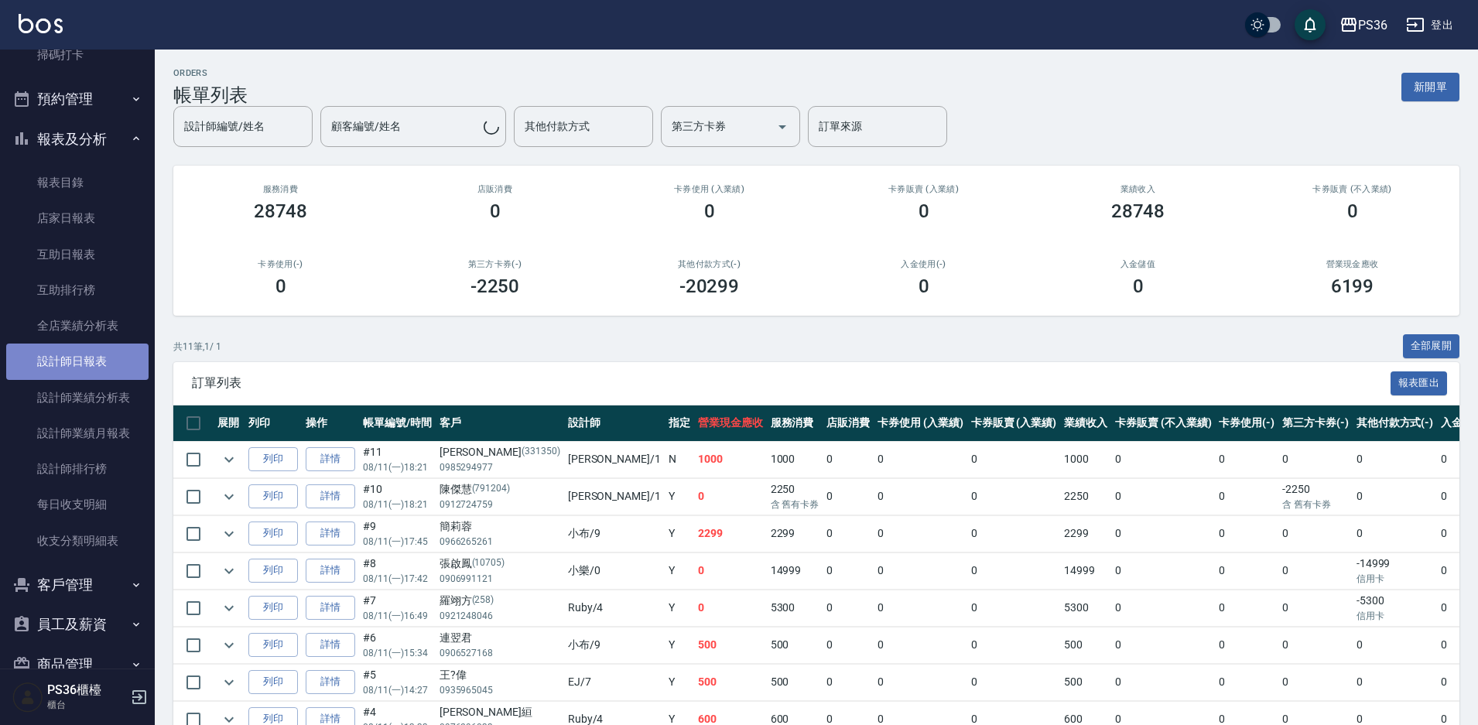
click at [114, 375] on link "設計師日報表" at bounding box center [77, 362] width 142 height 36
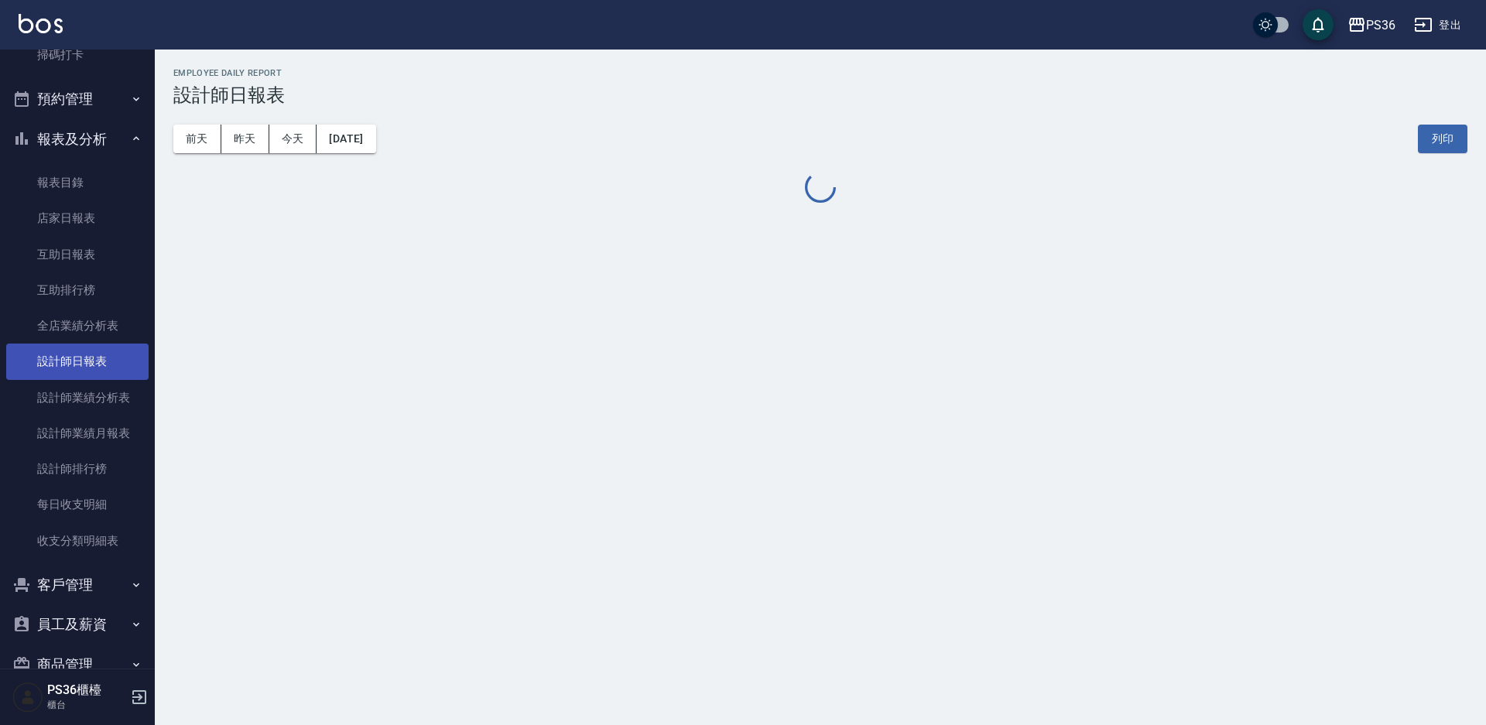
click at [114, 375] on link "設計師日報表" at bounding box center [77, 362] width 142 height 36
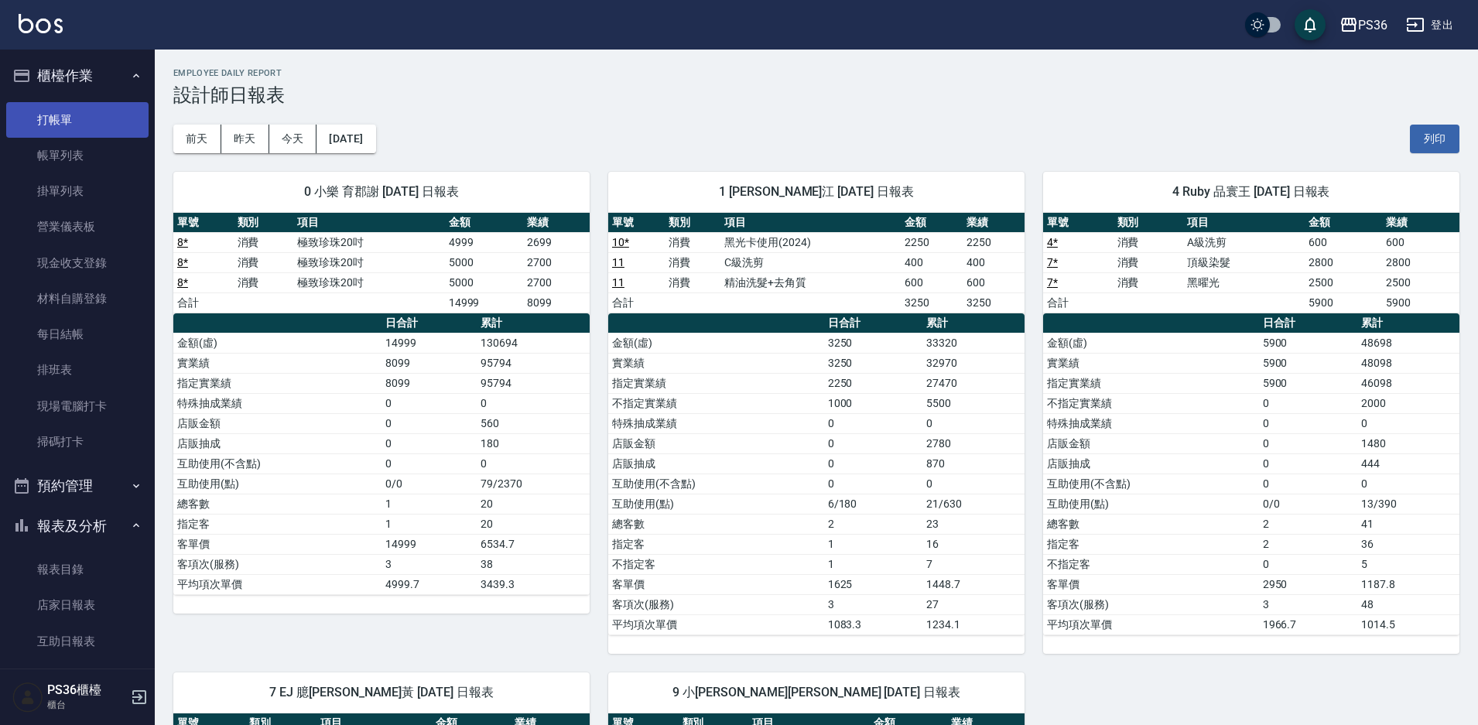
click at [89, 103] on link "打帳單" at bounding box center [77, 120] width 142 height 36
